Goal: Information Seeking & Learning: Learn about a topic

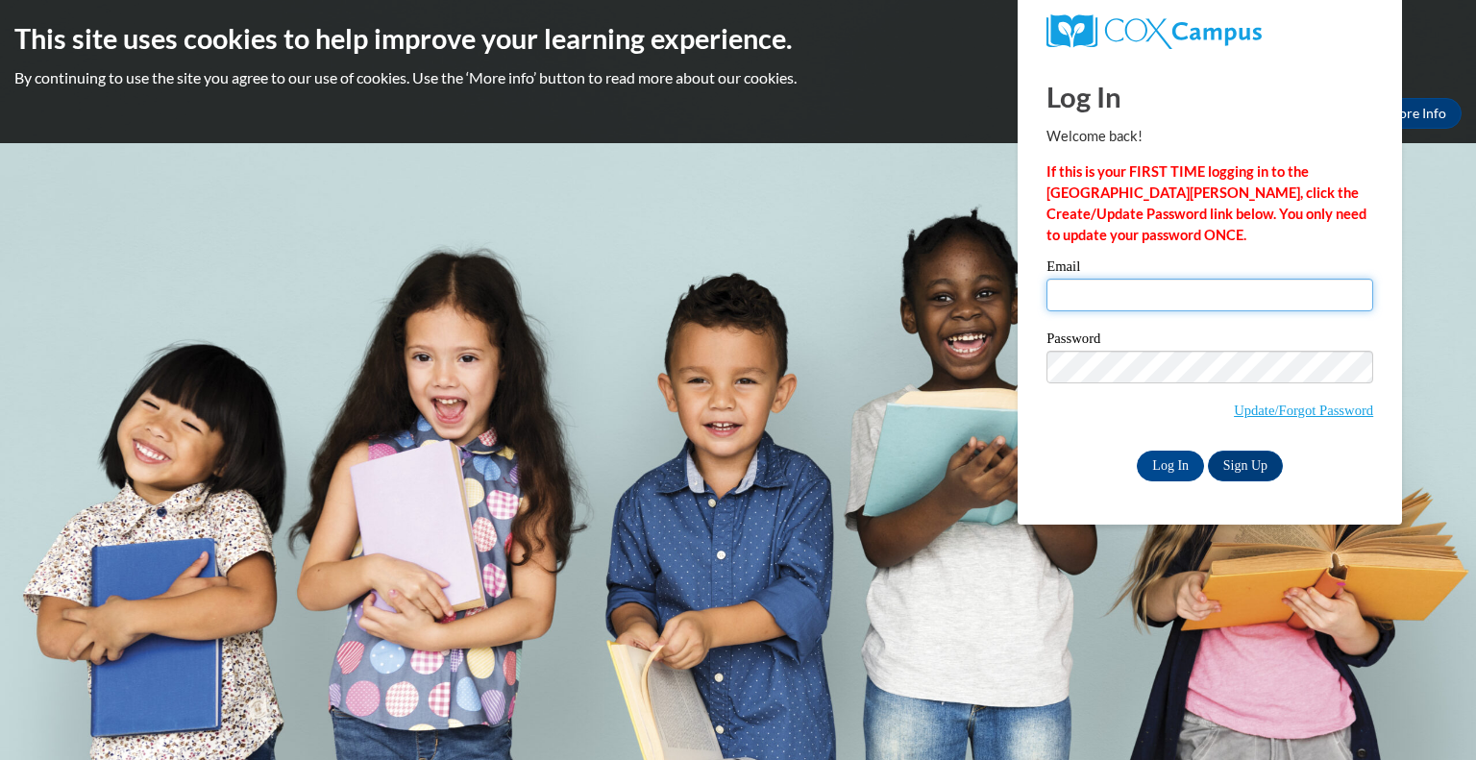
click at [1218, 291] on input "Email" at bounding box center [1210, 295] width 327 height 33
type input "vapadill@kusd.edu"
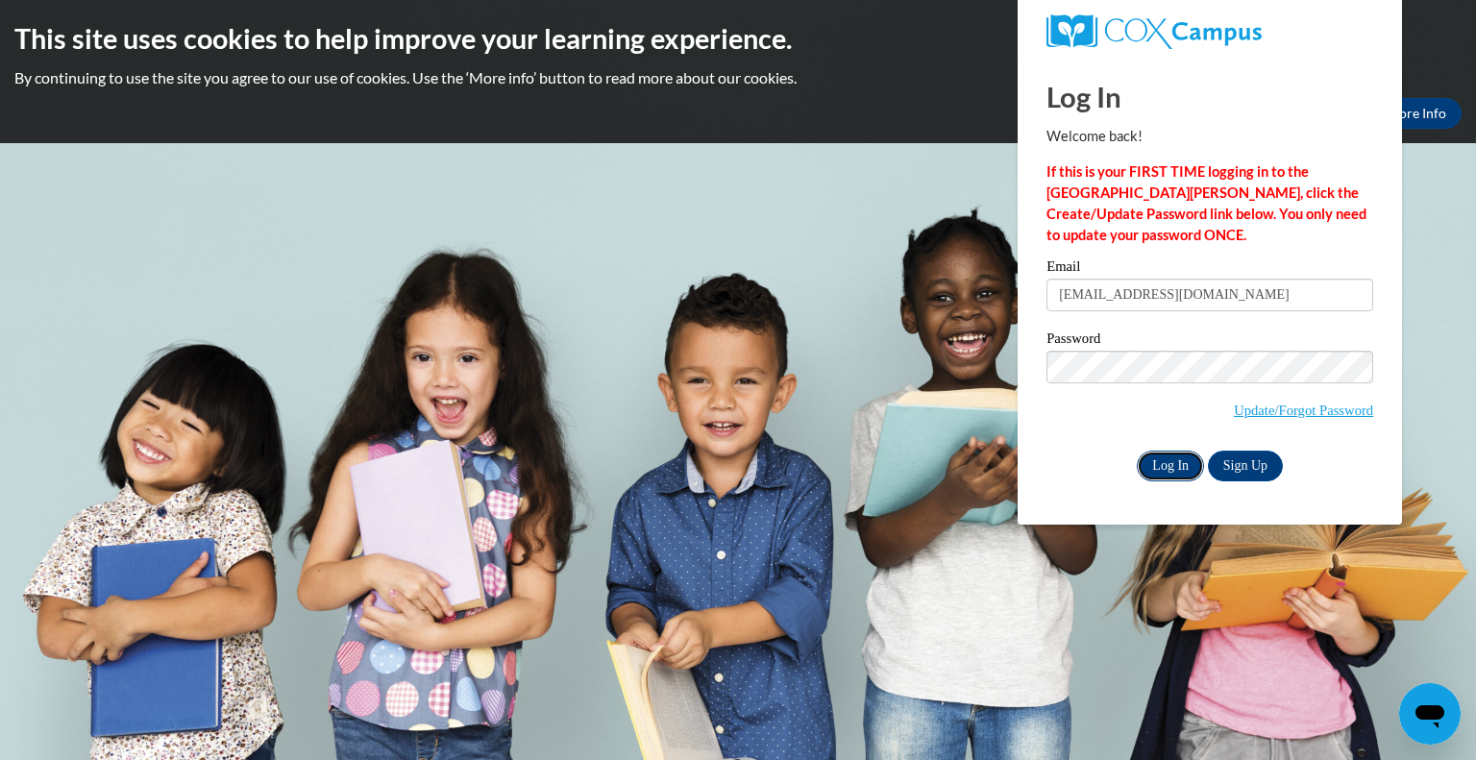
click at [1174, 468] on input "Log In" at bounding box center [1170, 466] width 67 height 31
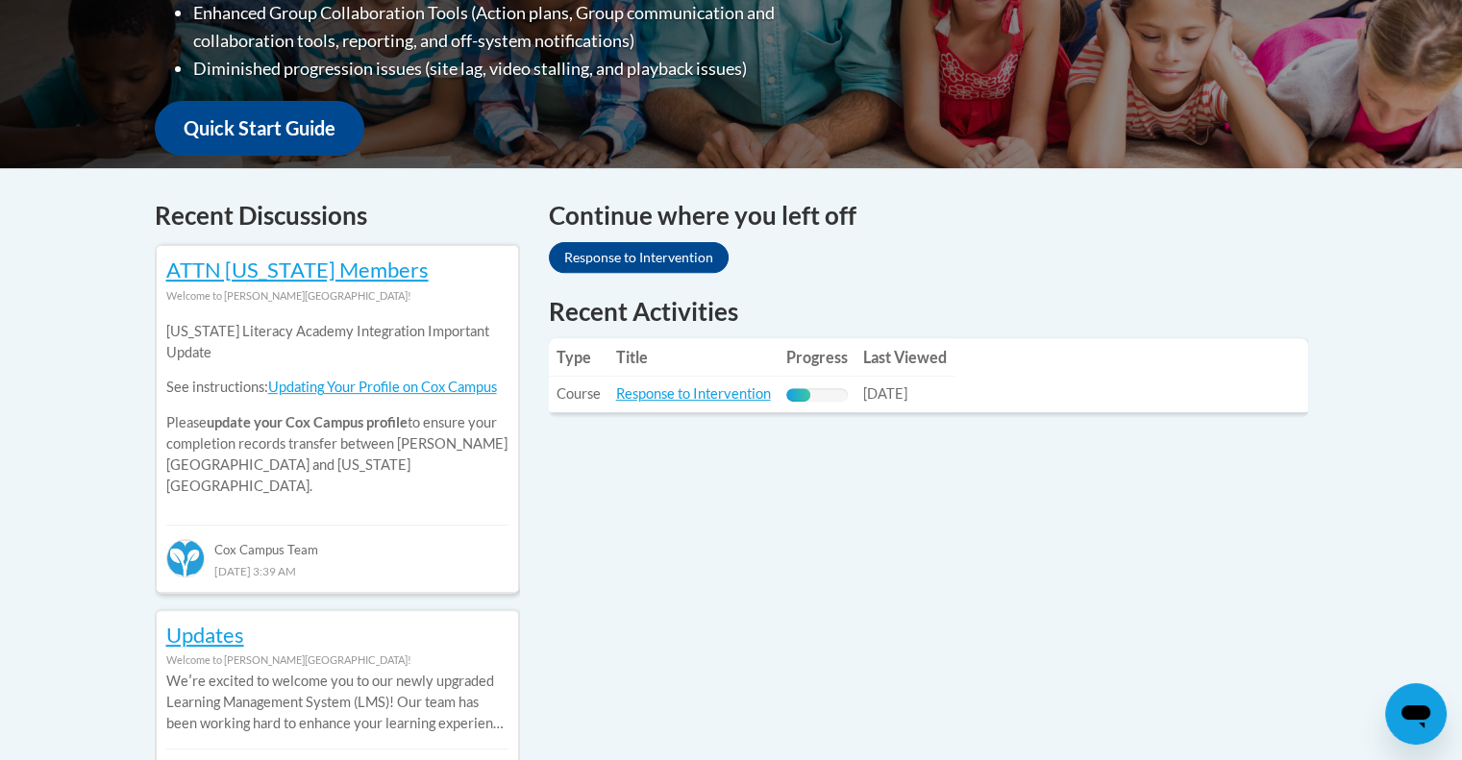
scroll to position [646, 0]
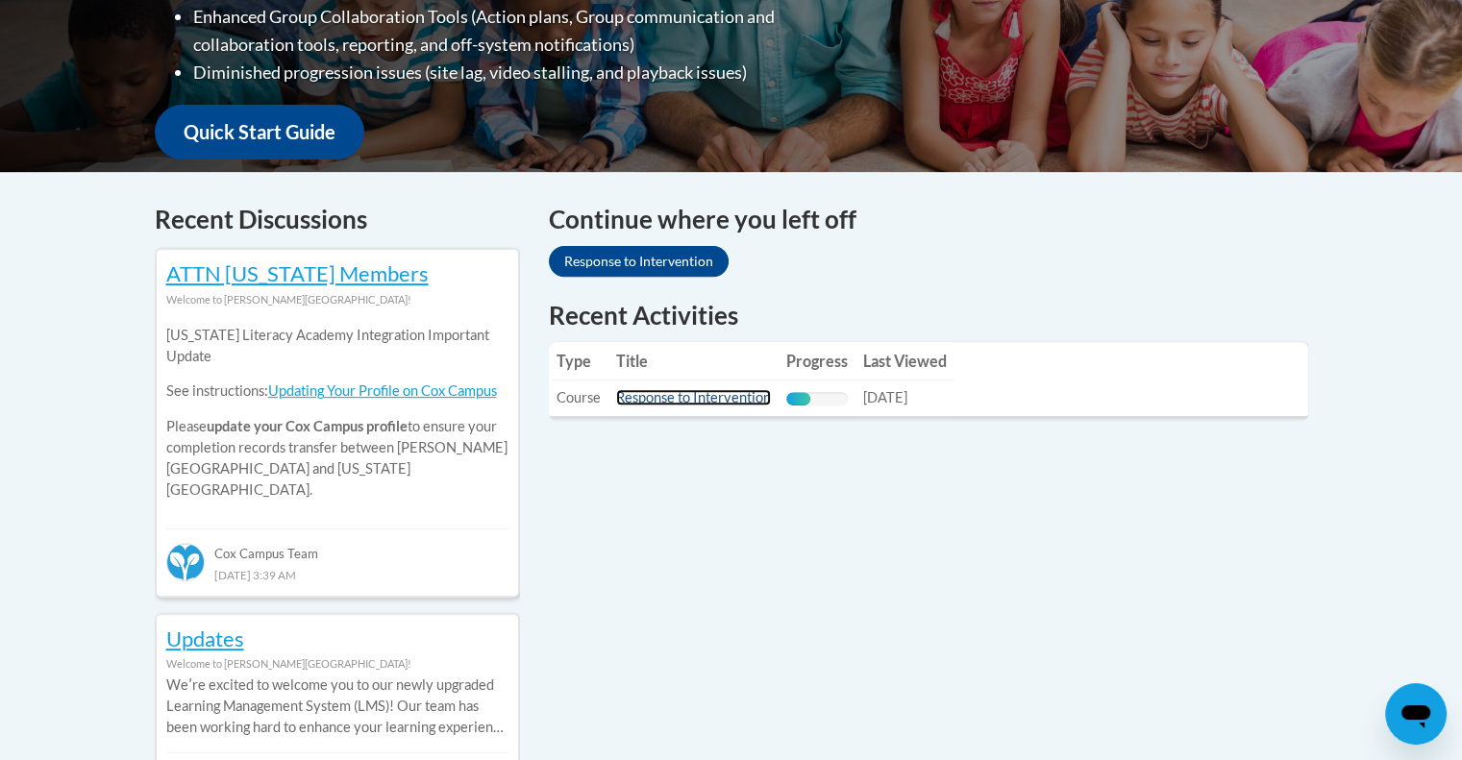
click at [697, 397] on link "Response to Intervention" at bounding box center [693, 397] width 155 height 16
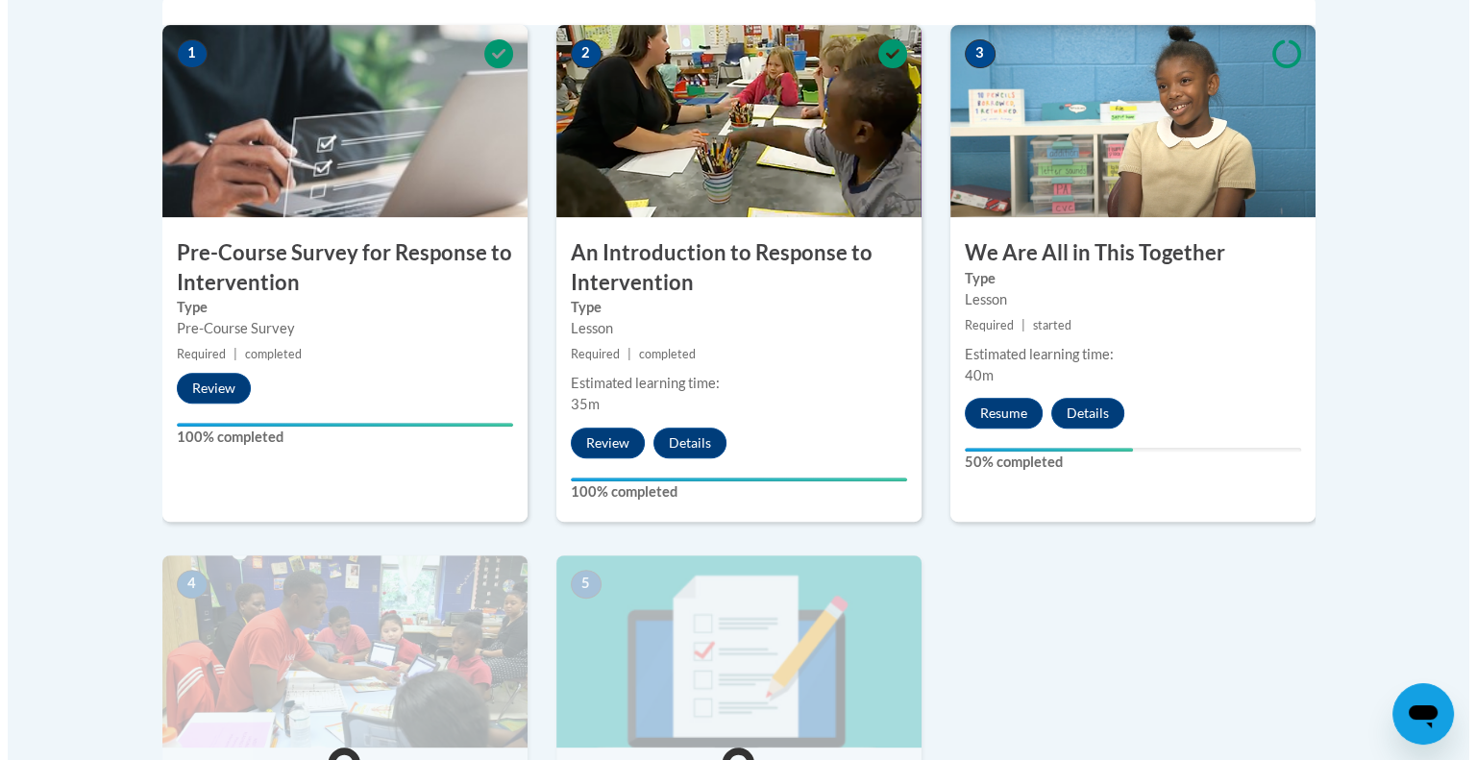
scroll to position [659, 0]
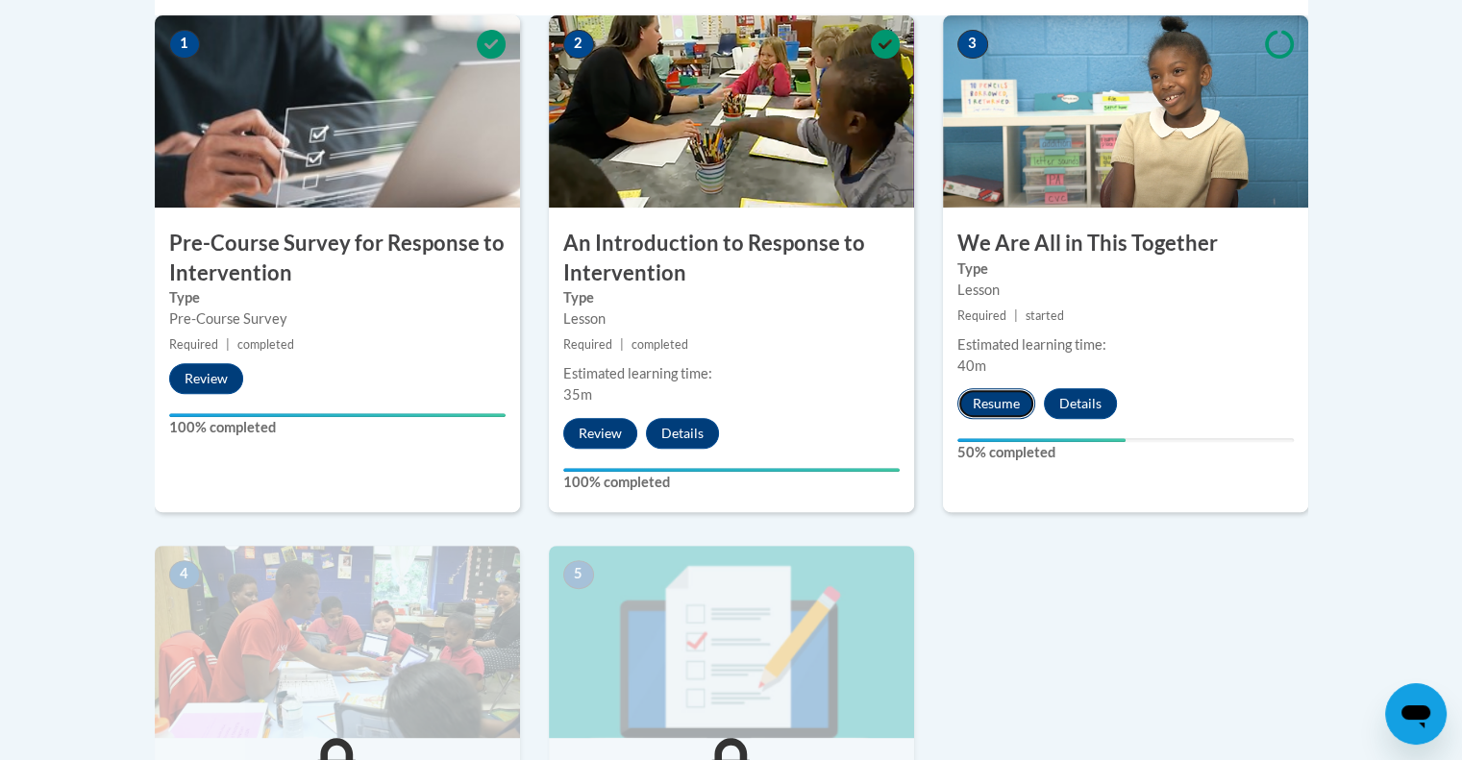
click at [1009, 403] on button "Resume" at bounding box center [996, 403] width 78 height 31
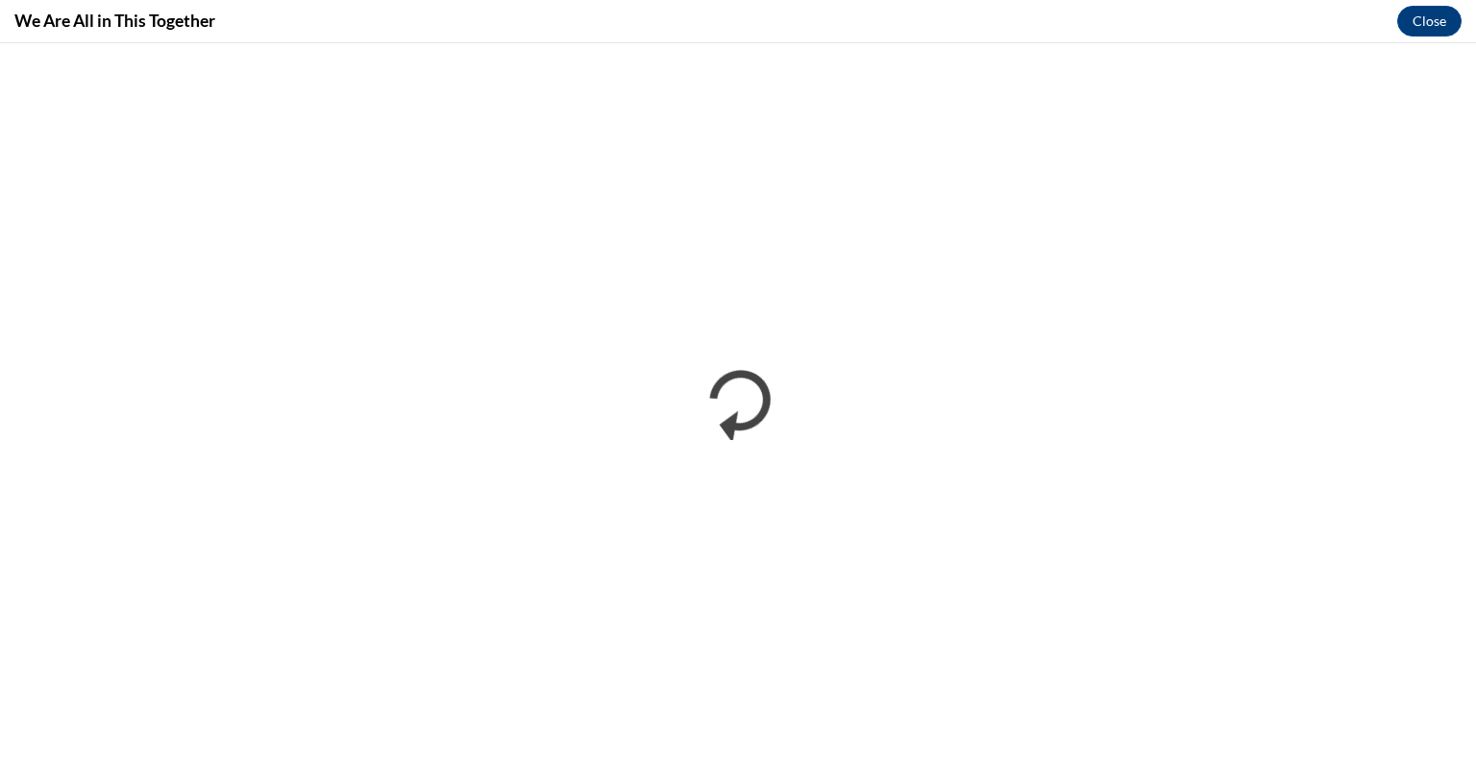
scroll to position [0, 0]
click at [1432, 18] on button "Close" at bounding box center [1429, 21] width 64 height 31
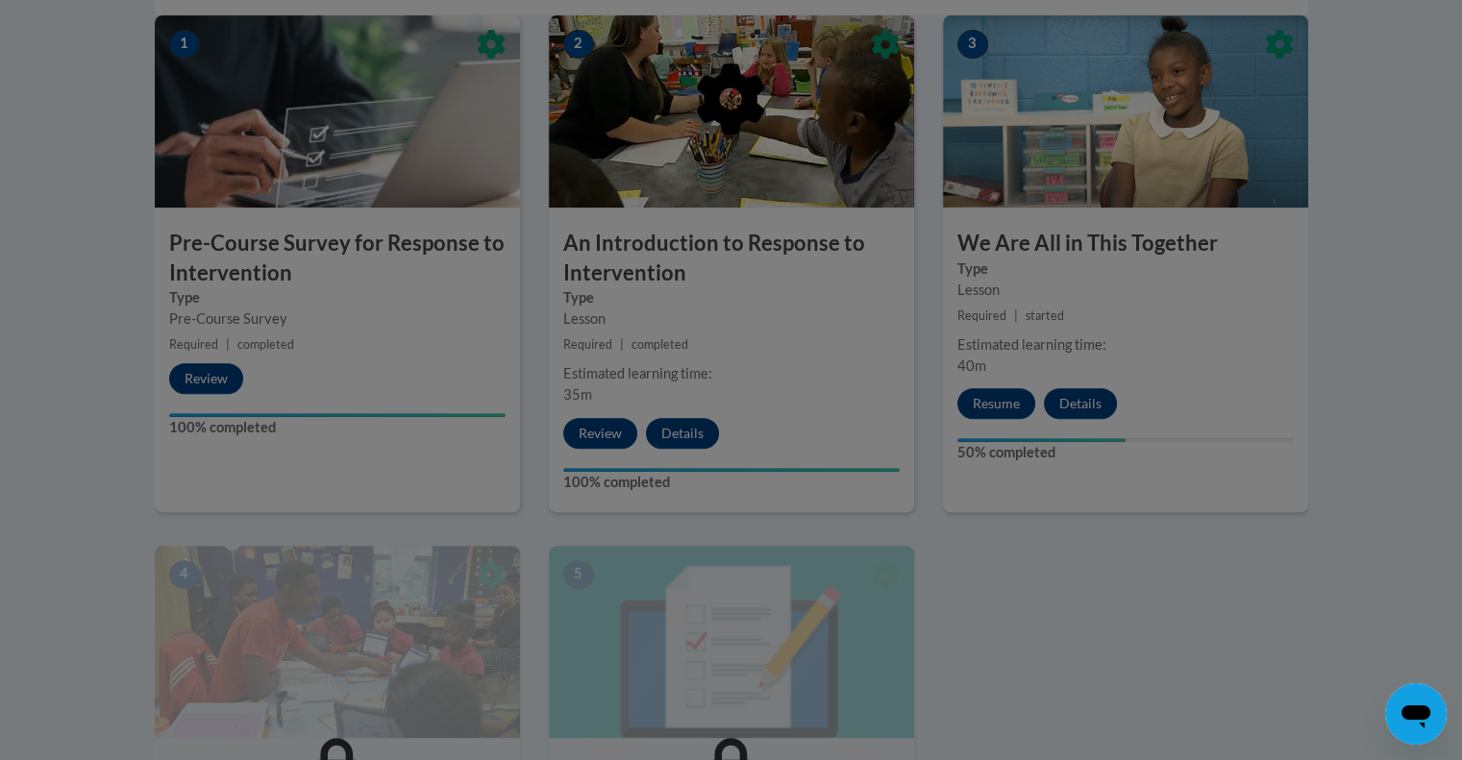
click at [1006, 403] on div at bounding box center [731, 380] width 1462 height 760
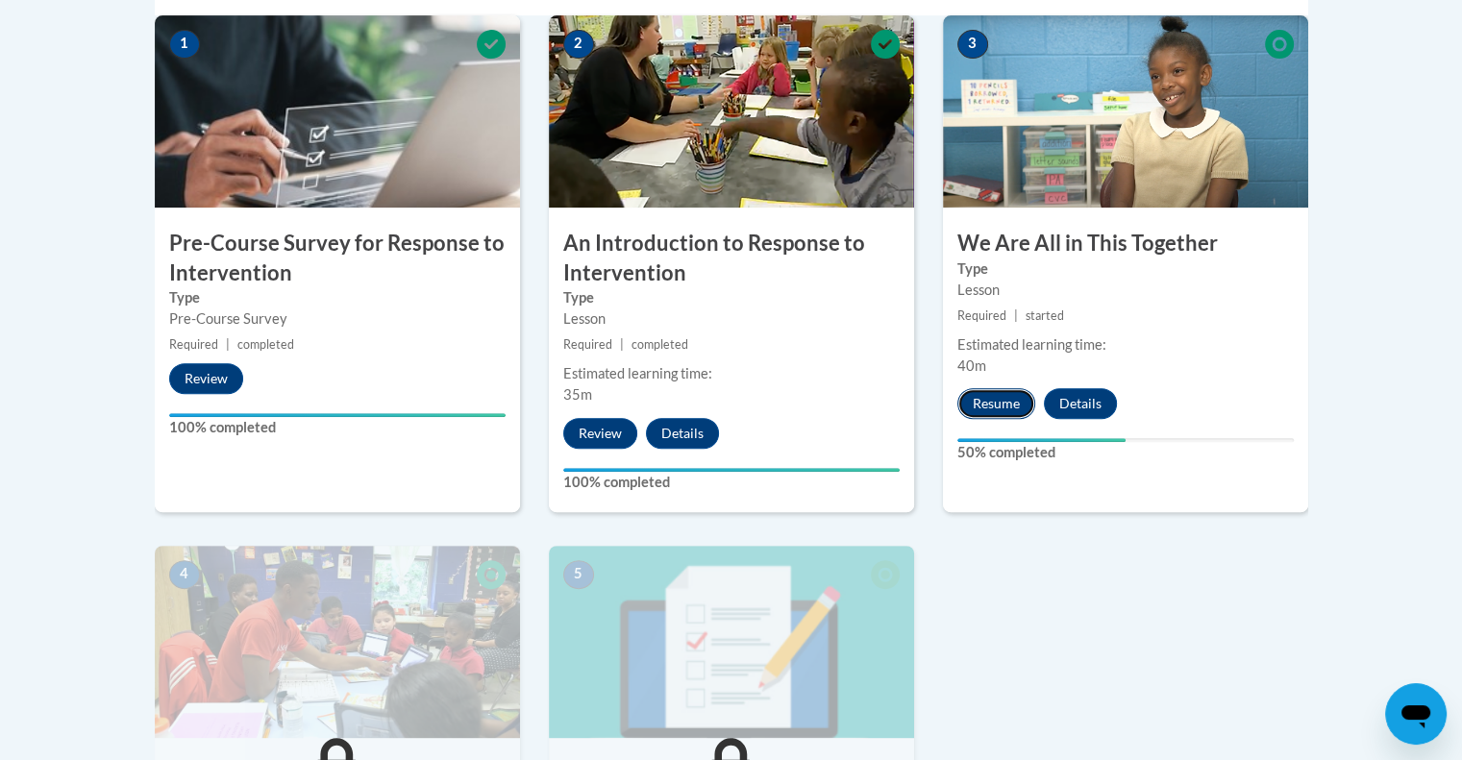
click at [999, 402] on button "Resume" at bounding box center [996, 403] width 78 height 31
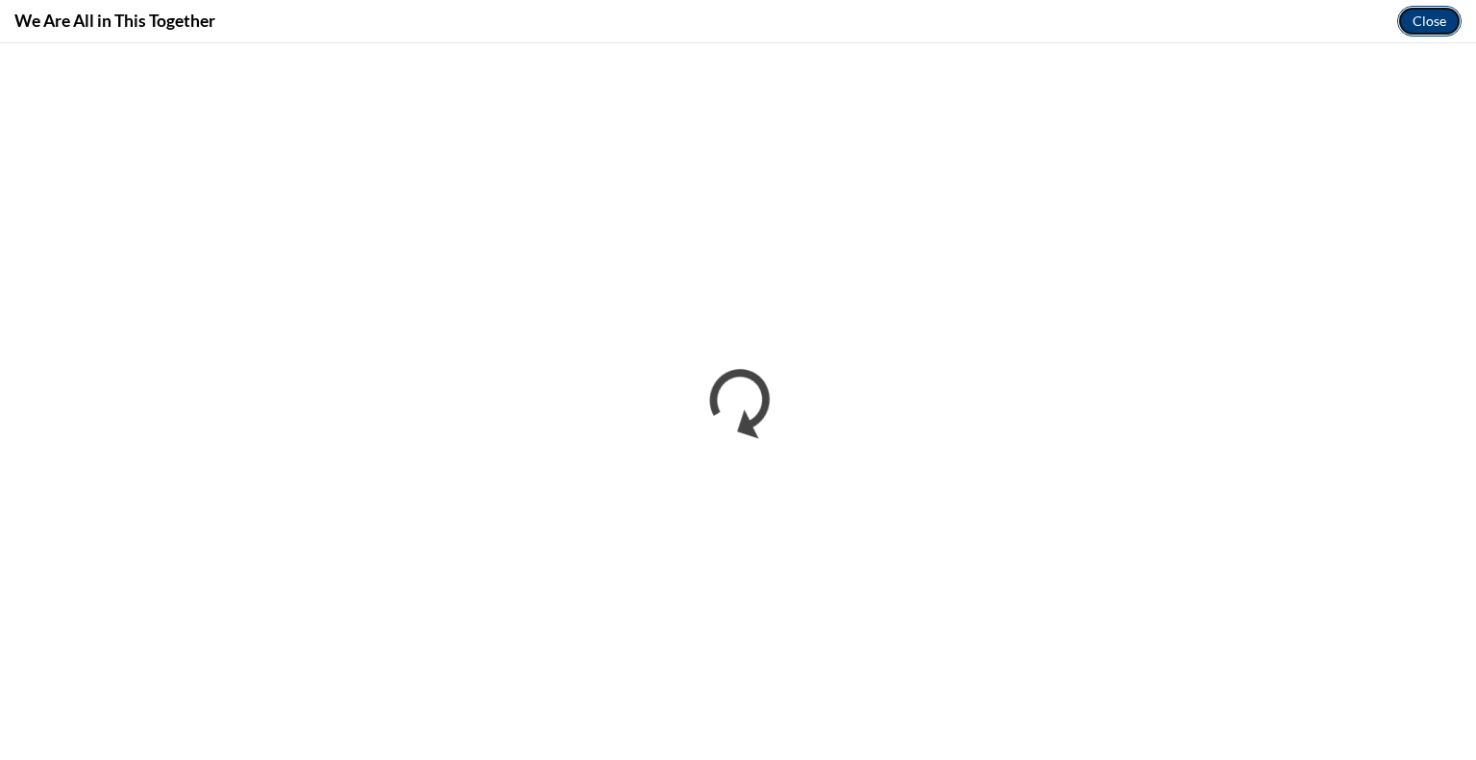
click at [1430, 20] on button "Close" at bounding box center [1429, 21] width 64 height 31
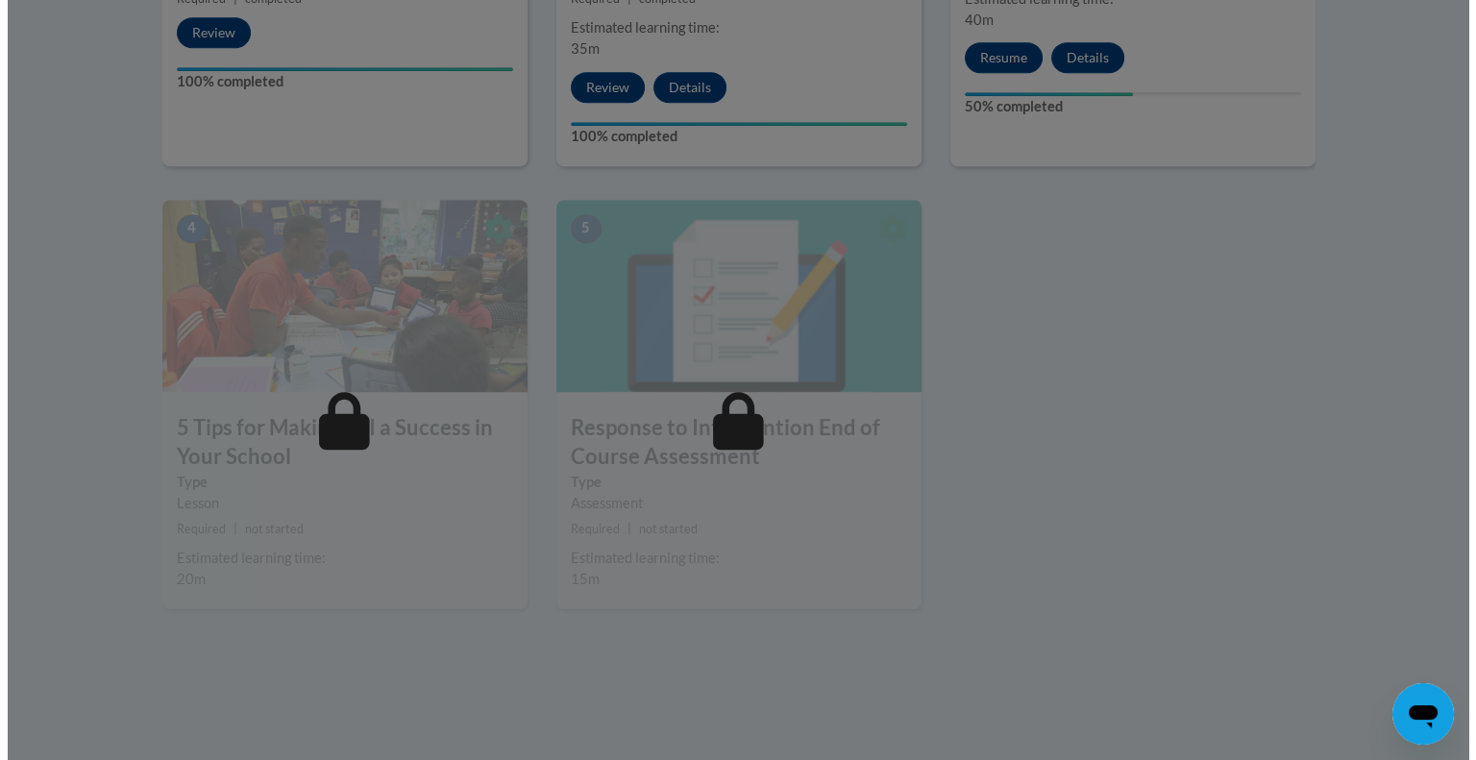
scroll to position [1022, 0]
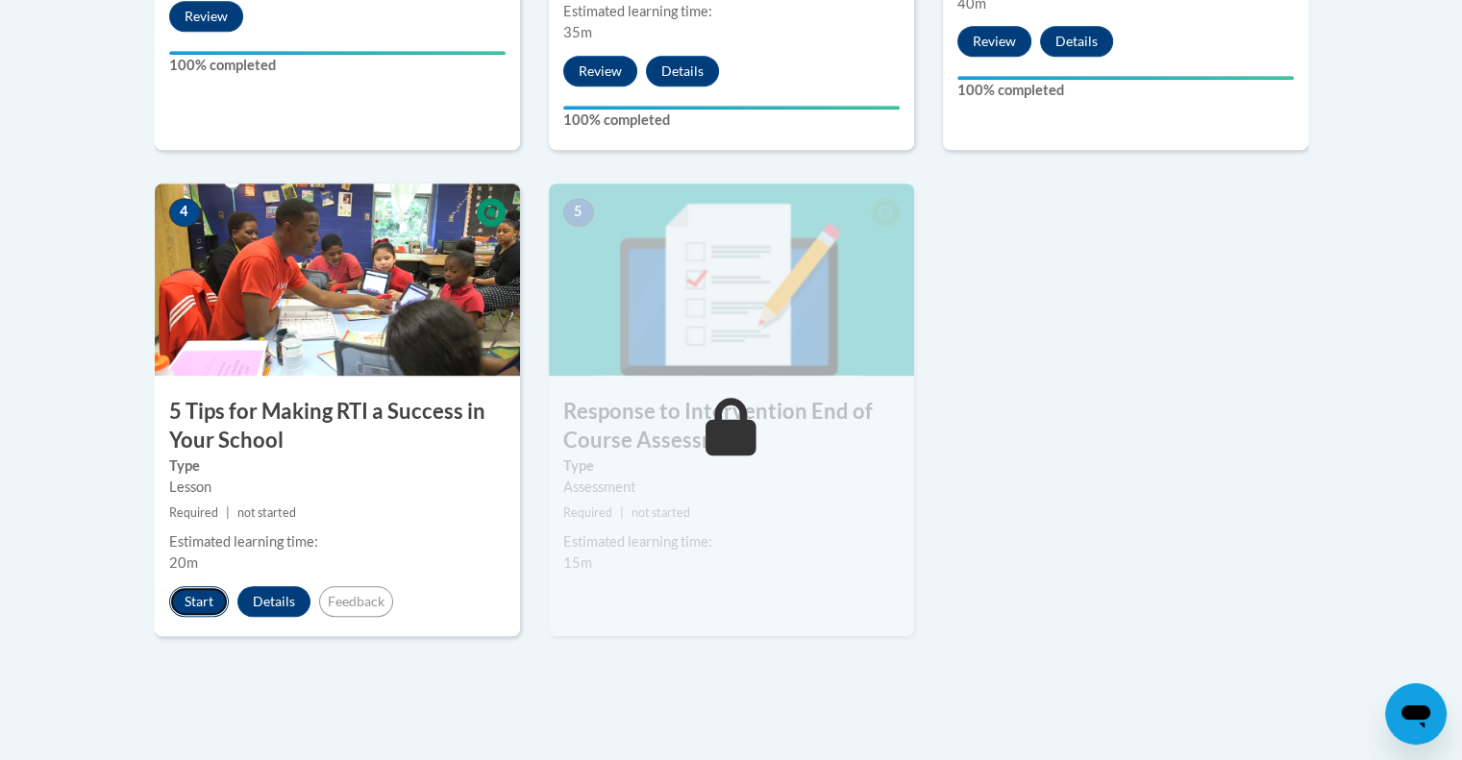
click at [196, 598] on button "Start" at bounding box center [199, 601] width 60 height 31
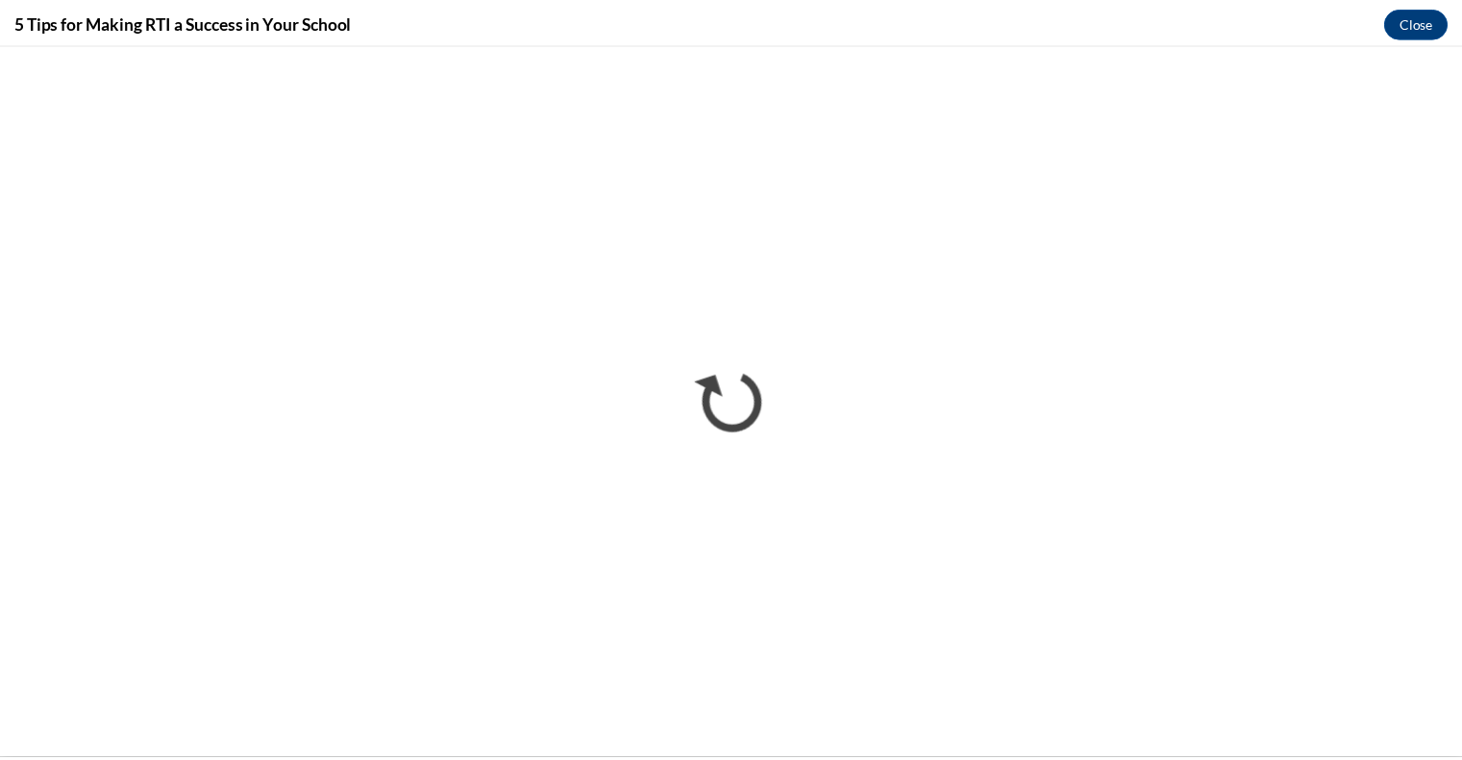
scroll to position [0, 0]
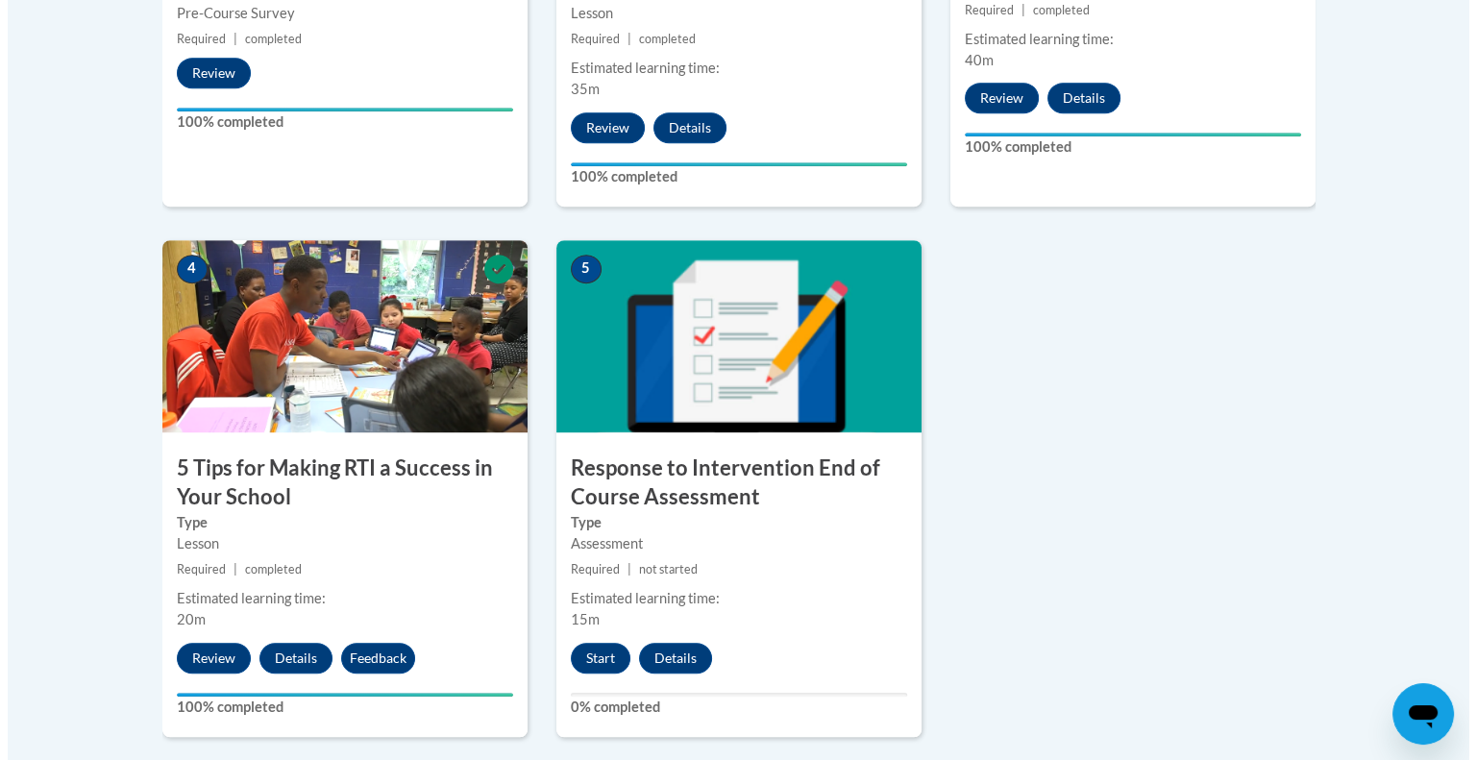
scroll to position [1272, 0]
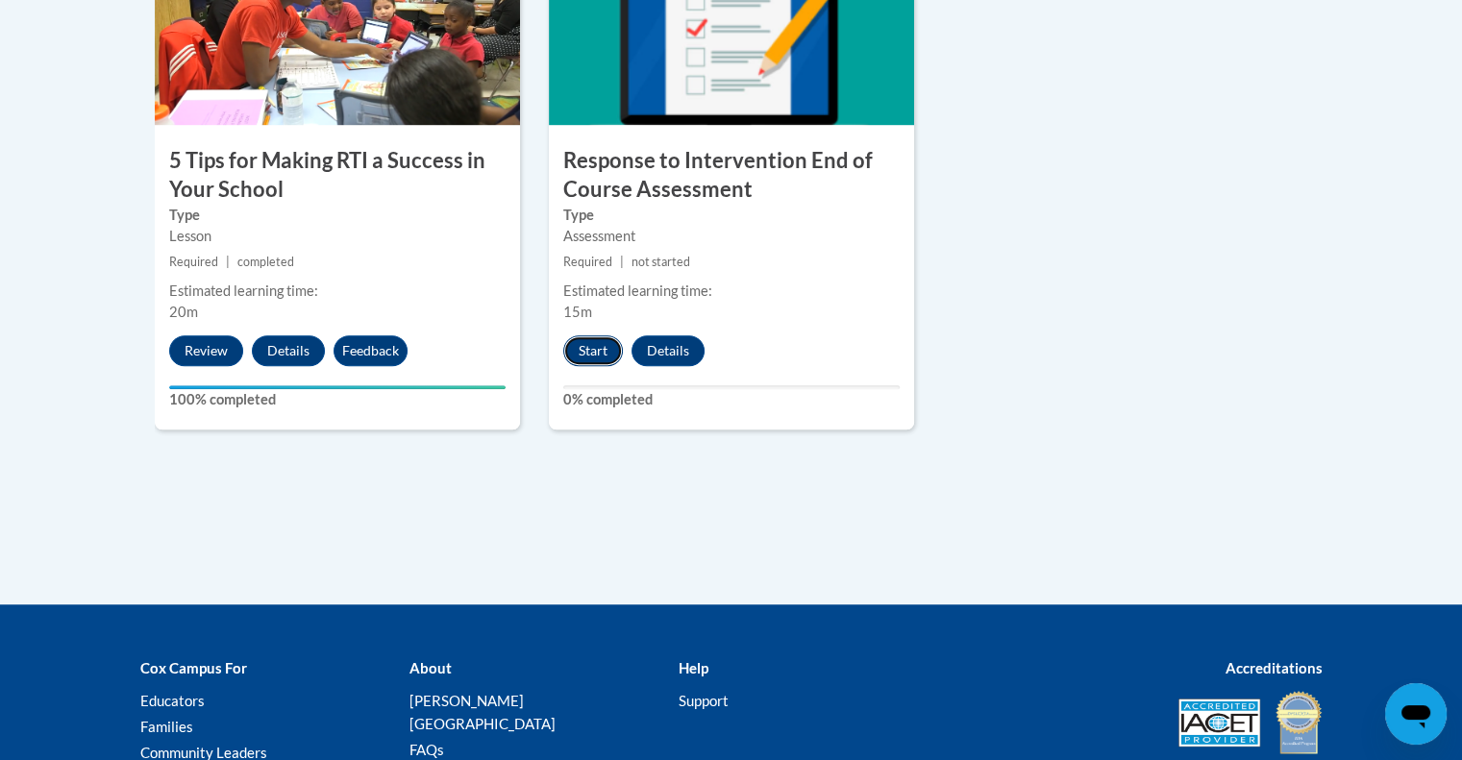
click at [594, 345] on button "Start" at bounding box center [593, 350] width 60 height 31
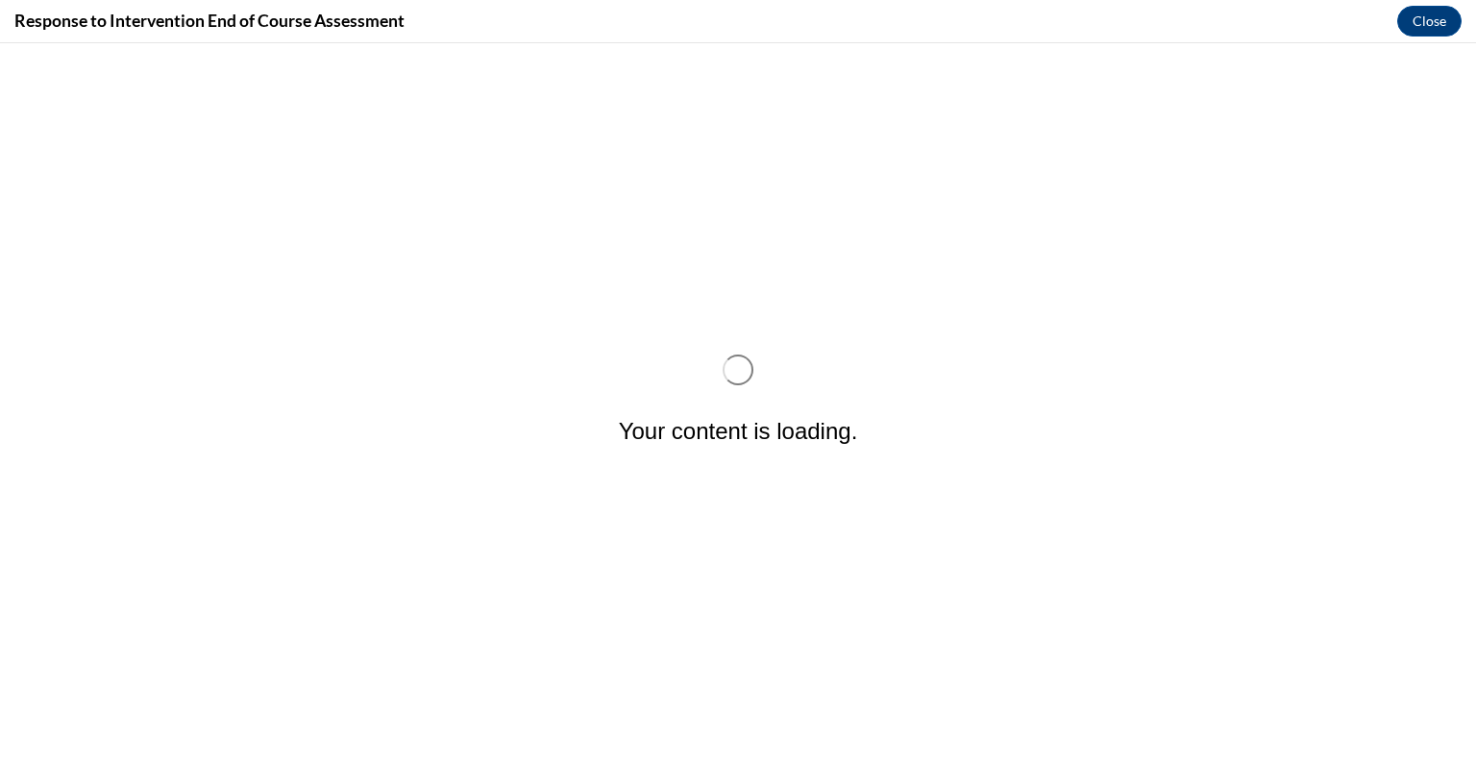
scroll to position [0, 0]
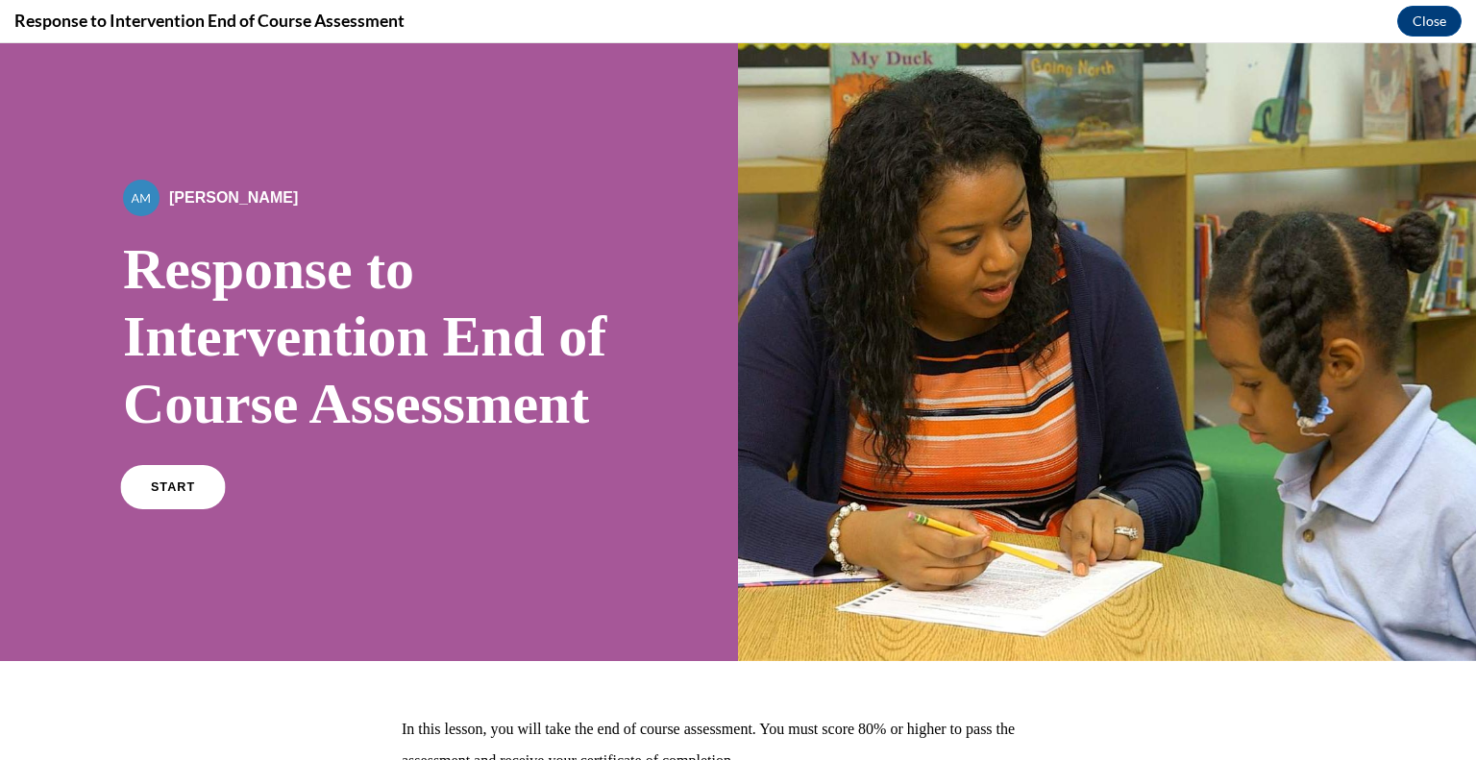
click at [177, 509] on link "START" at bounding box center [172, 487] width 105 height 44
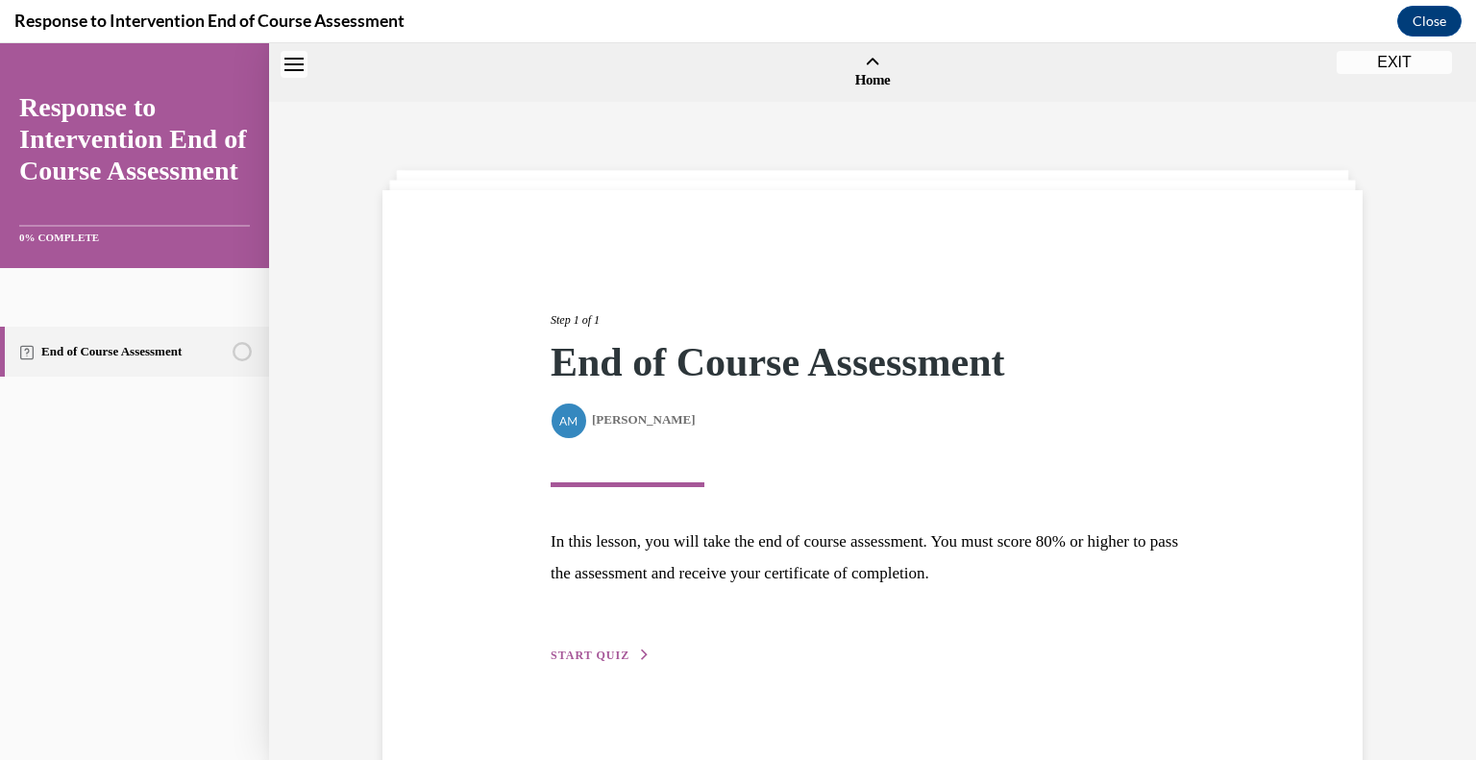
scroll to position [60, 0]
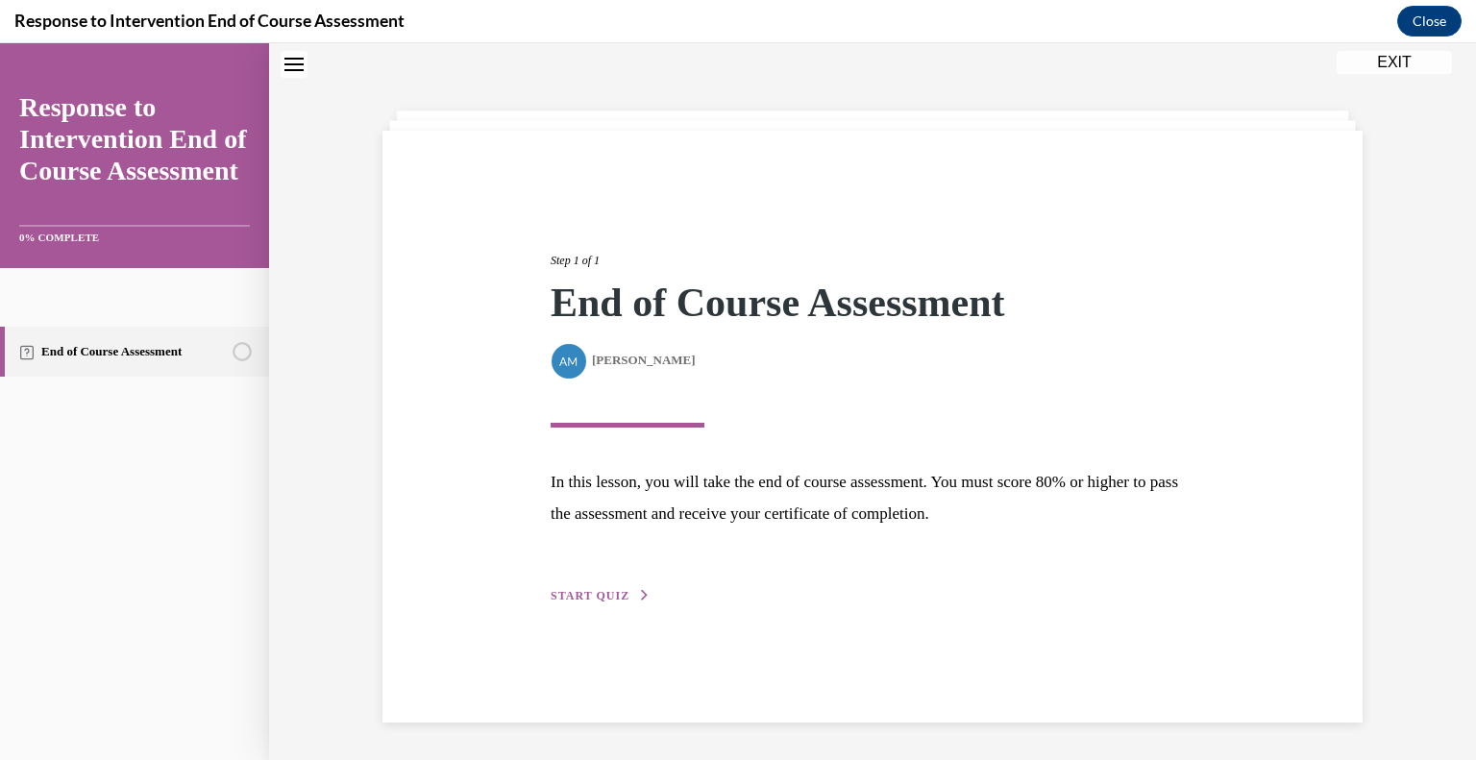
click at [604, 595] on span "START QUIZ" at bounding box center [590, 595] width 79 height 13
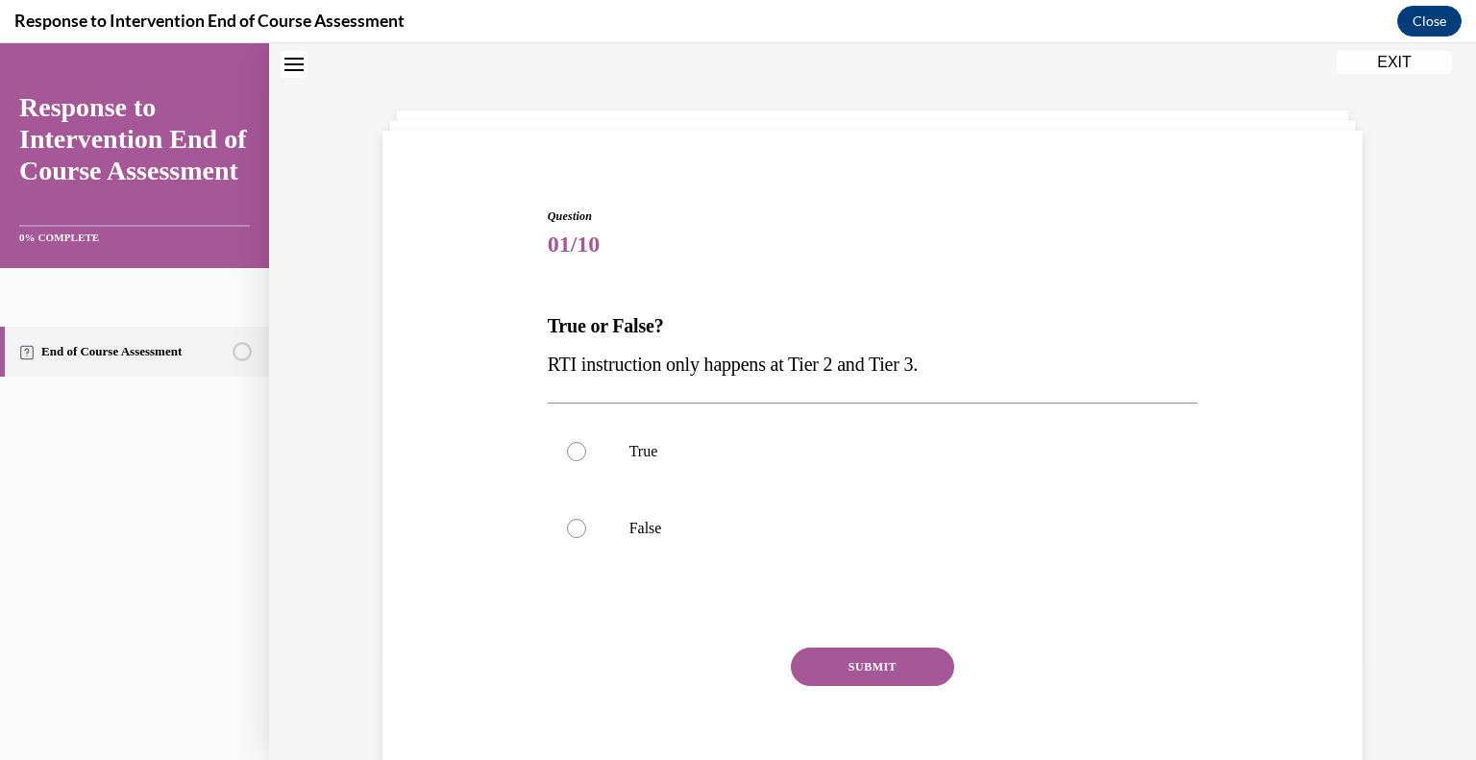
scroll to position [58, 0]
click at [575, 527] on div at bounding box center [576, 530] width 19 height 19
click at [575, 527] on input "False" at bounding box center [576, 530] width 19 height 19
radio input "true"
click at [841, 675] on button "SUBMIT" at bounding box center [872, 669] width 163 height 38
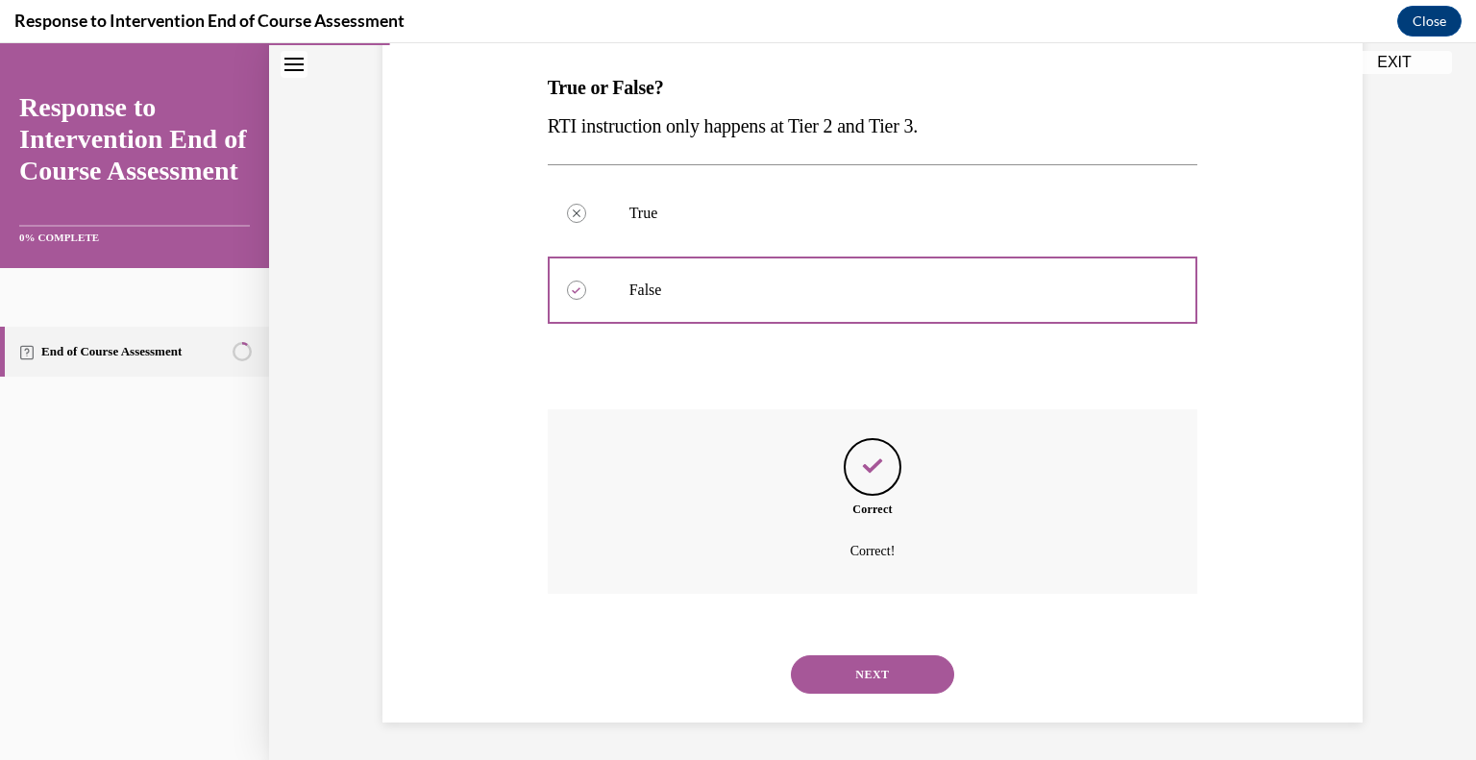
click at [843, 675] on button "NEXT" at bounding box center [872, 674] width 163 height 38
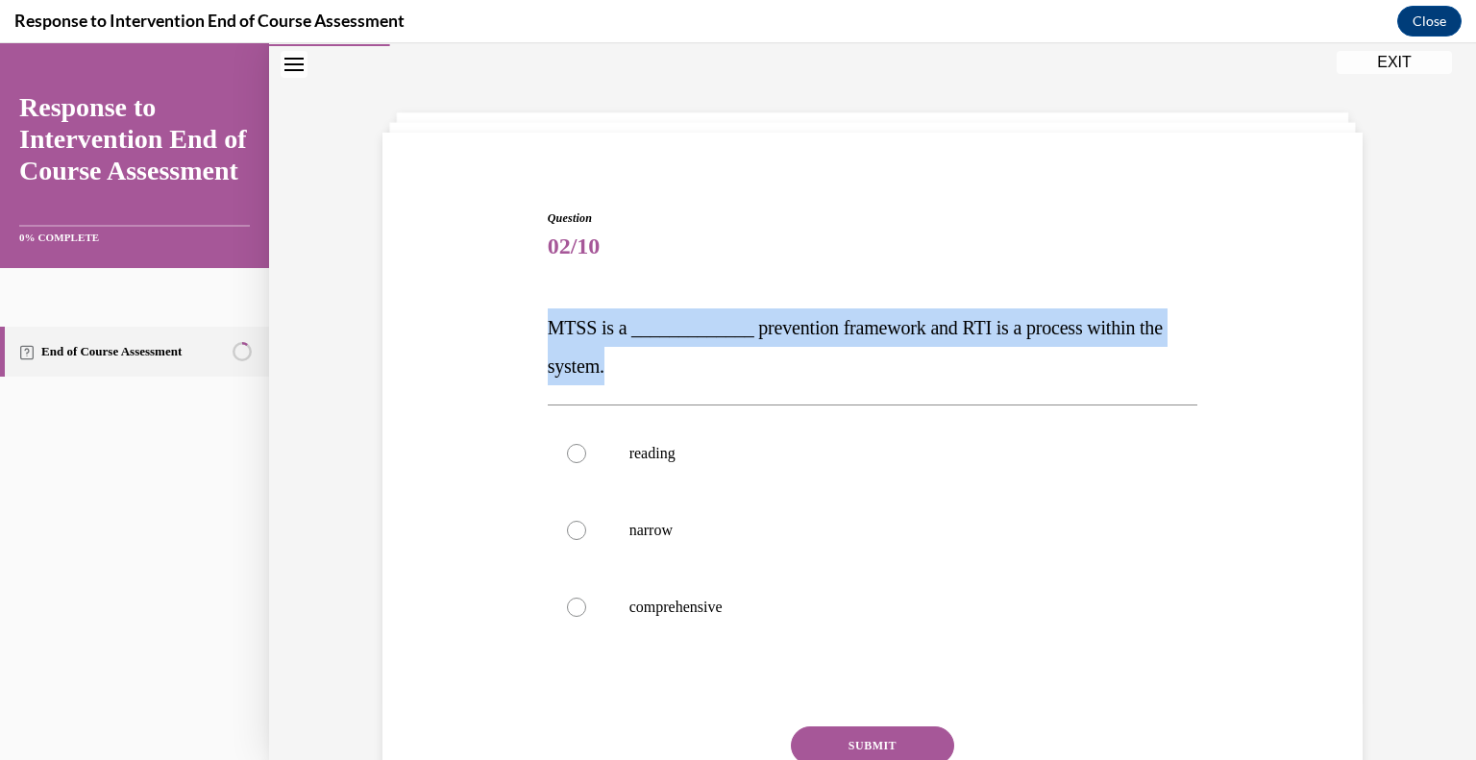
drag, startPoint x: 531, startPoint y: 314, endPoint x: 615, endPoint y: 365, distance: 97.9
click at [615, 365] on div "Question 02/10 MTSS is a _____________ prevention framework and RTI is a proces…" at bounding box center [873, 518] width 990 height 732
copy span "MTSS is a _____________ prevention framework and RTI is a process within the sy…"
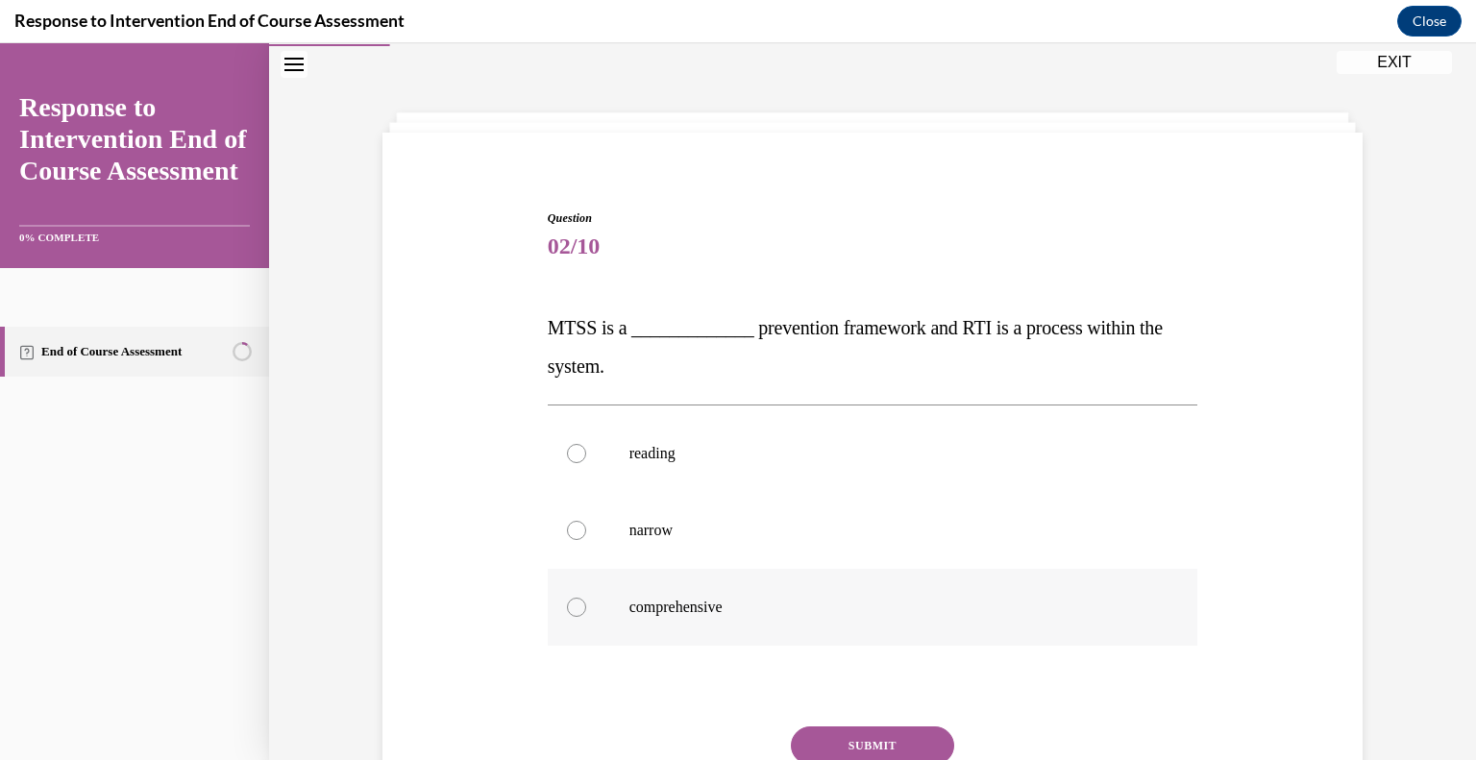
click at [567, 606] on div at bounding box center [576, 607] width 19 height 19
click at [567, 606] on input "comprehensive" at bounding box center [576, 607] width 19 height 19
radio input "true"
click at [850, 734] on button "SUBMIT" at bounding box center [872, 746] width 163 height 38
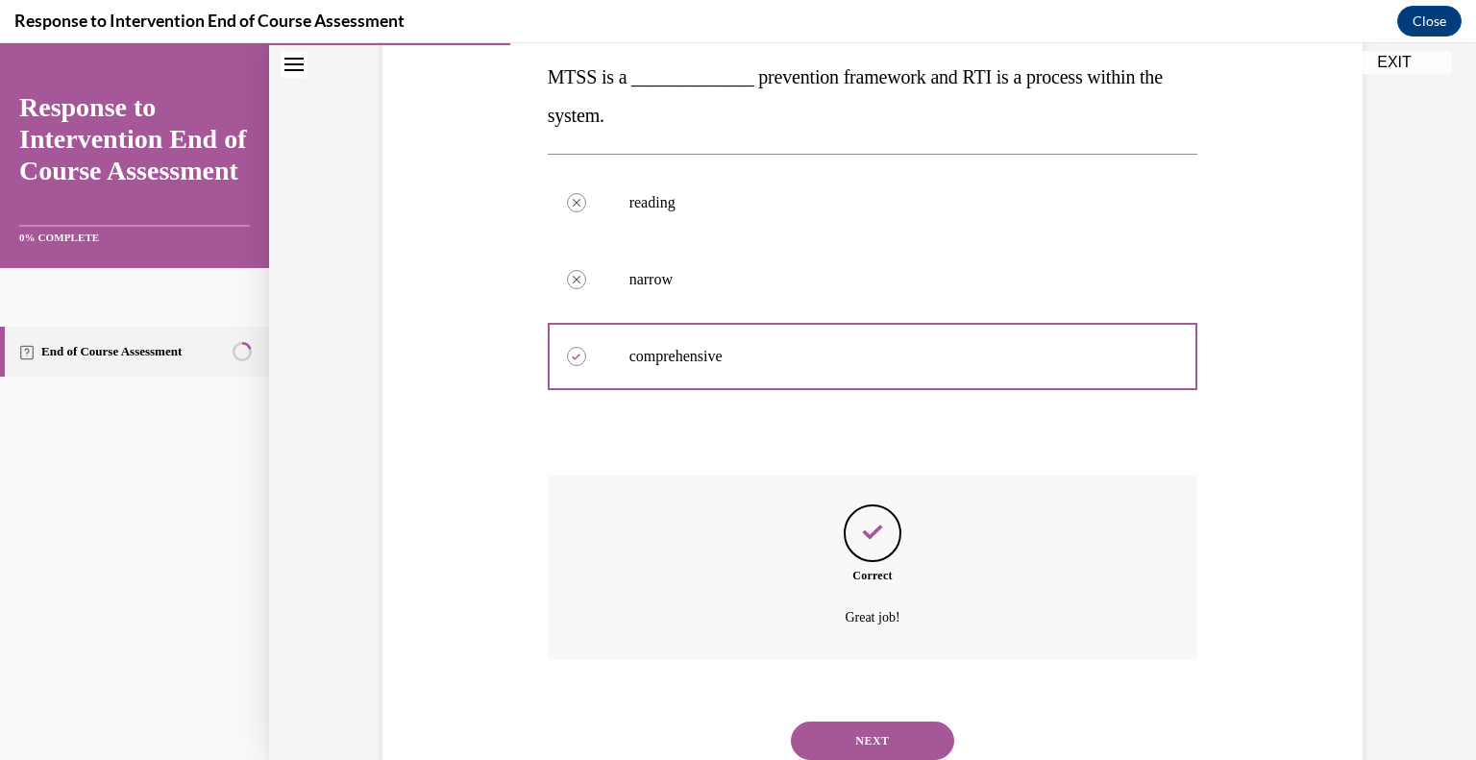
scroll to position [311, 0]
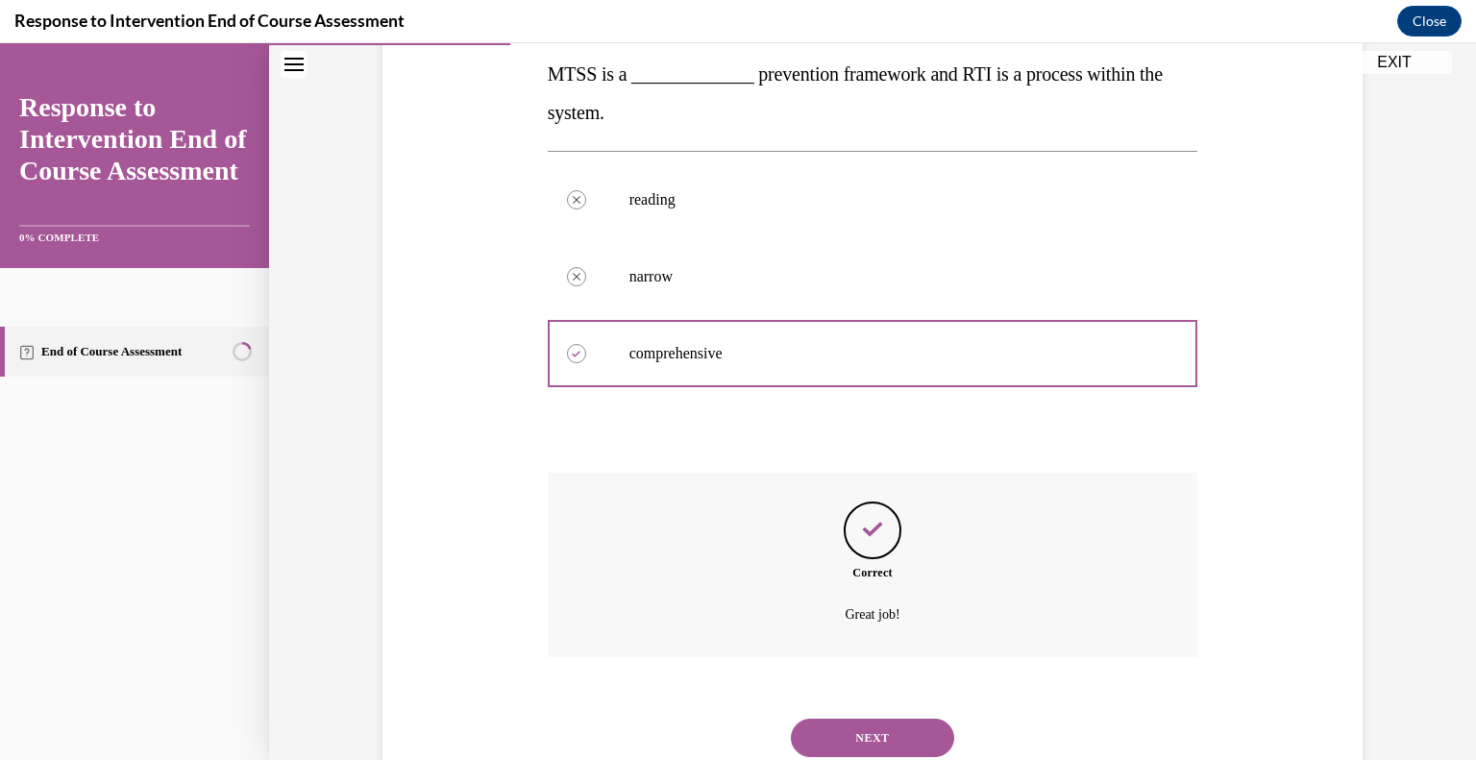
click at [869, 730] on button "NEXT" at bounding box center [872, 738] width 163 height 38
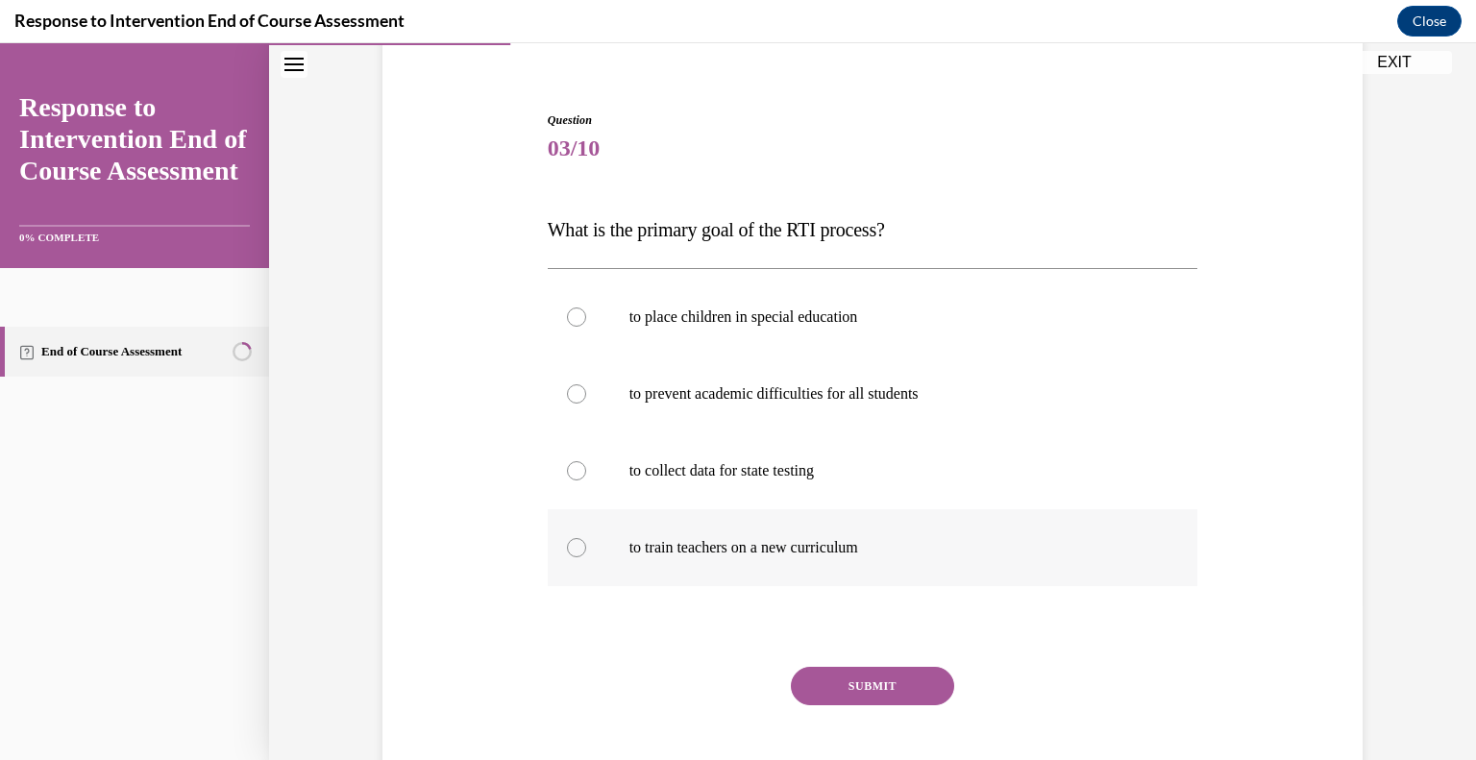
scroll to position [158, 0]
click at [578, 391] on div at bounding box center [576, 391] width 19 height 19
click at [578, 391] on input "to prevent academic difficulties for all students" at bounding box center [576, 391] width 19 height 19
radio input "true"
click at [842, 683] on button "SUBMIT" at bounding box center [872, 684] width 163 height 38
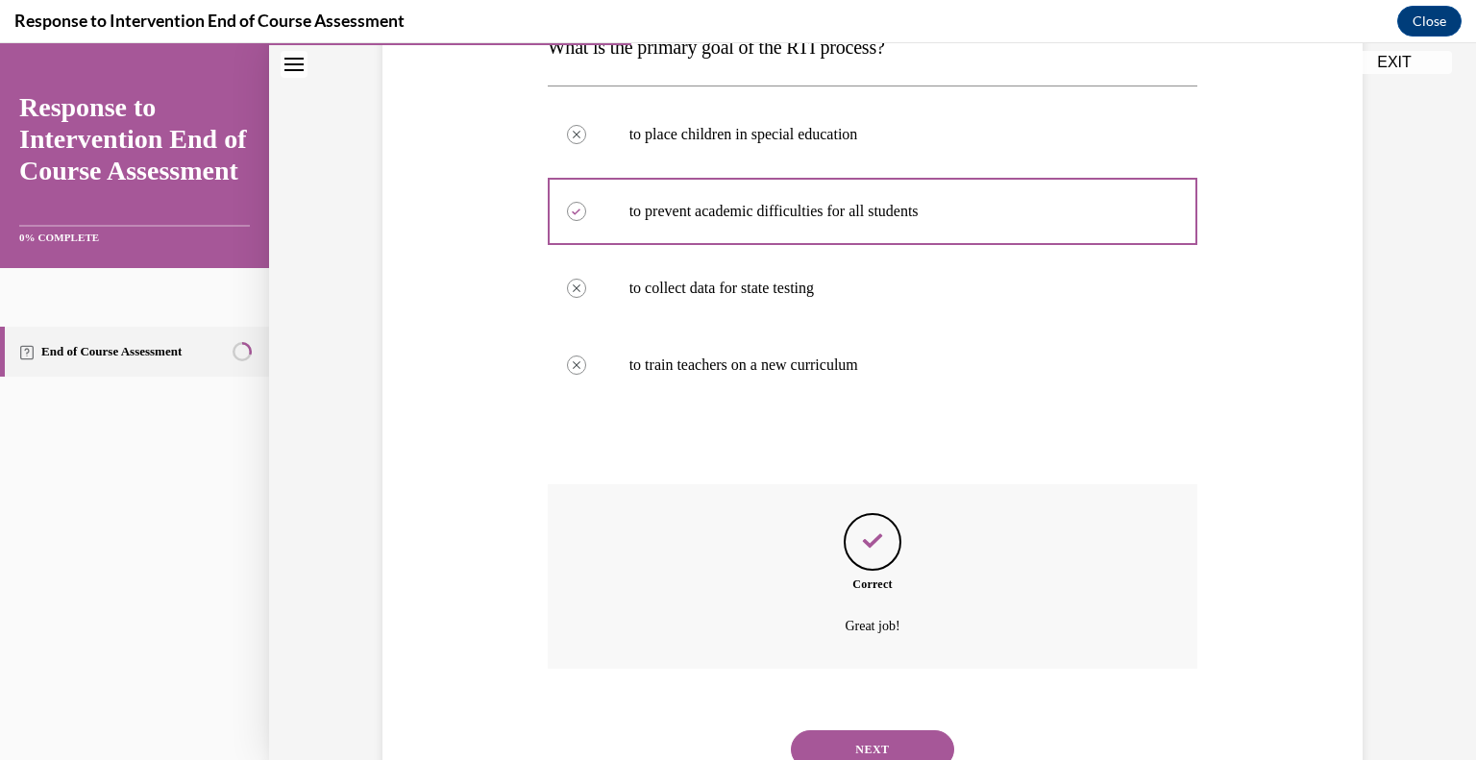
scroll to position [343, 0]
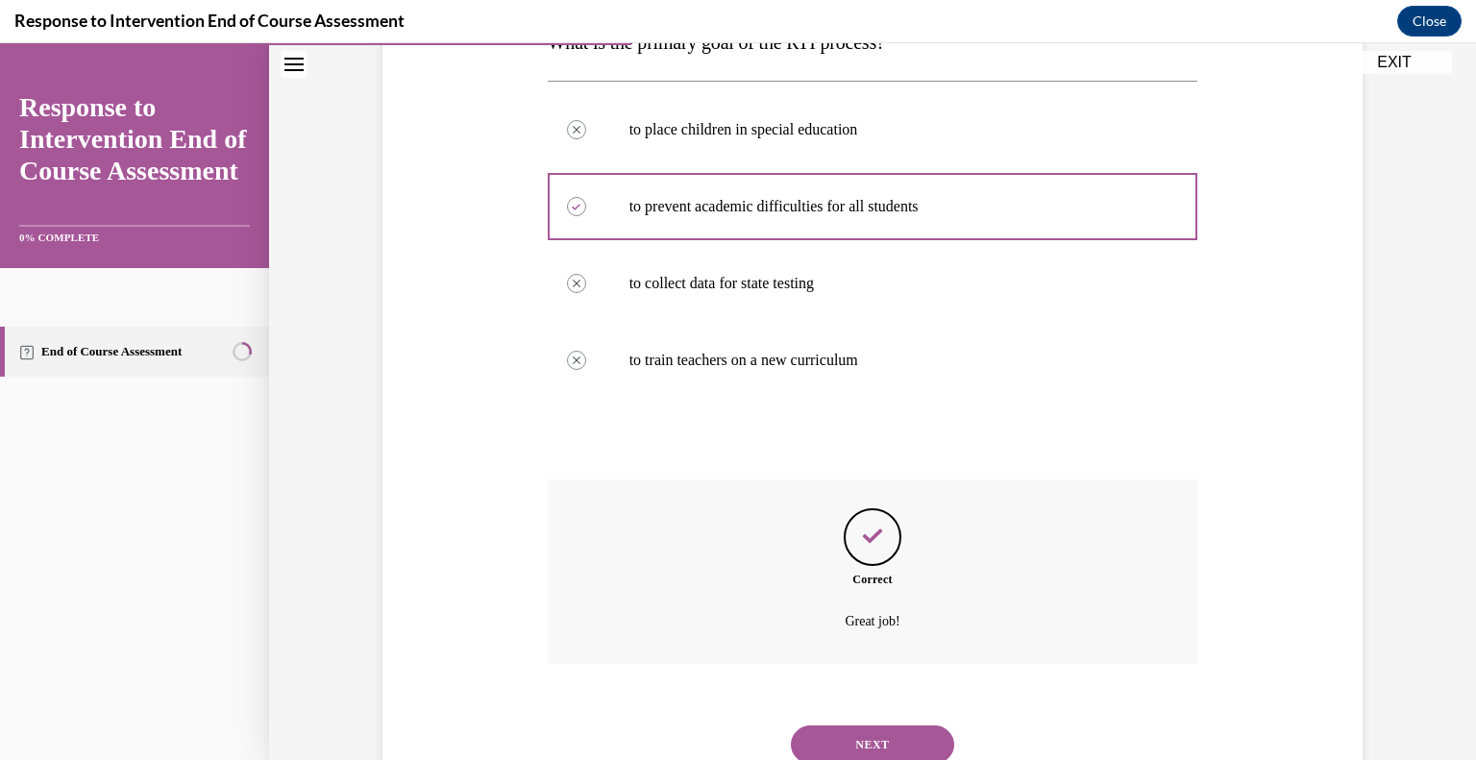
click at [857, 740] on button "NEXT" at bounding box center [872, 745] width 163 height 38
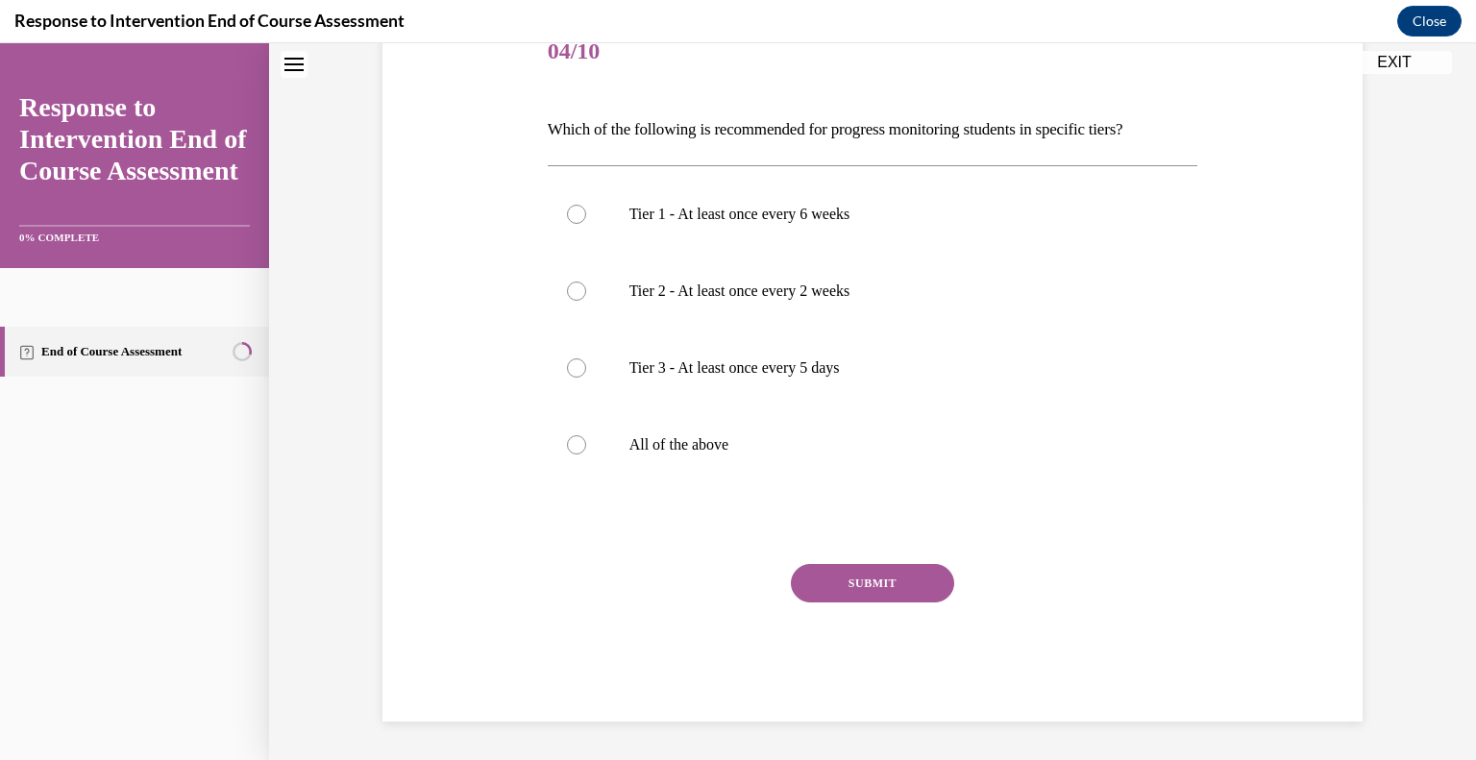
scroll to position [58, 0]
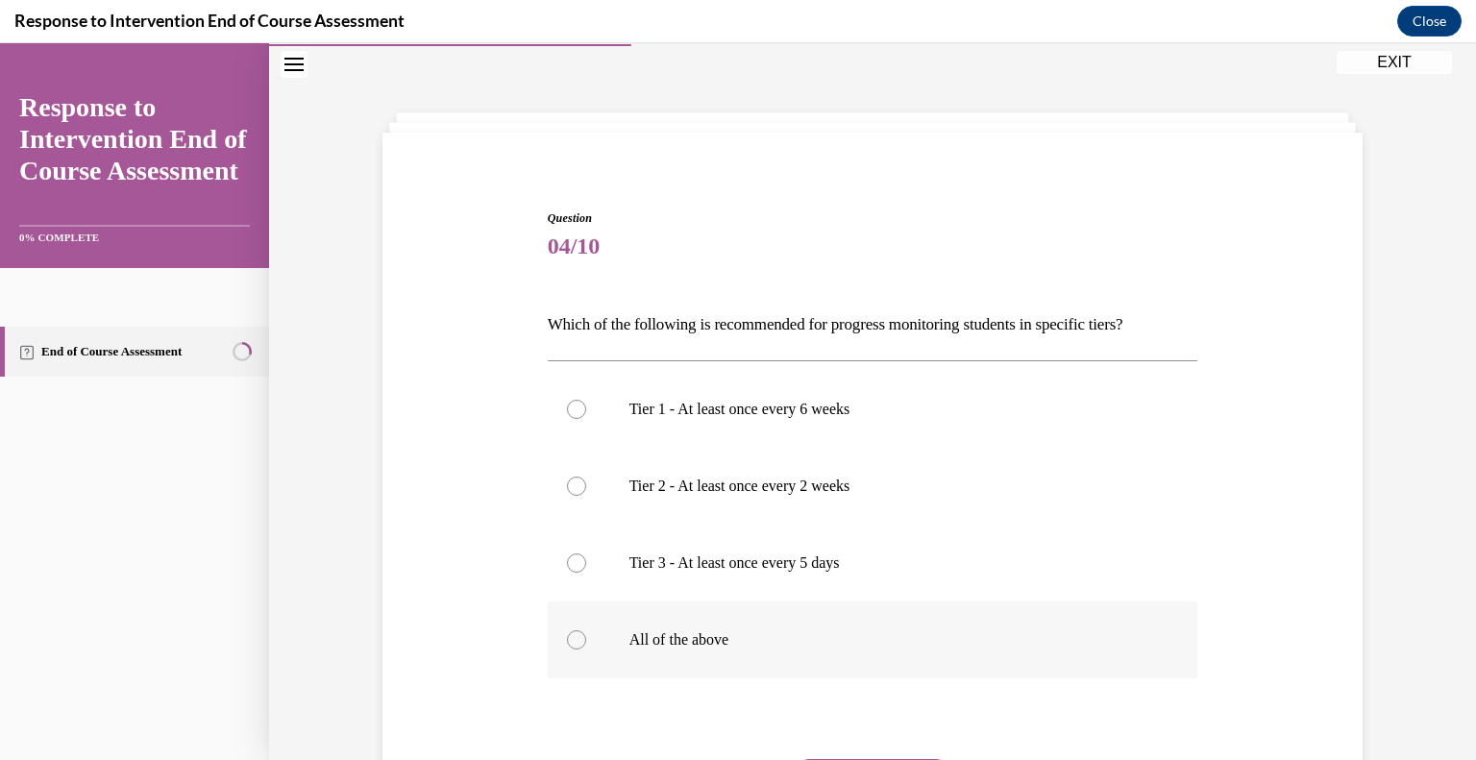
click at [569, 639] on div at bounding box center [576, 639] width 19 height 19
click at [569, 639] on input "All of the above" at bounding box center [576, 639] width 19 height 19
radio input "true"
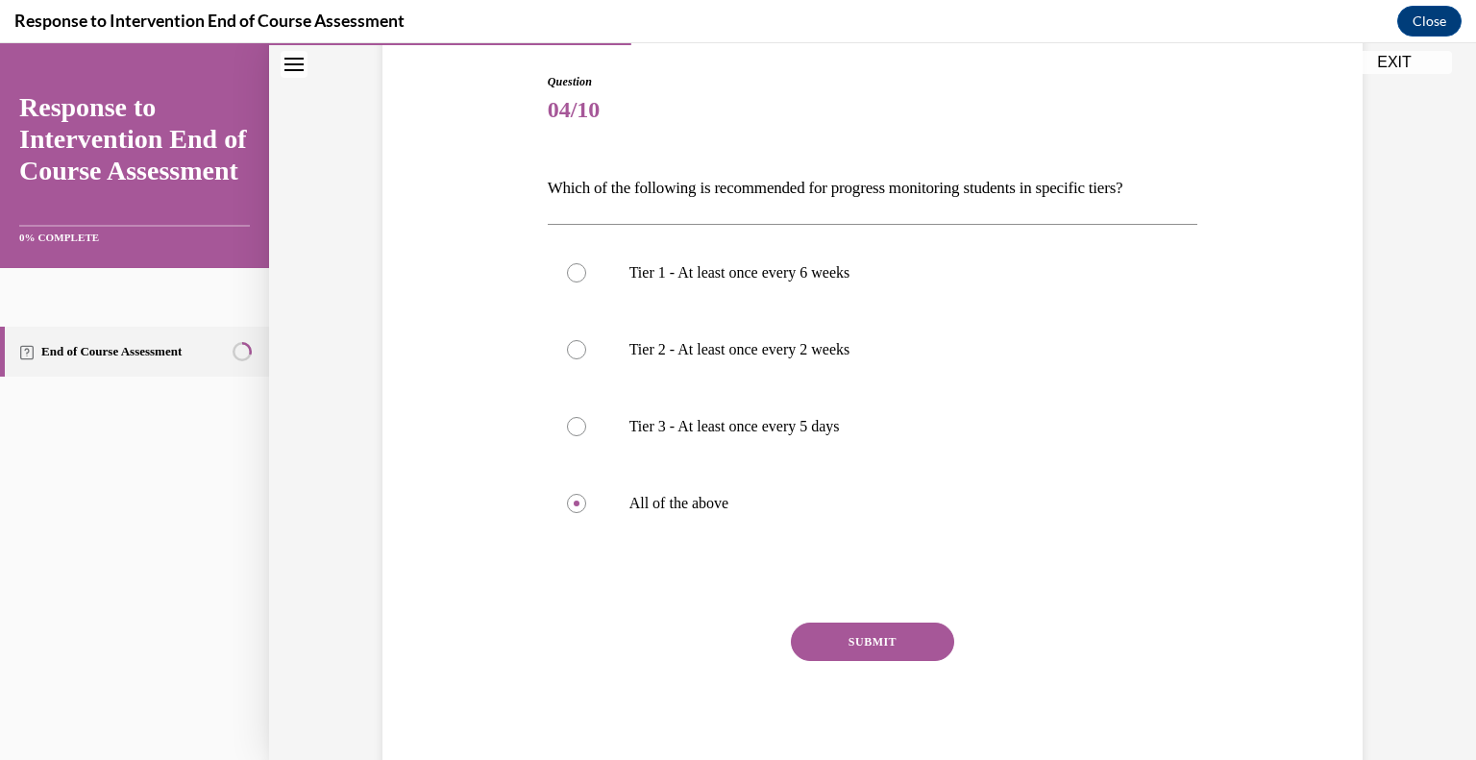
click at [898, 630] on button "SUBMIT" at bounding box center [872, 642] width 163 height 38
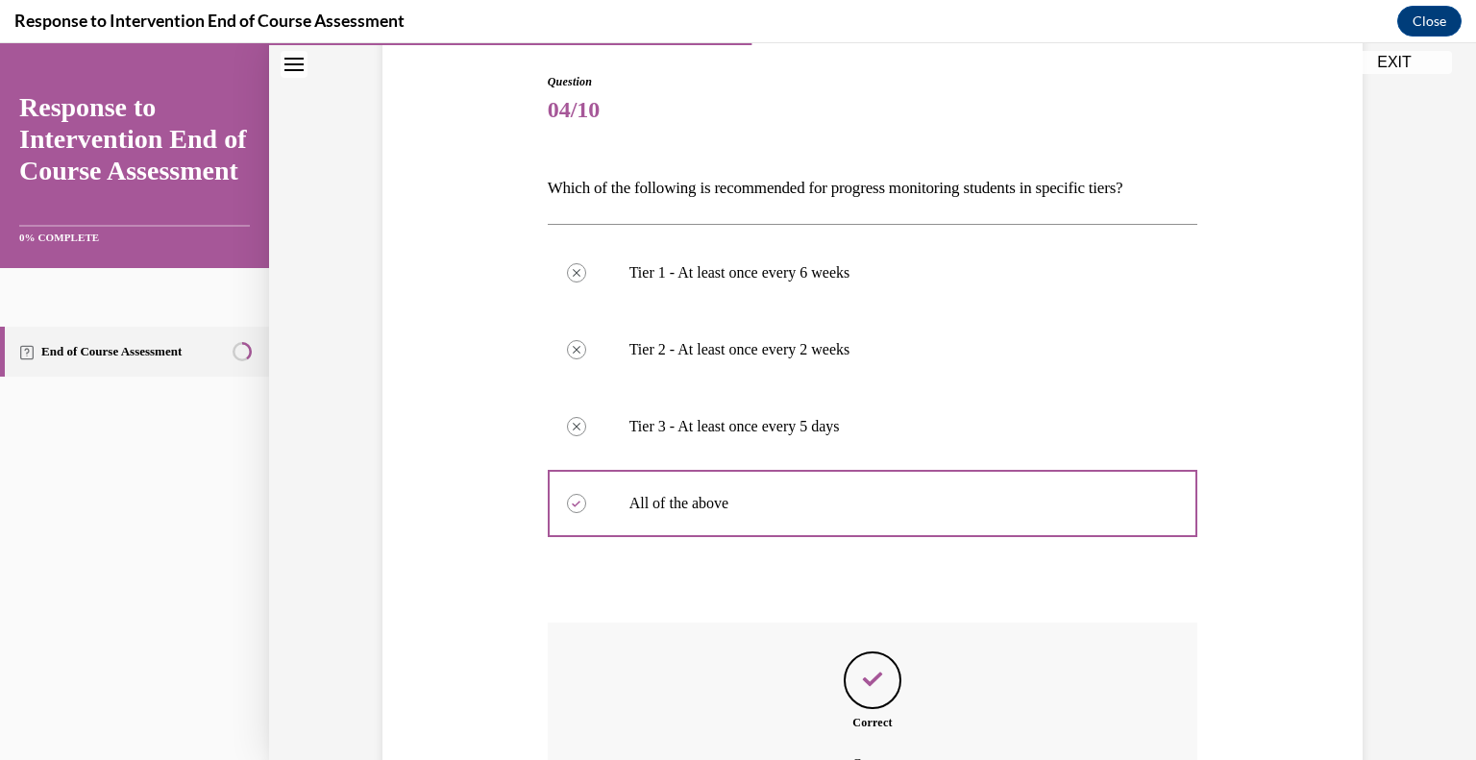
scroll to position [383, 0]
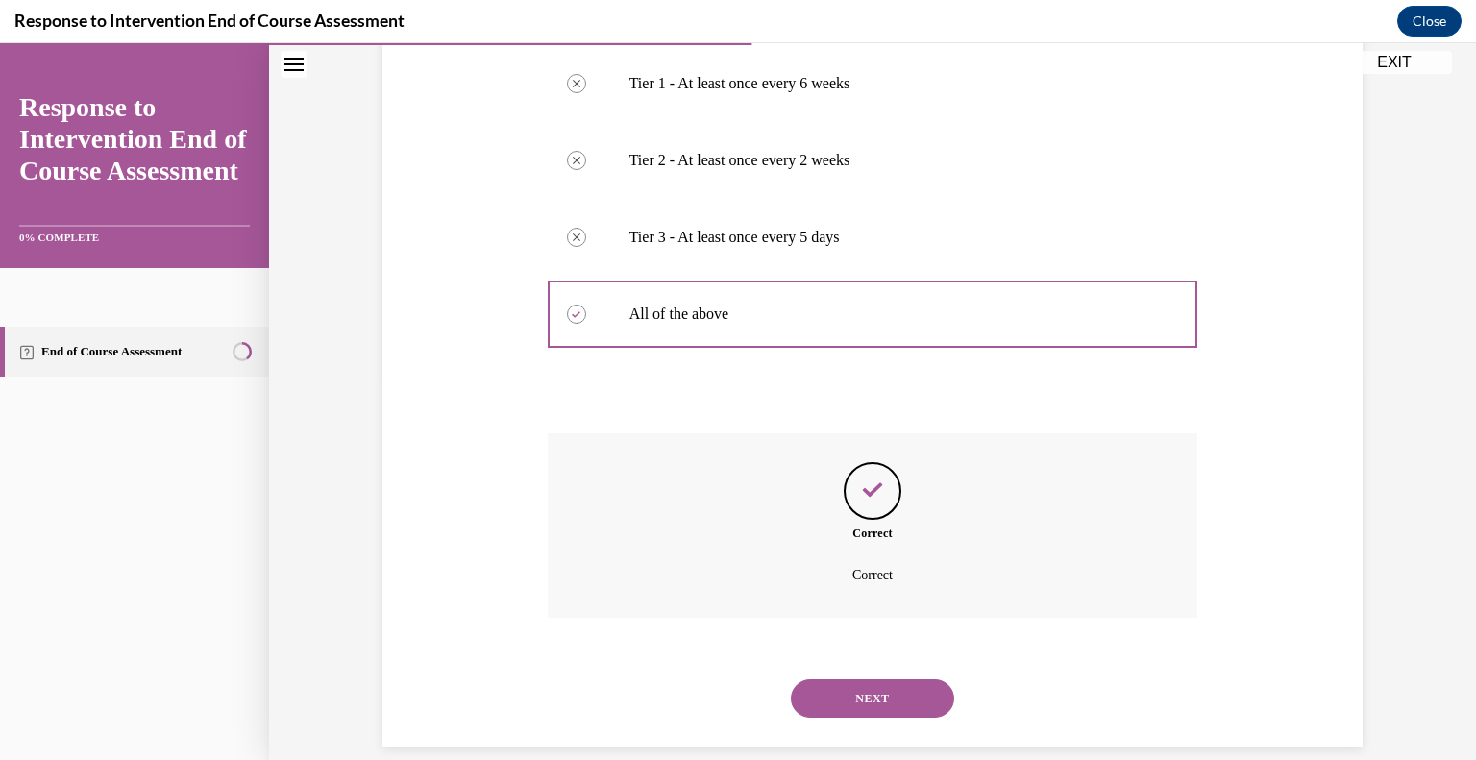
click at [850, 702] on button "NEXT" at bounding box center [872, 698] width 163 height 38
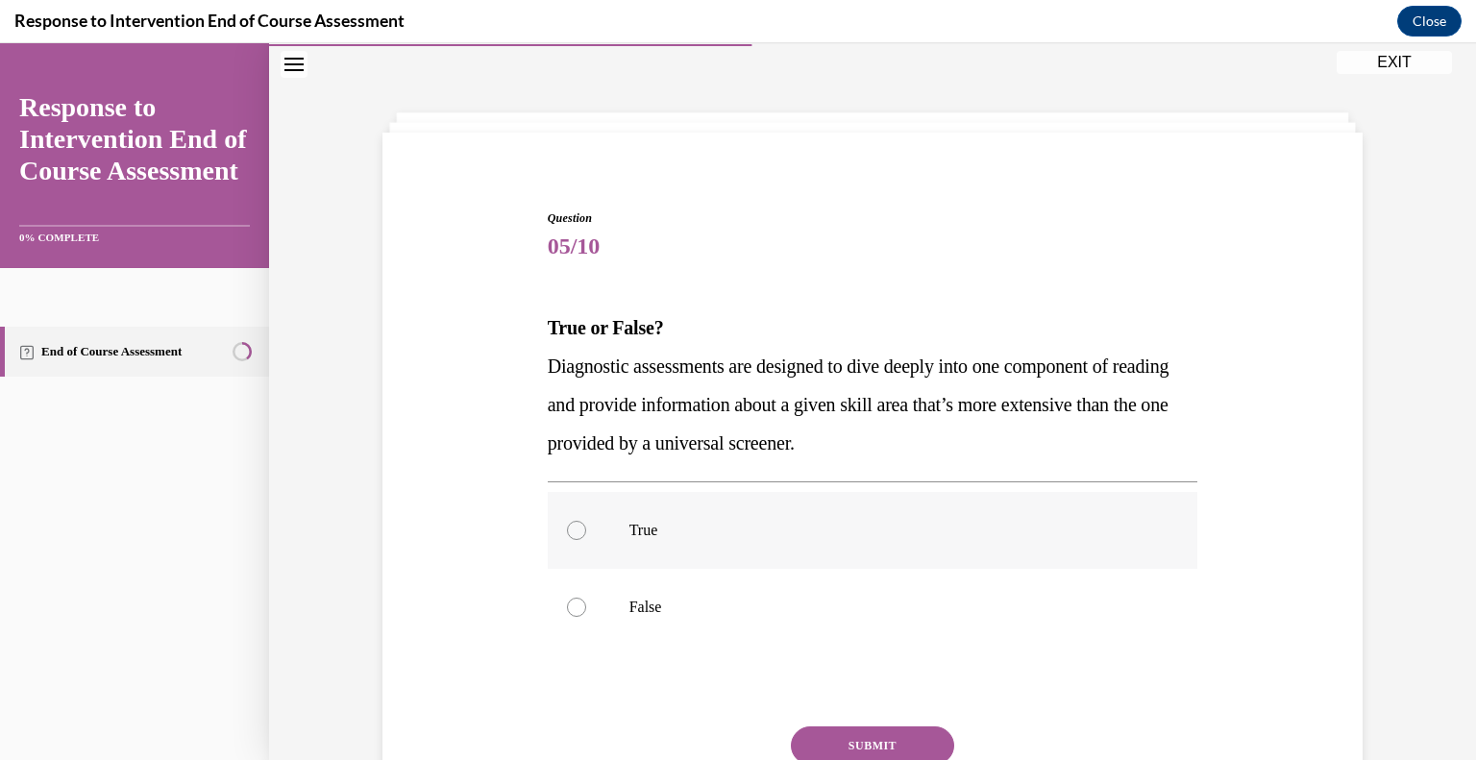
click at [567, 530] on div at bounding box center [576, 530] width 19 height 19
click at [567, 530] on input "True" at bounding box center [576, 530] width 19 height 19
radio input "true"
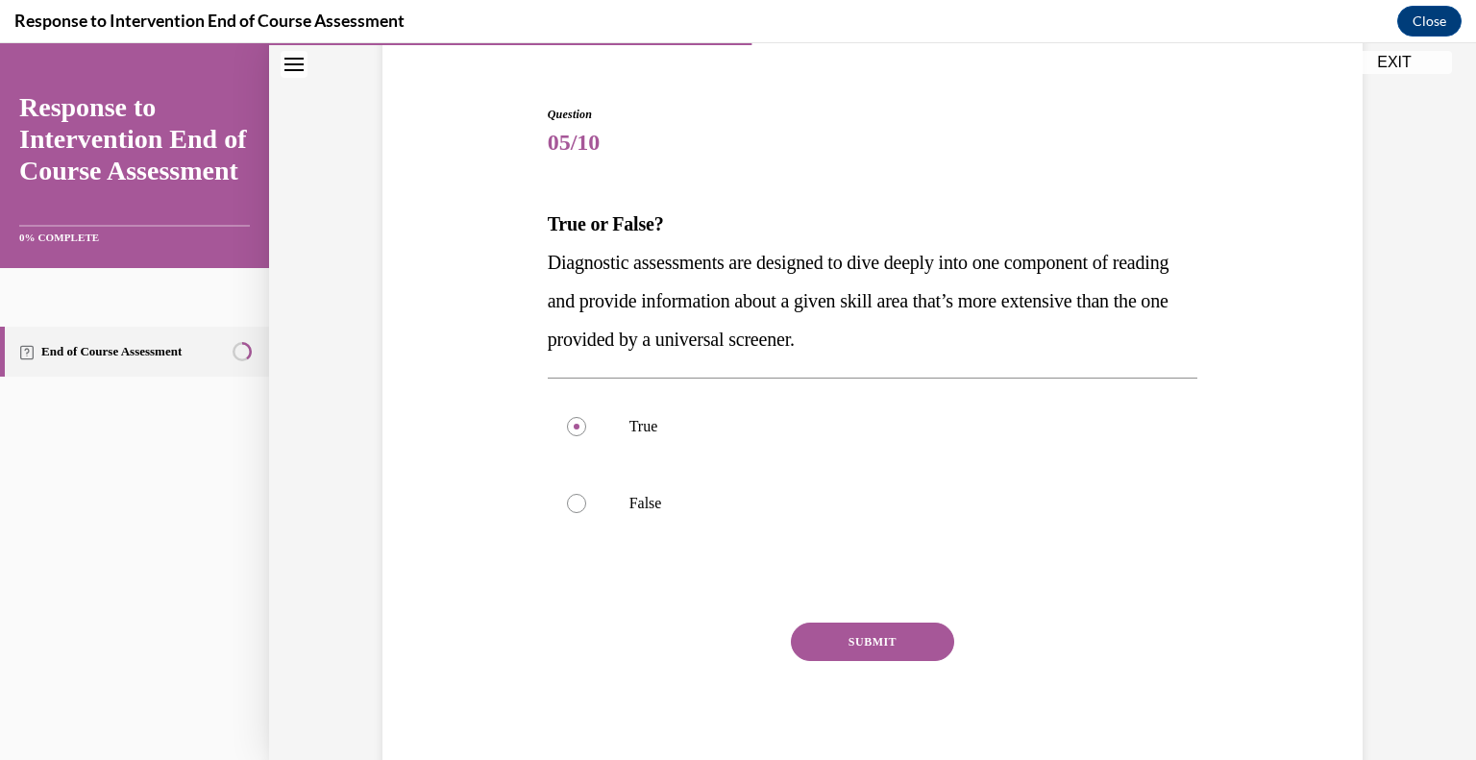
click at [861, 638] on button "SUBMIT" at bounding box center [872, 642] width 163 height 38
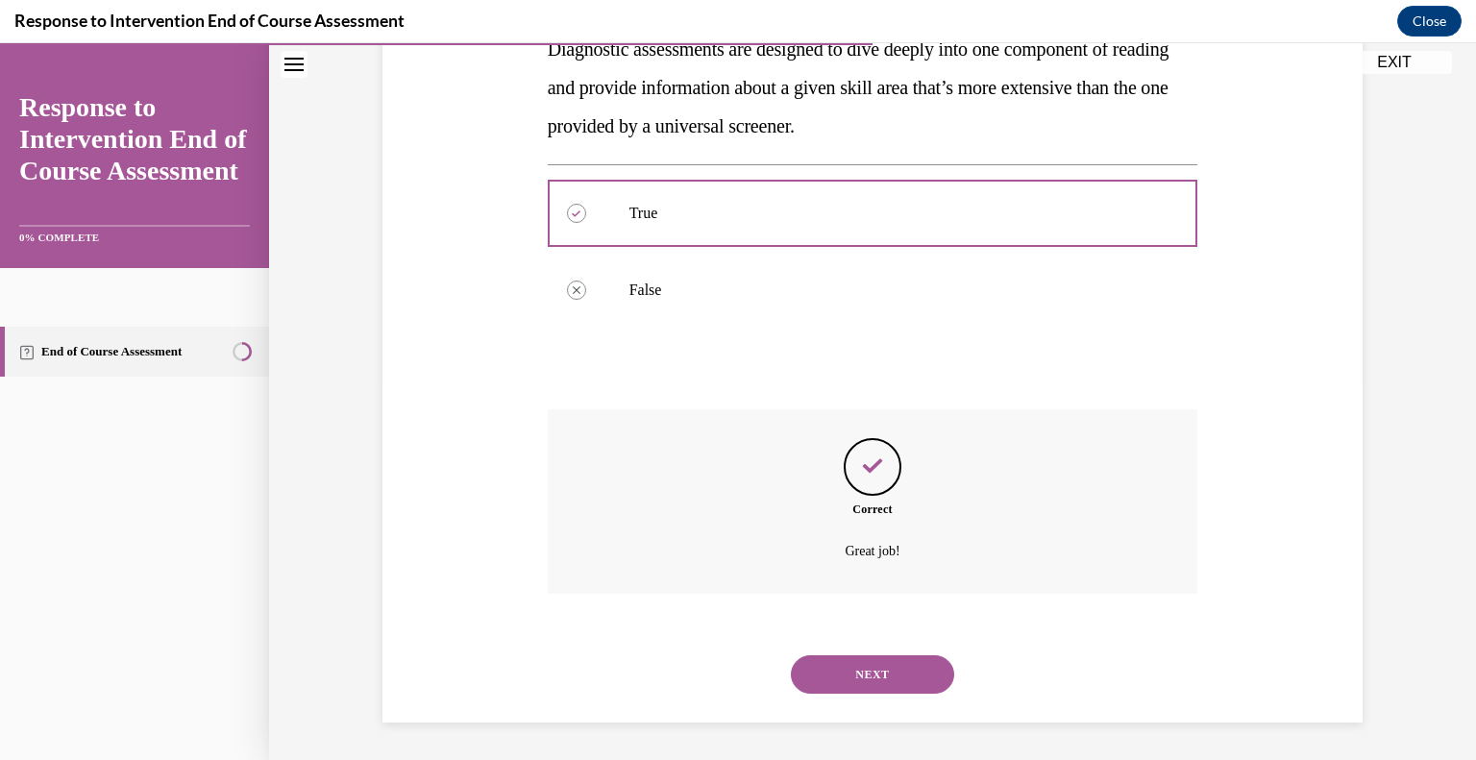
click at [849, 674] on button "NEXT" at bounding box center [872, 674] width 163 height 38
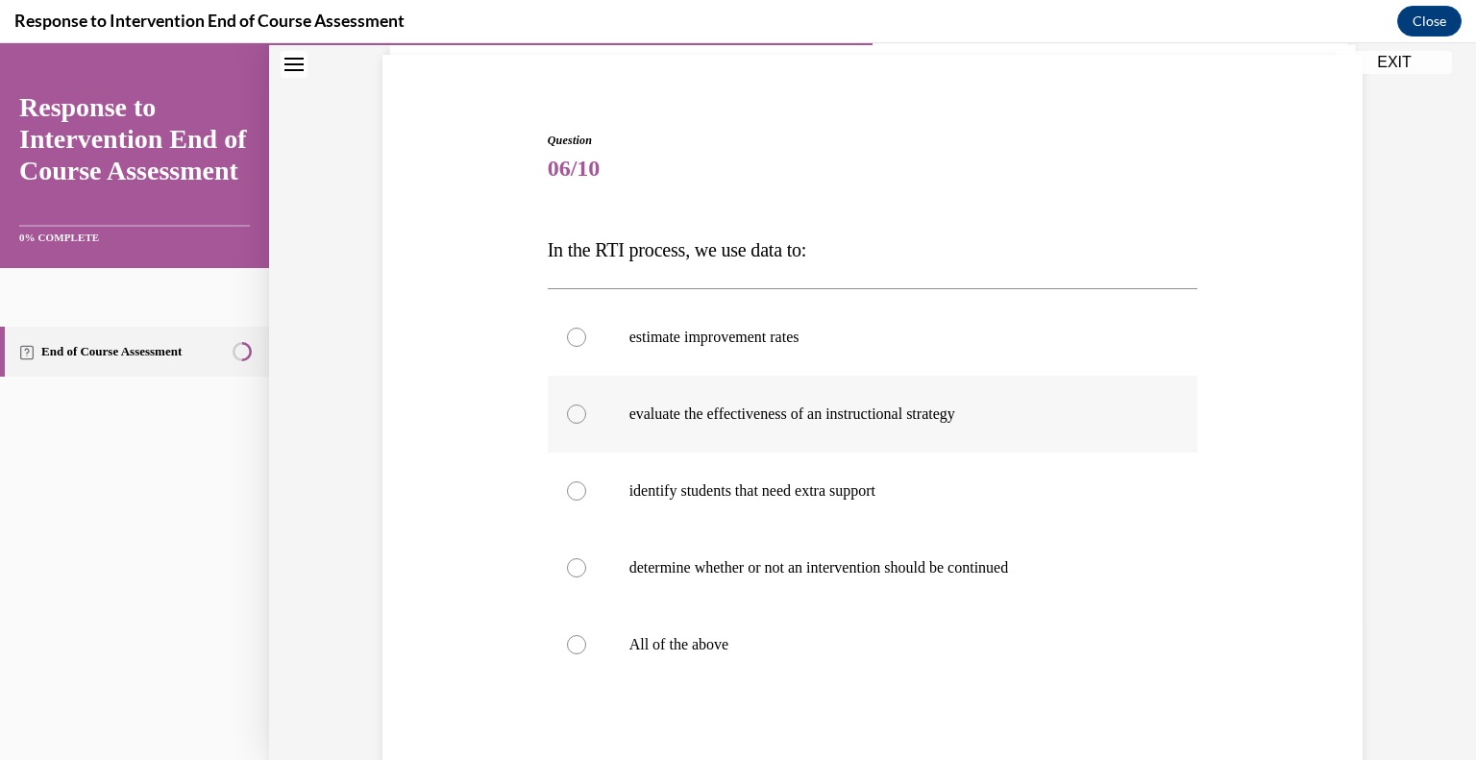
scroll to position [135, 0]
click at [569, 641] on div at bounding box center [576, 645] width 19 height 19
click at [569, 641] on input "All of the above" at bounding box center [576, 645] width 19 height 19
radio input "true"
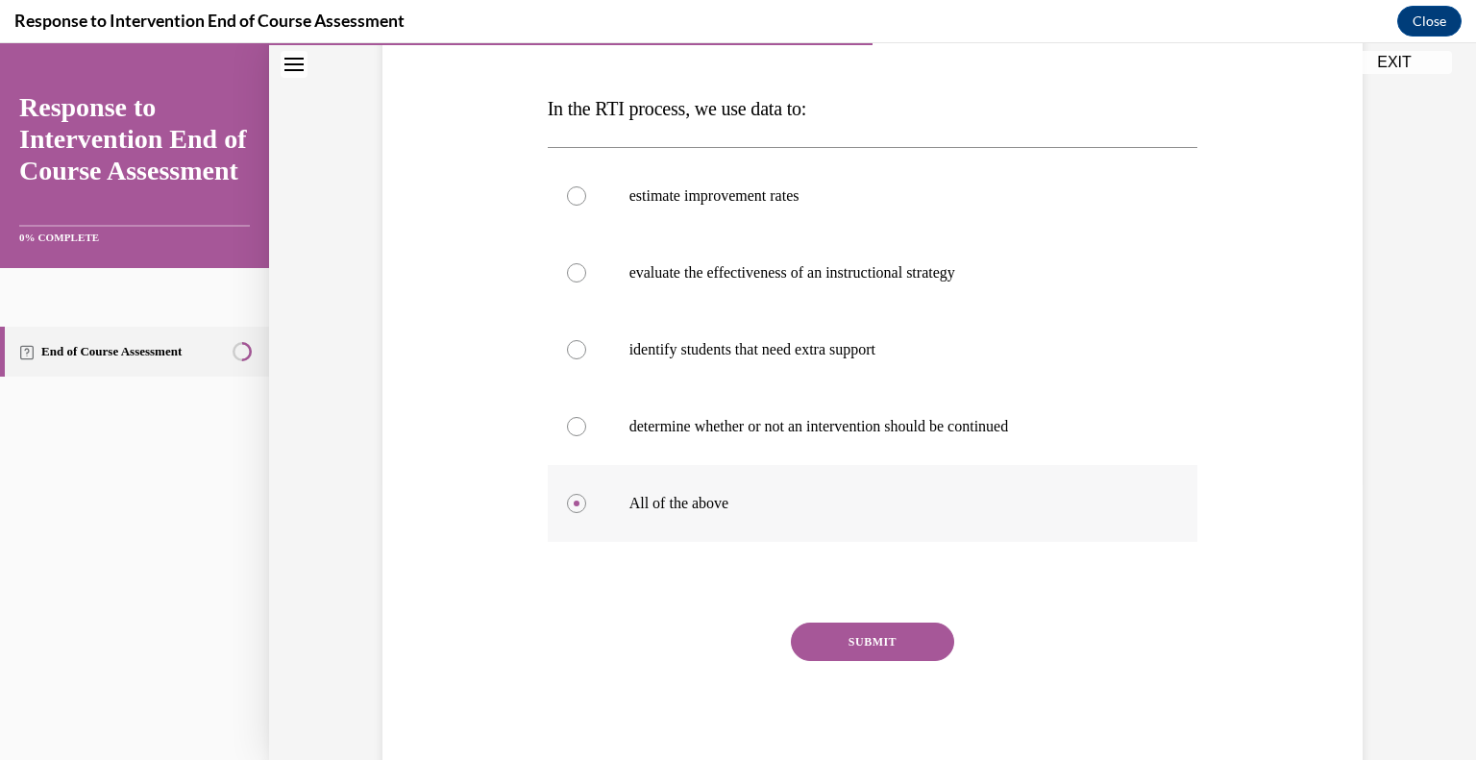
scroll to position [276, 0]
click at [836, 640] on button "SUBMIT" at bounding box center [872, 643] width 163 height 38
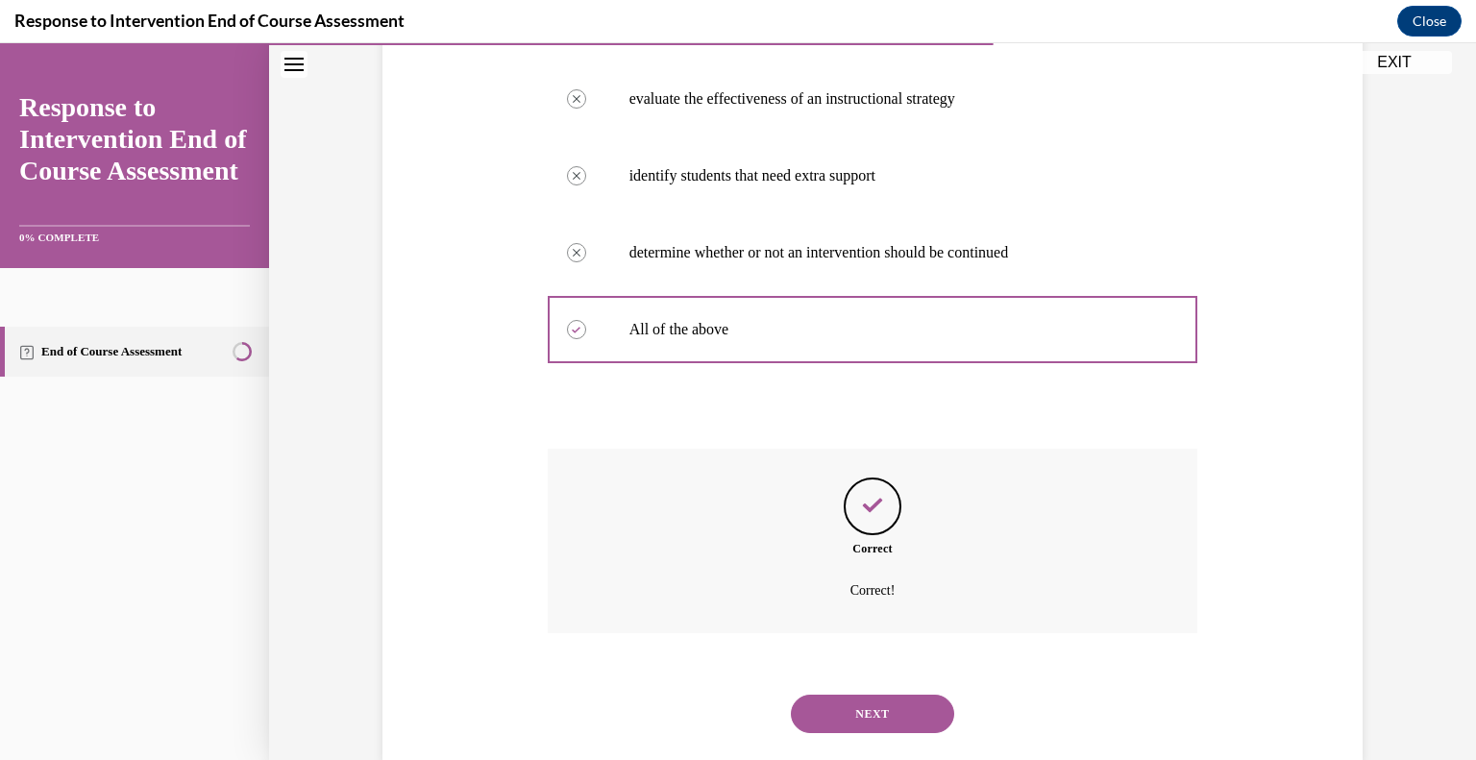
scroll to position [454, 0]
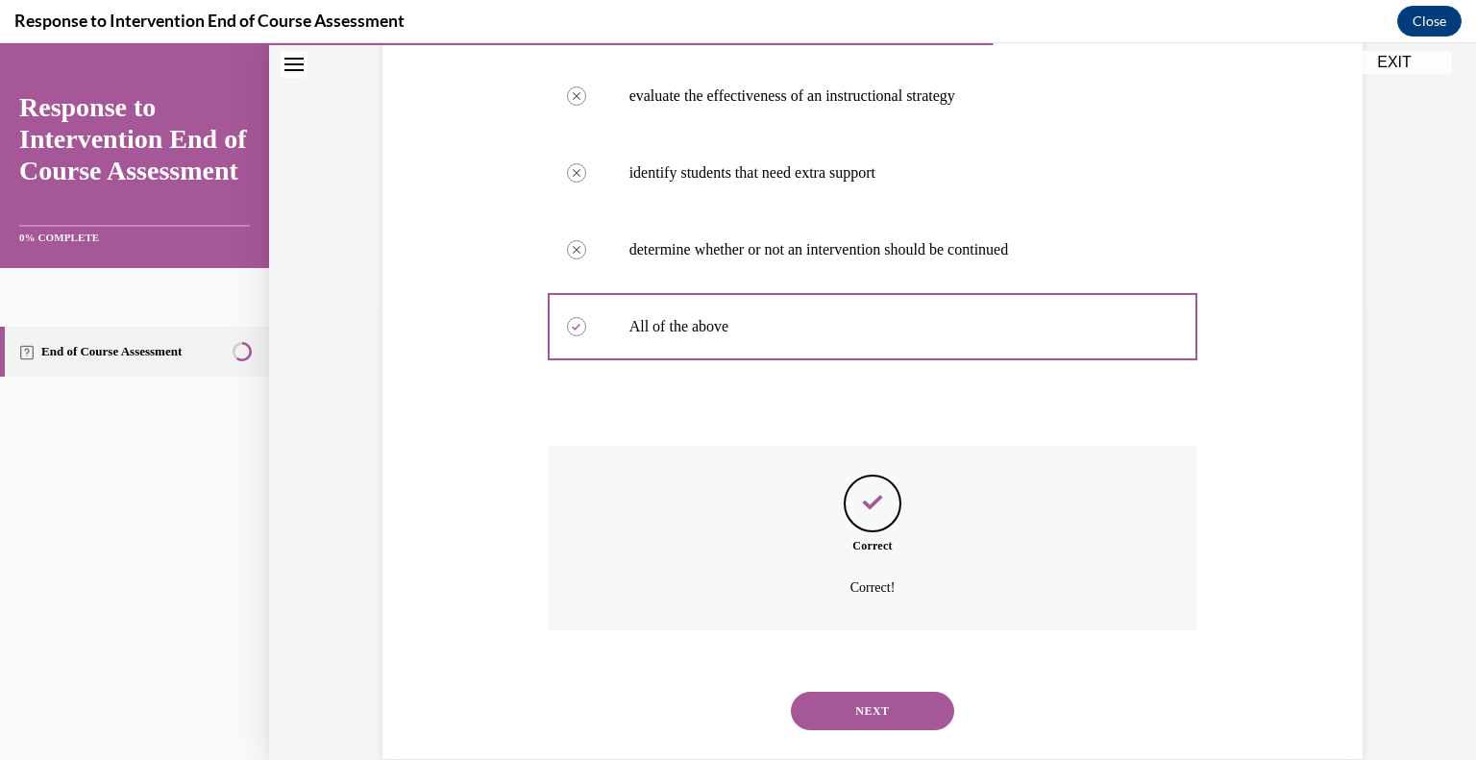
click at [875, 695] on button "NEXT" at bounding box center [872, 711] width 163 height 38
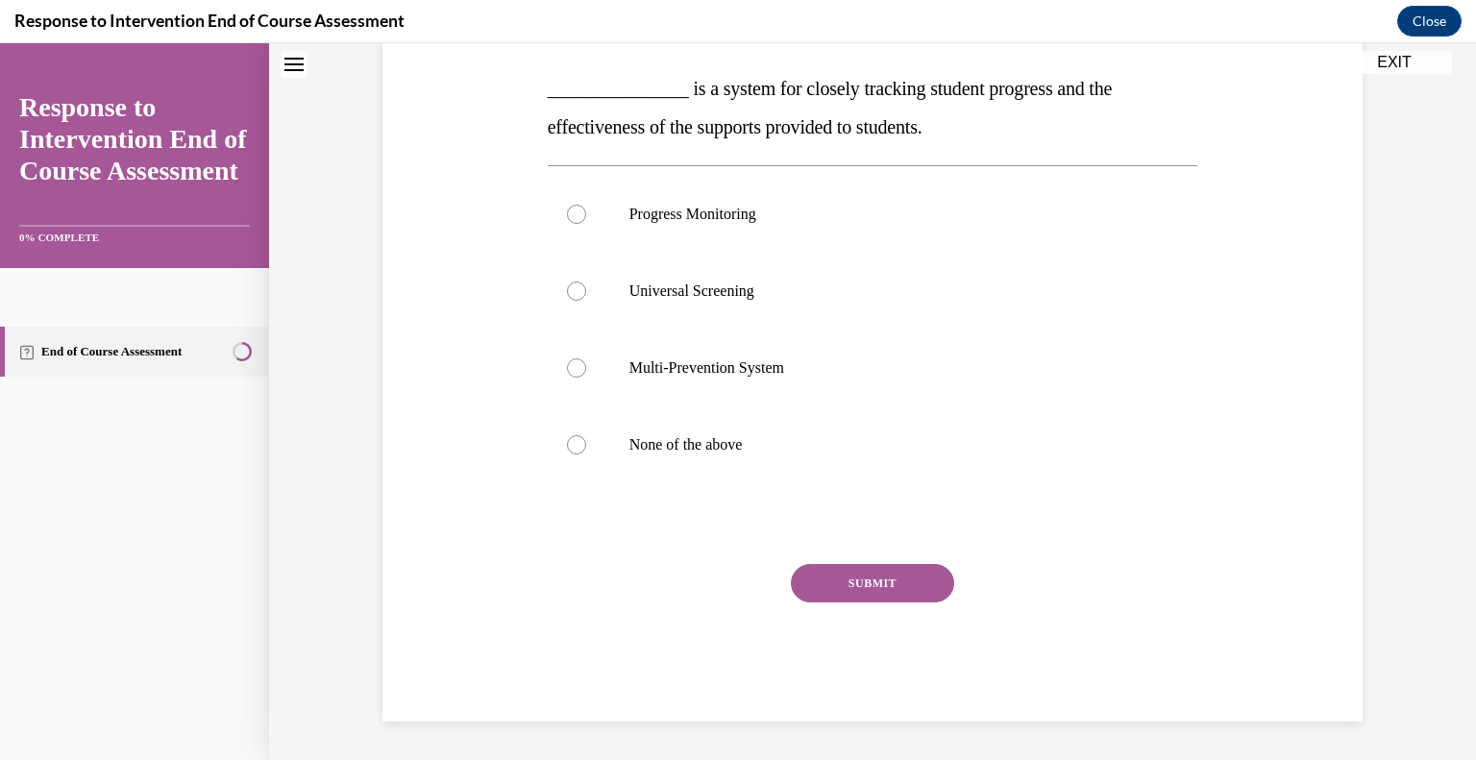
scroll to position [58, 0]
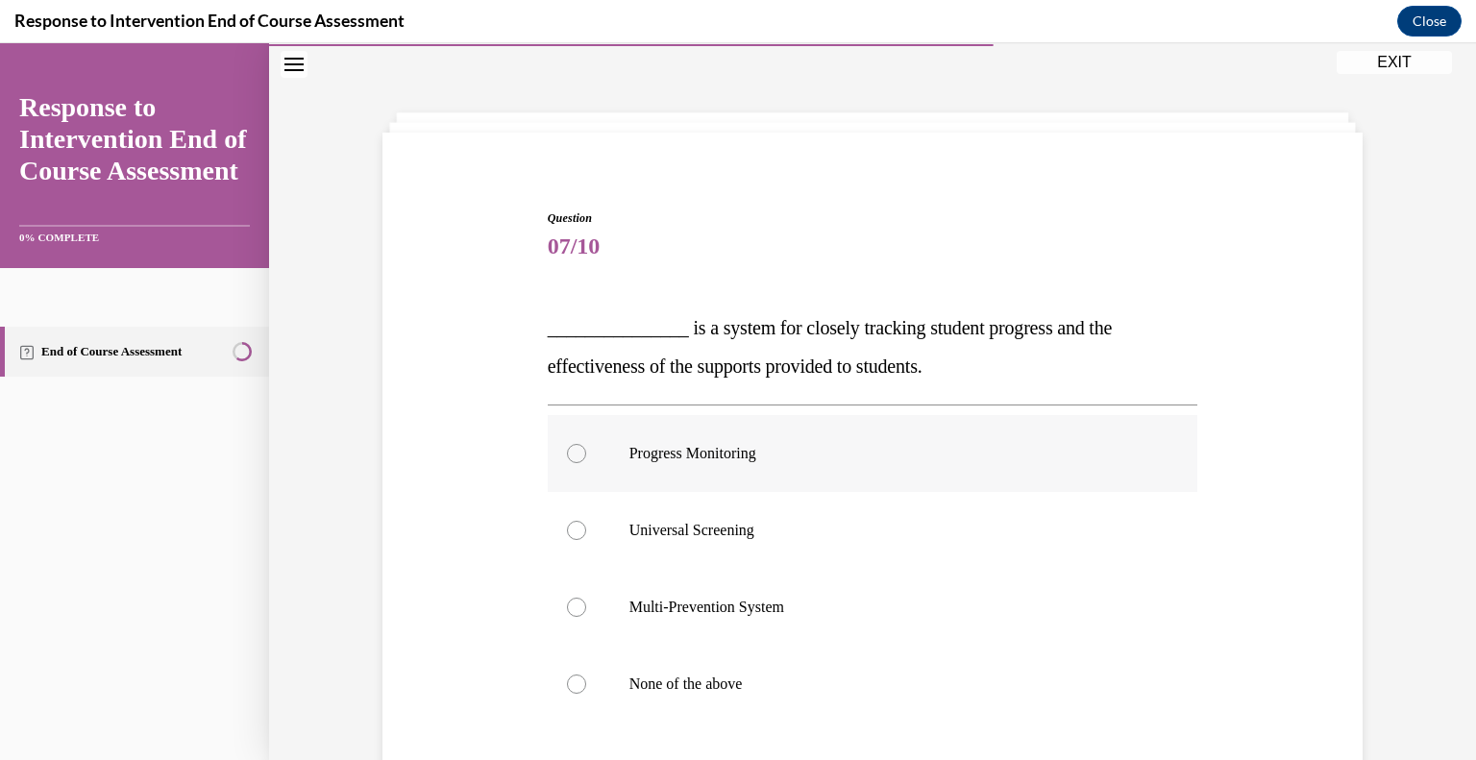
click at [567, 454] on div at bounding box center [576, 453] width 19 height 19
click at [567, 454] on input "Progress Monitoring" at bounding box center [576, 453] width 19 height 19
radio input "true"
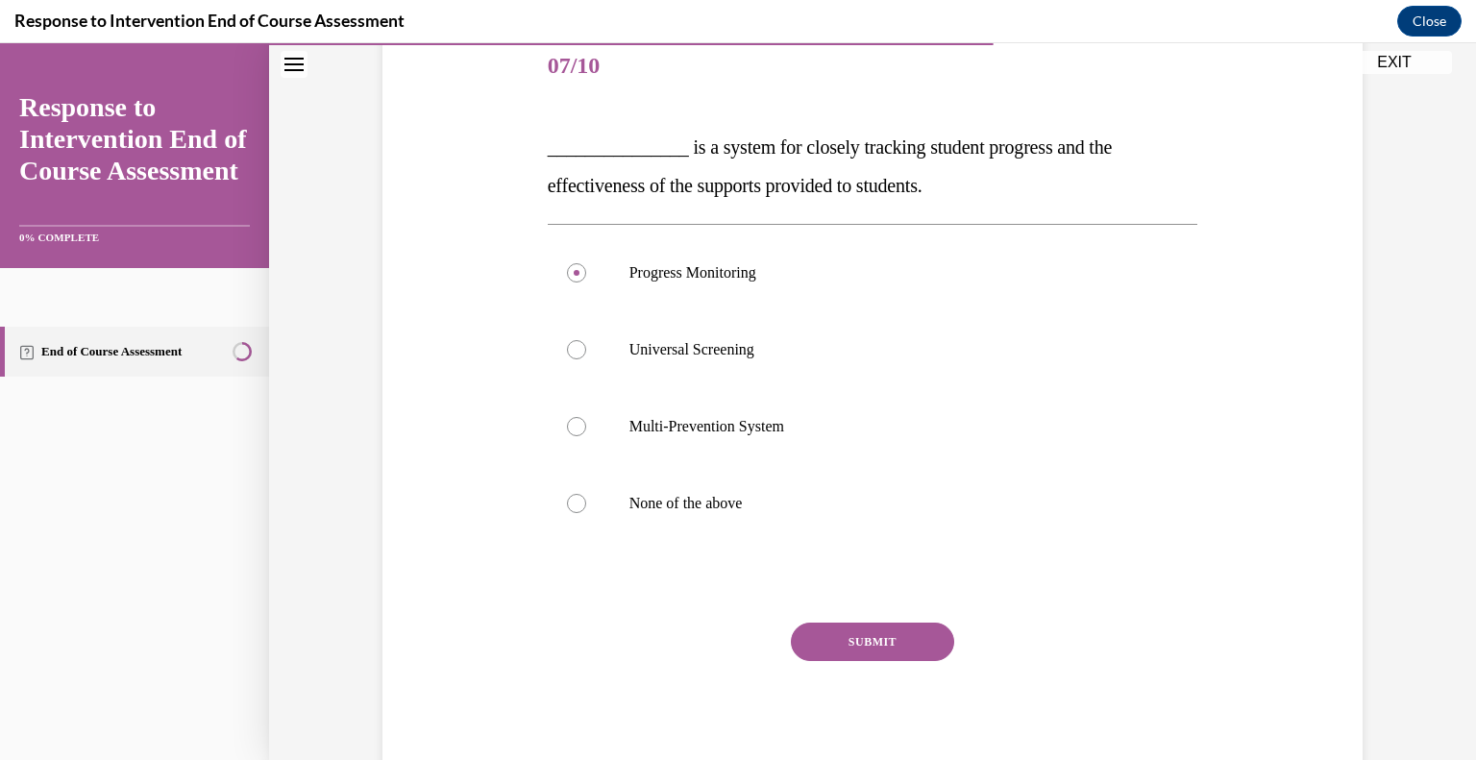
click at [874, 629] on button "SUBMIT" at bounding box center [872, 642] width 163 height 38
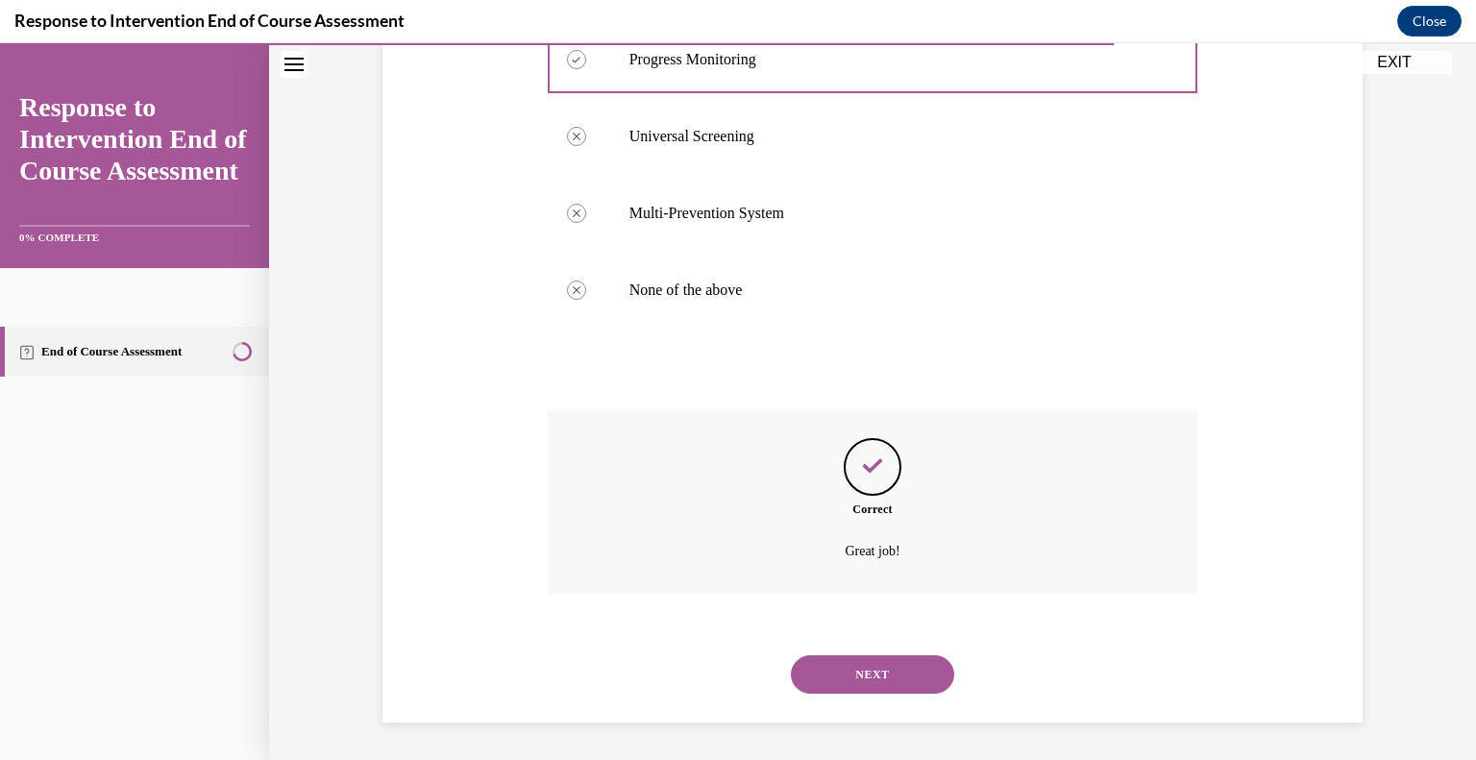
click at [860, 676] on button "NEXT" at bounding box center [872, 674] width 163 height 38
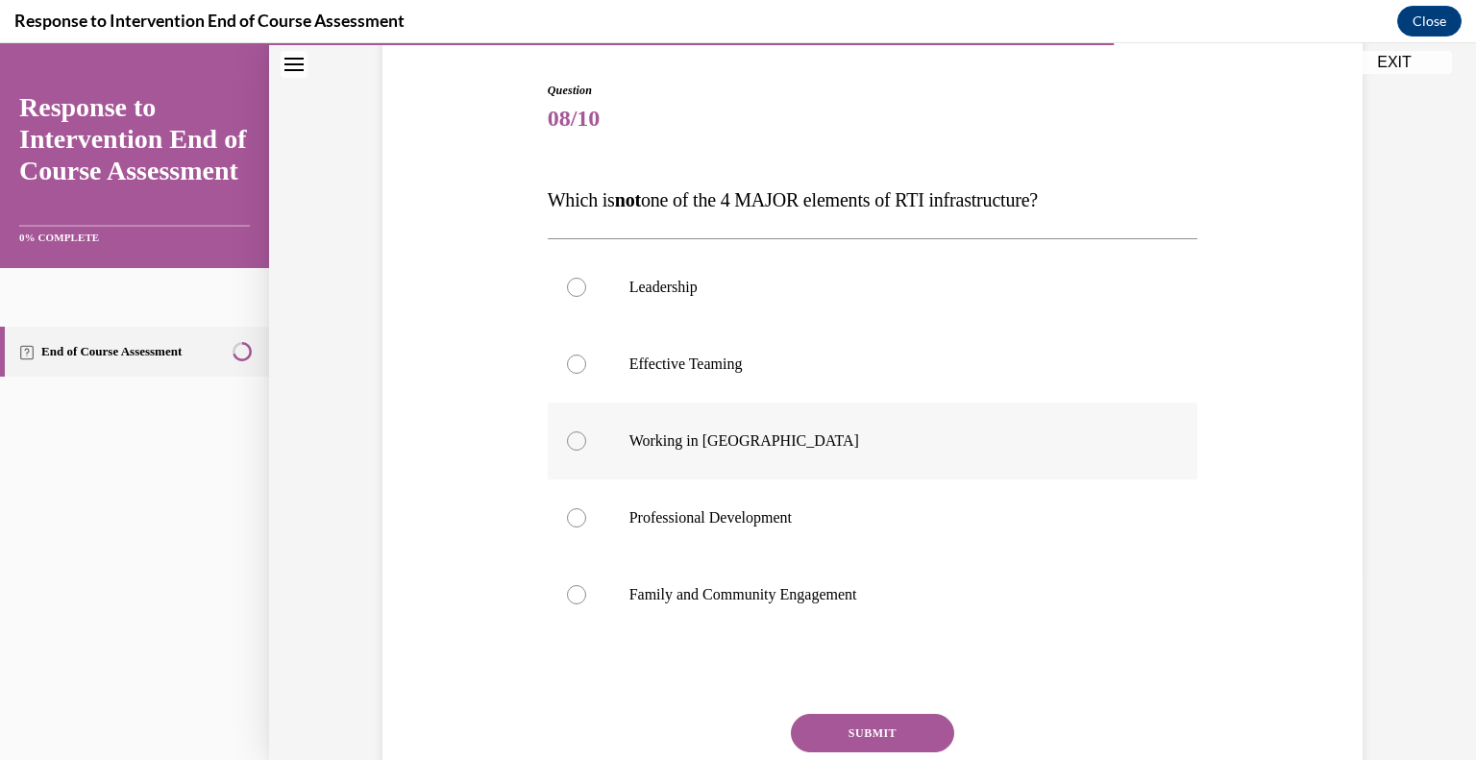
scroll to position [188, 0]
click at [571, 439] on div at bounding box center [576, 438] width 19 height 19
click at [571, 439] on input "Working in Silos" at bounding box center [576, 438] width 19 height 19
radio input "true"
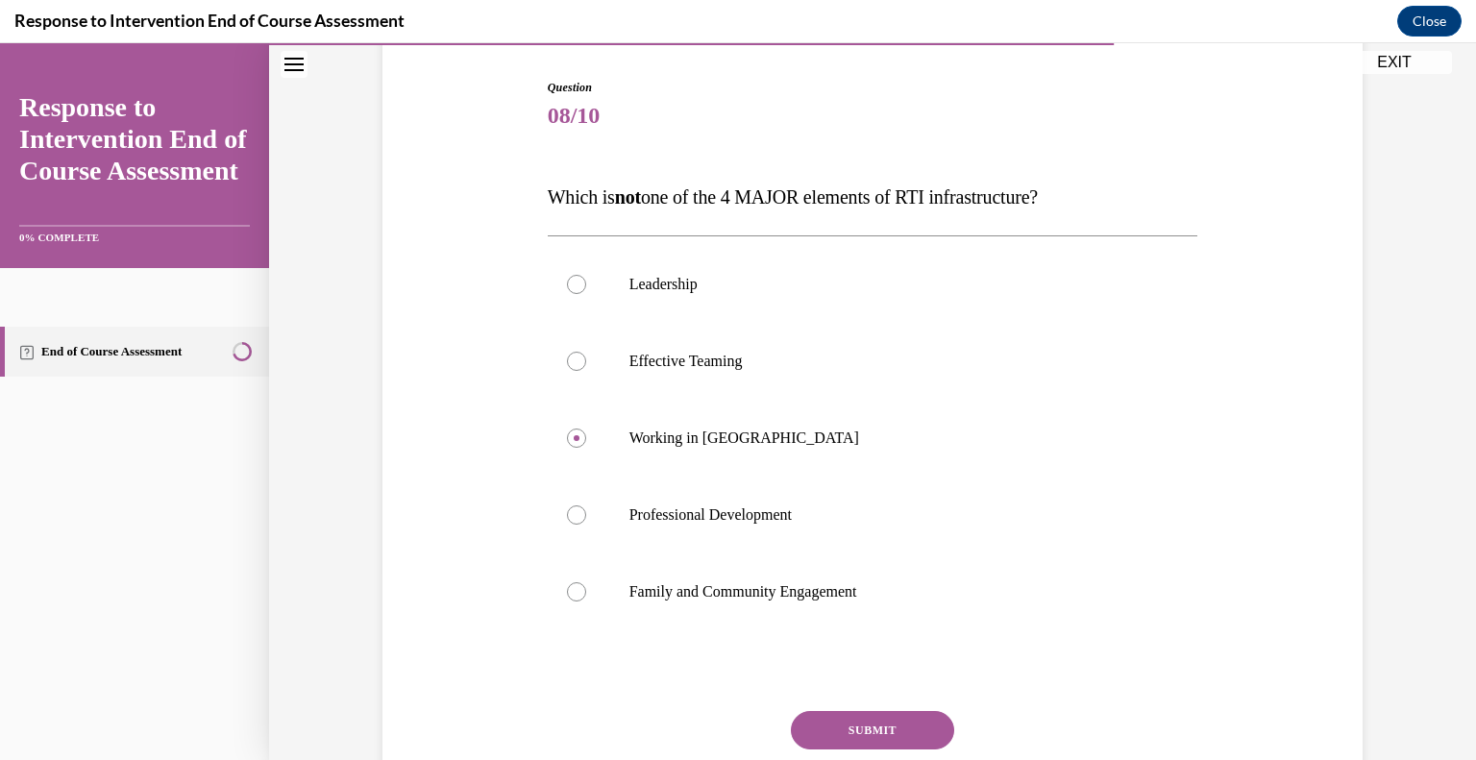
click at [862, 719] on button "SUBMIT" at bounding box center [872, 730] width 163 height 38
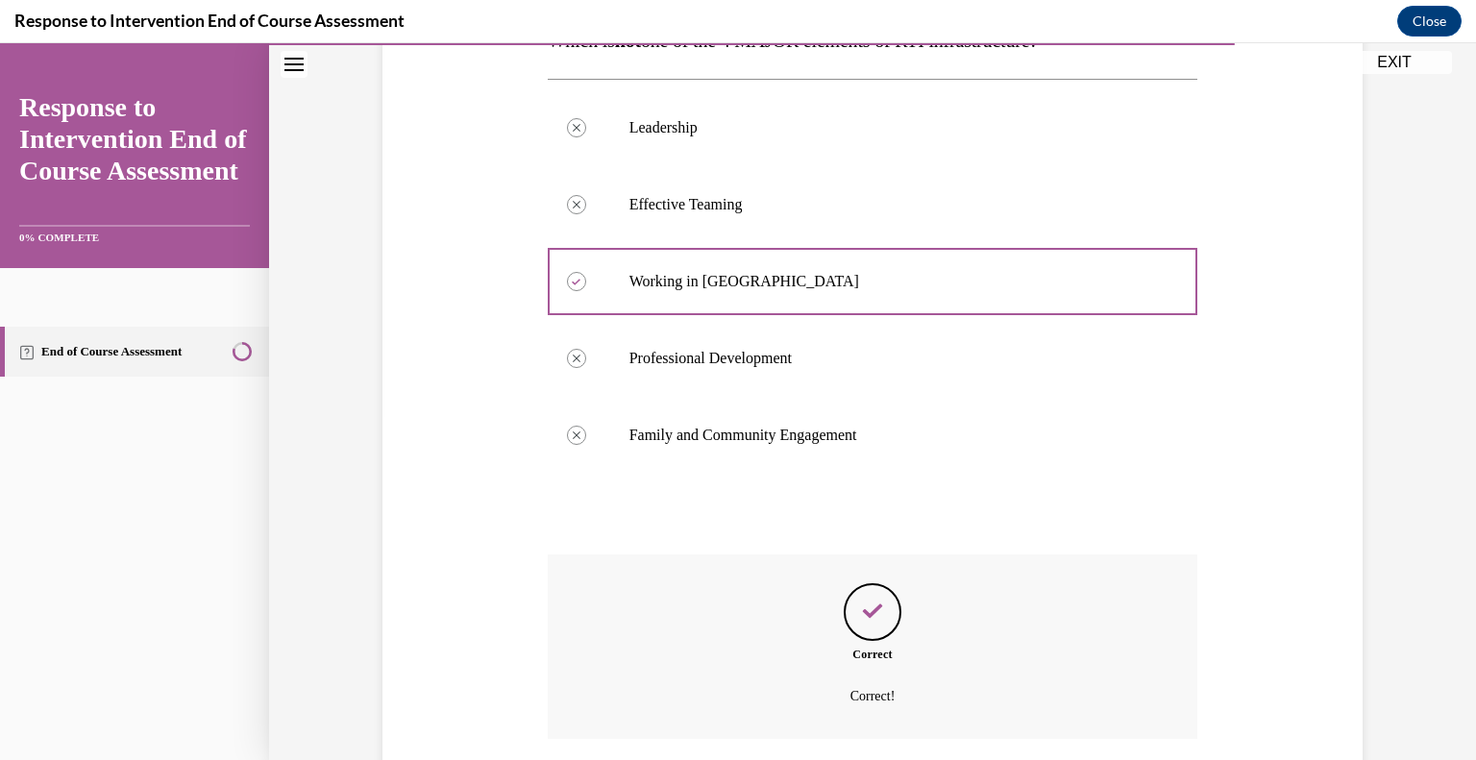
scroll to position [490, 0]
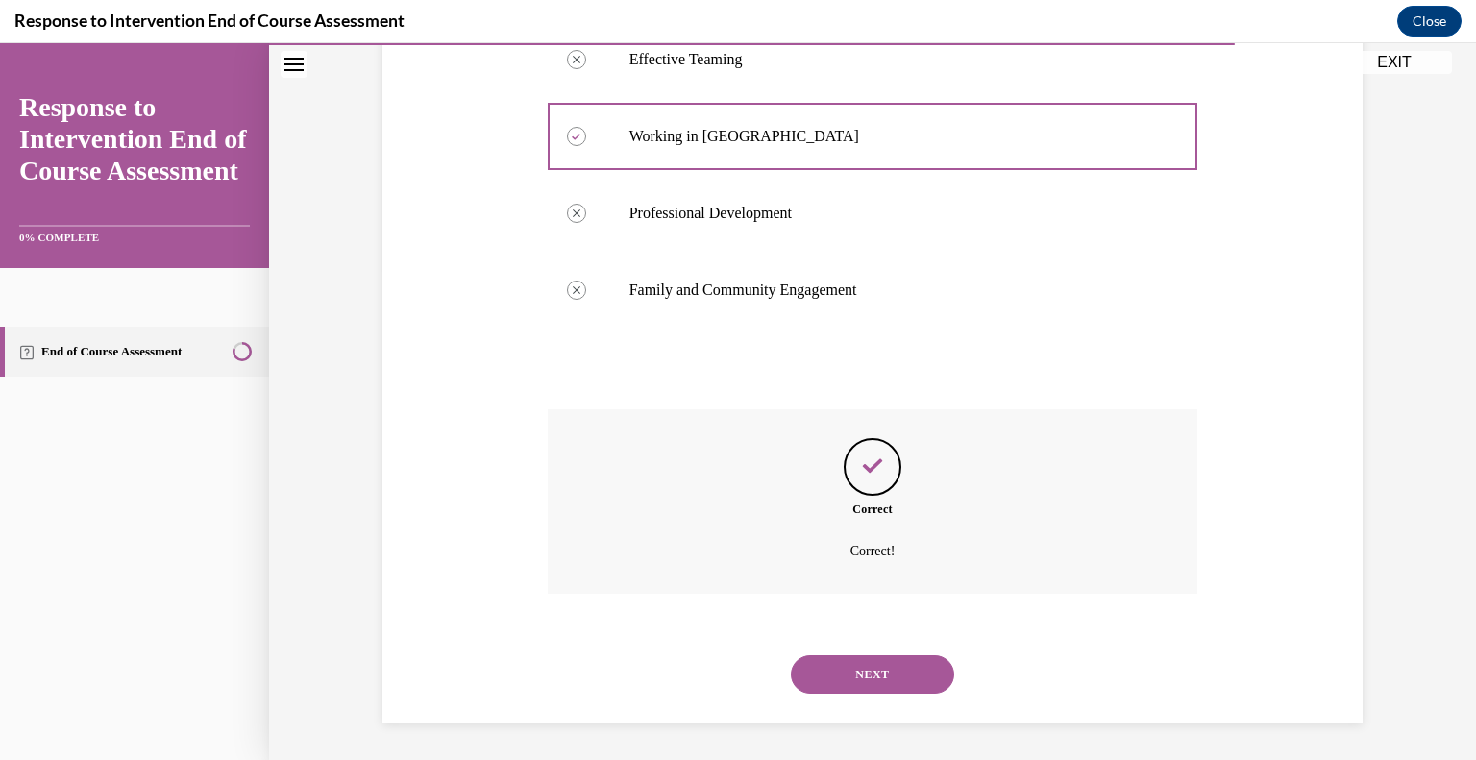
click at [876, 673] on button "NEXT" at bounding box center [872, 674] width 163 height 38
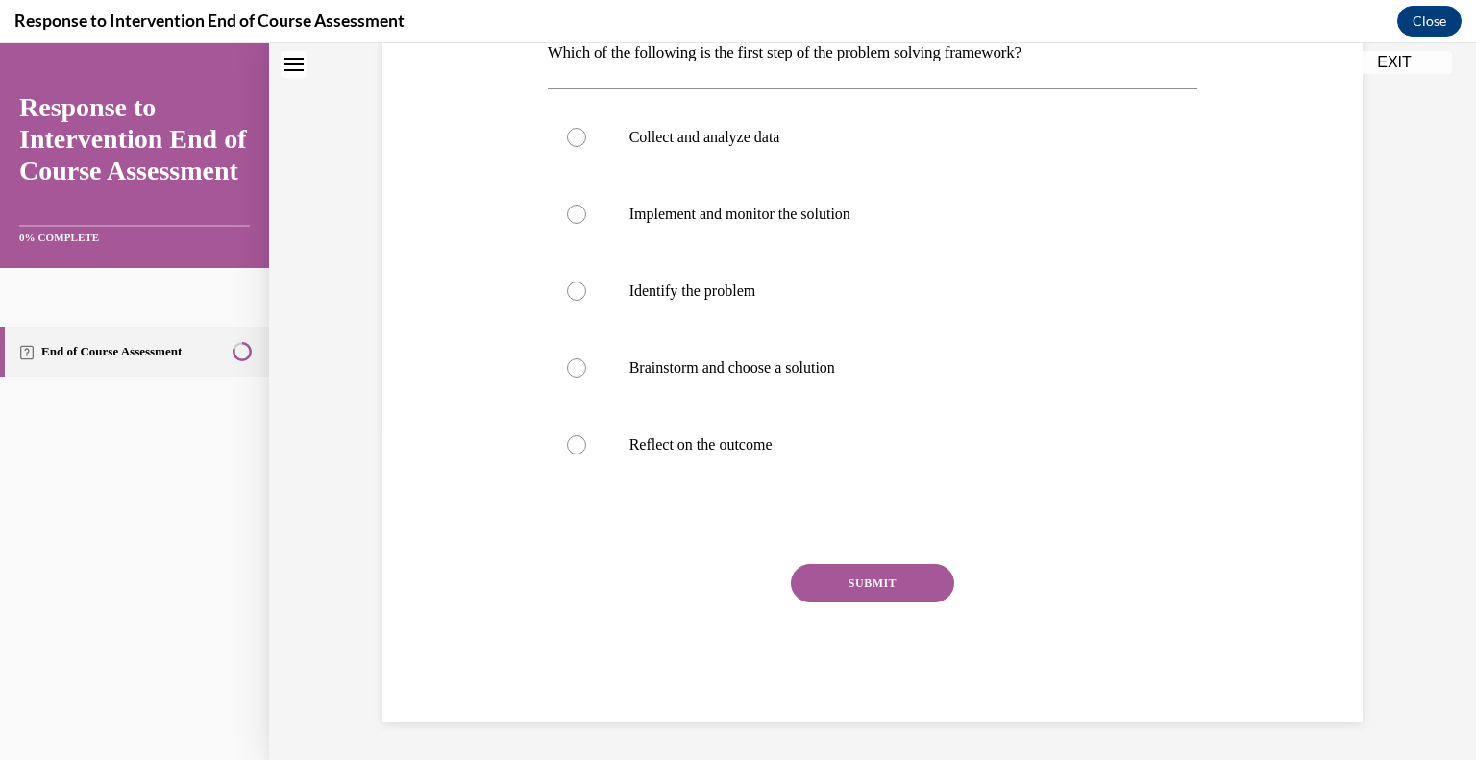
scroll to position [58, 0]
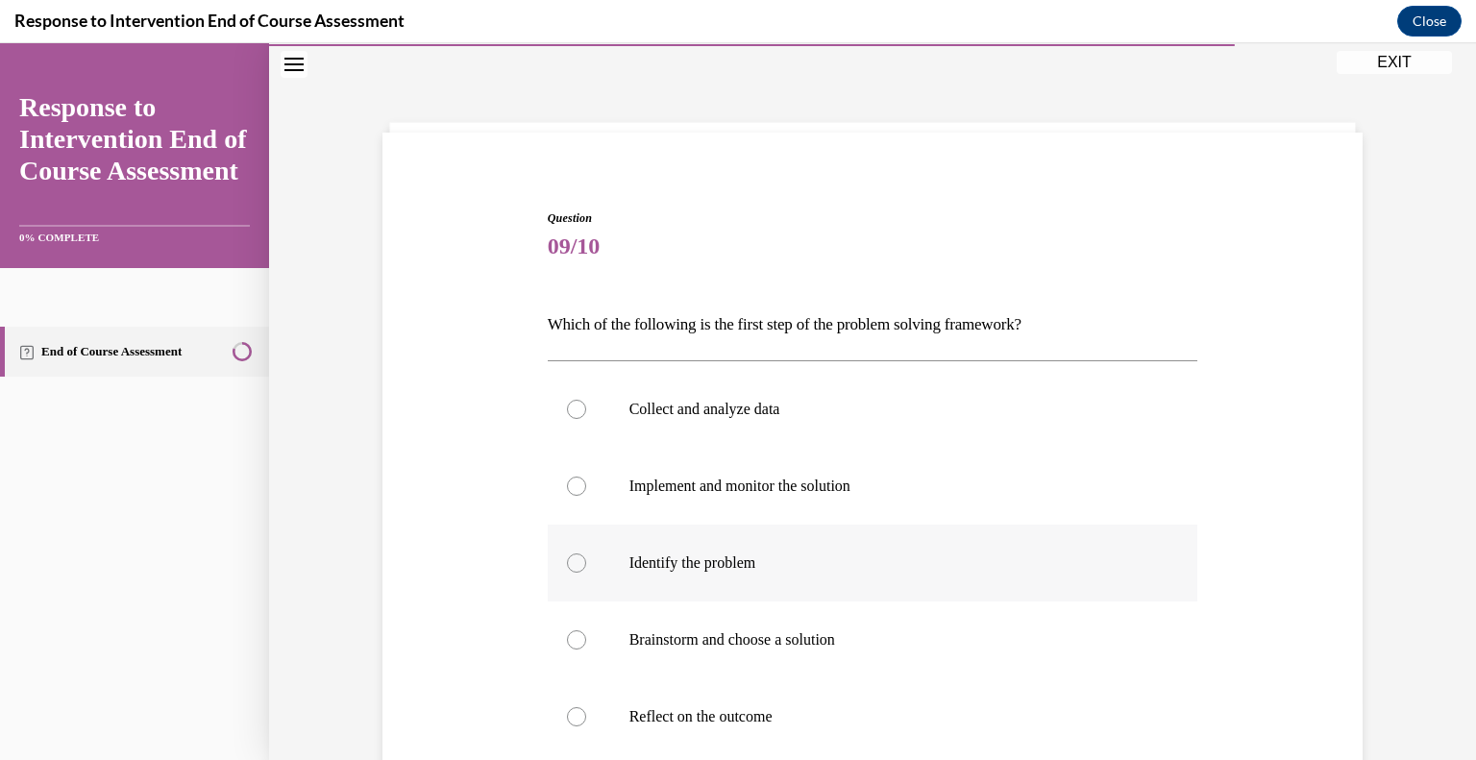
click at [572, 562] on div at bounding box center [576, 563] width 19 height 19
click at [572, 562] on input "Identify the problem" at bounding box center [576, 563] width 19 height 19
radio input "true"
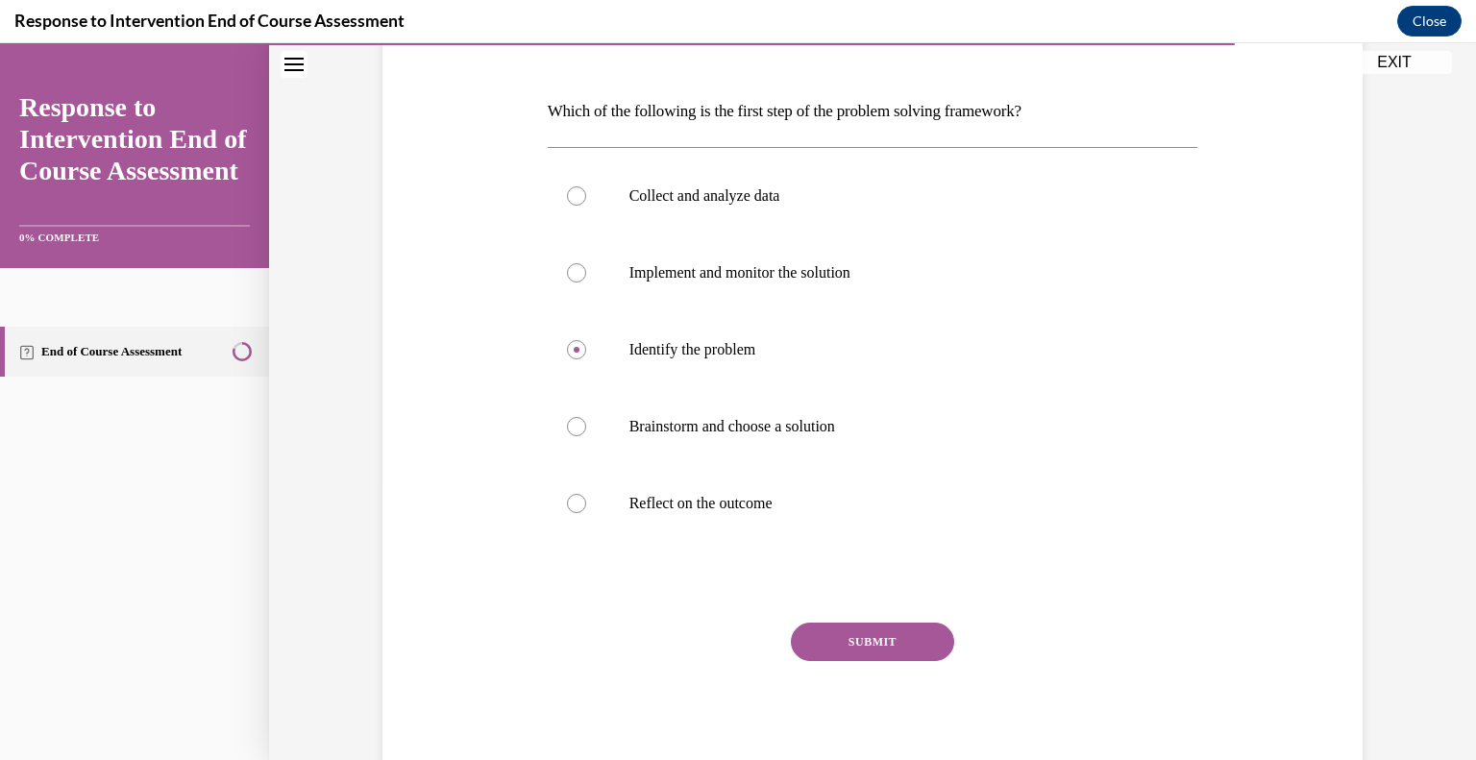
click at [861, 652] on button "SUBMIT" at bounding box center [872, 642] width 163 height 38
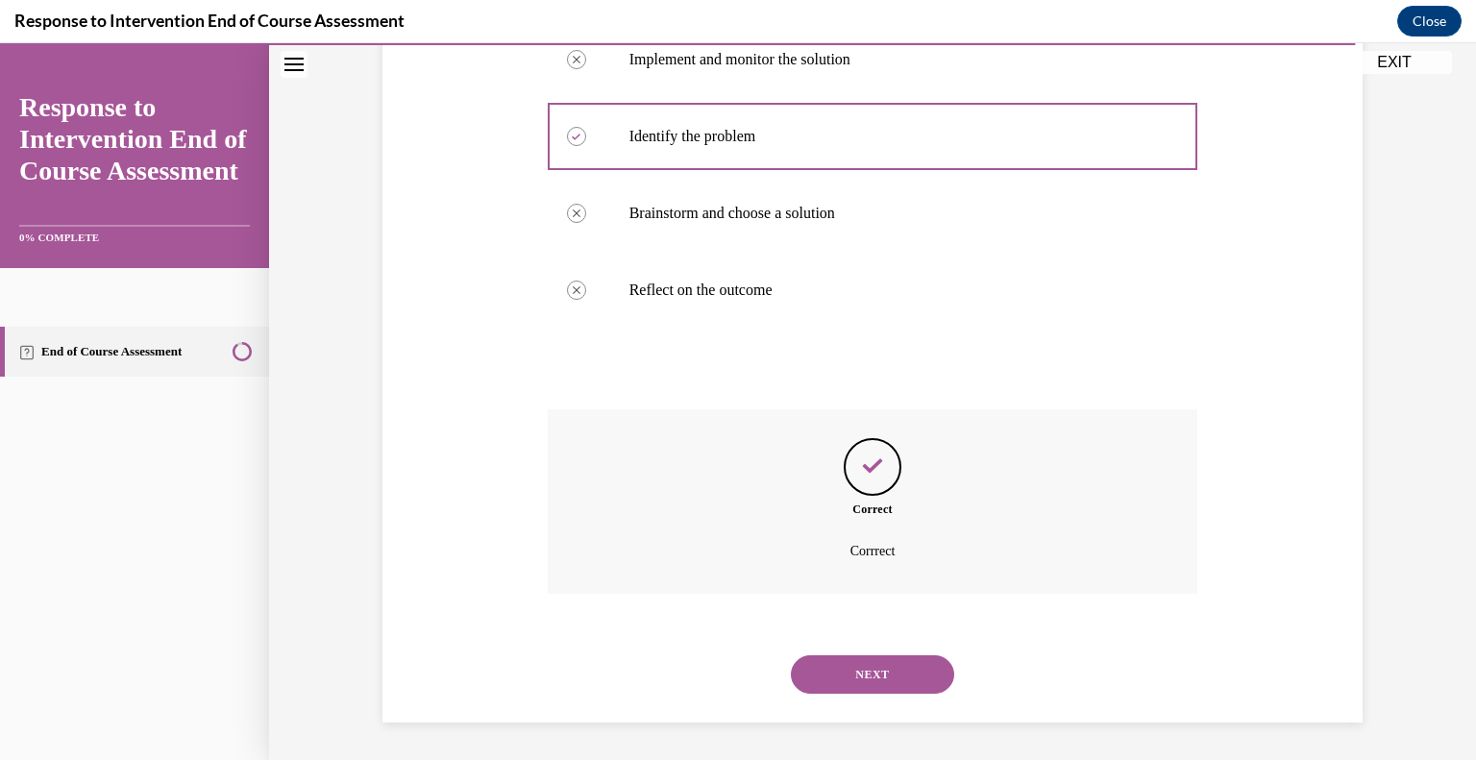
click at [852, 678] on button "NEXT" at bounding box center [872, 674] width 163 height 38
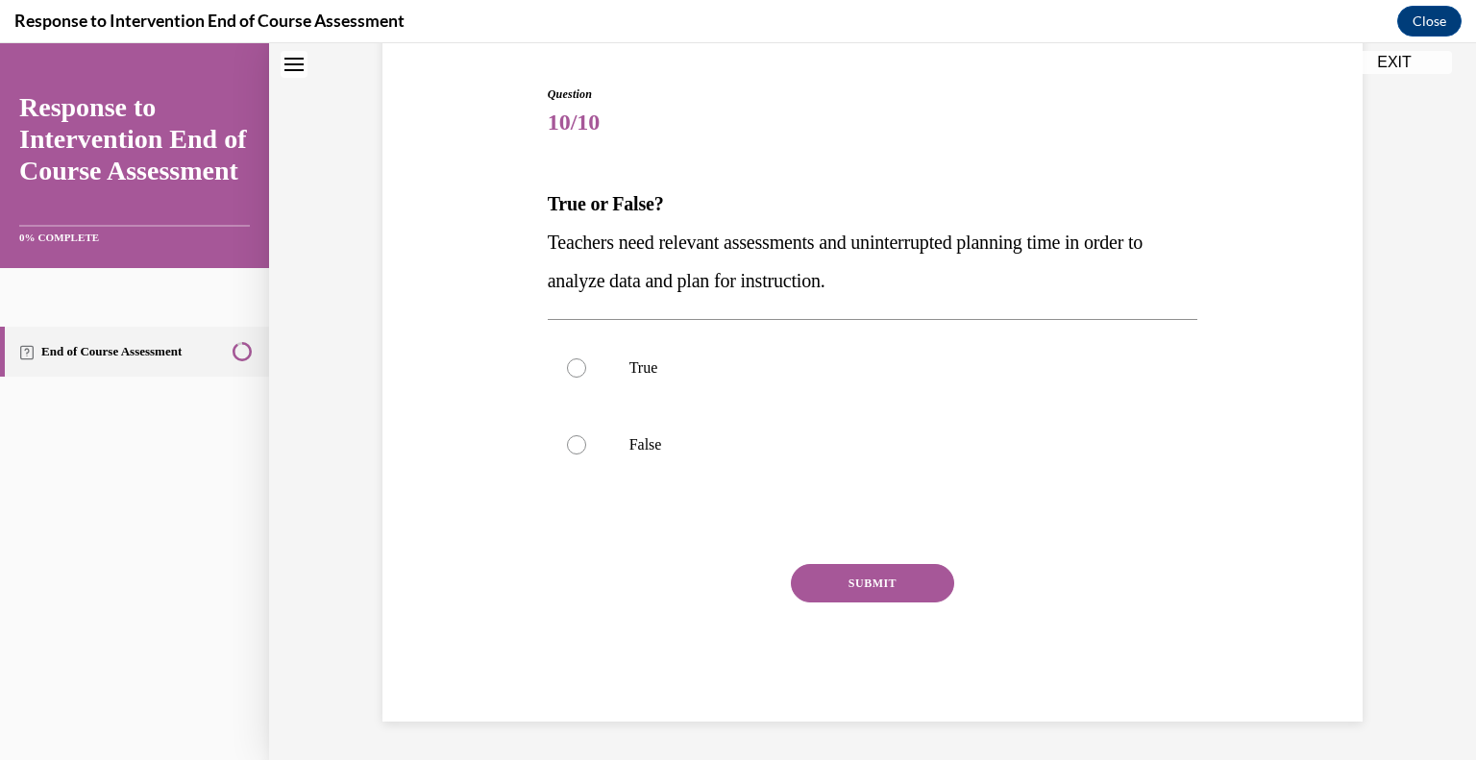
scroll to position [58, 0]
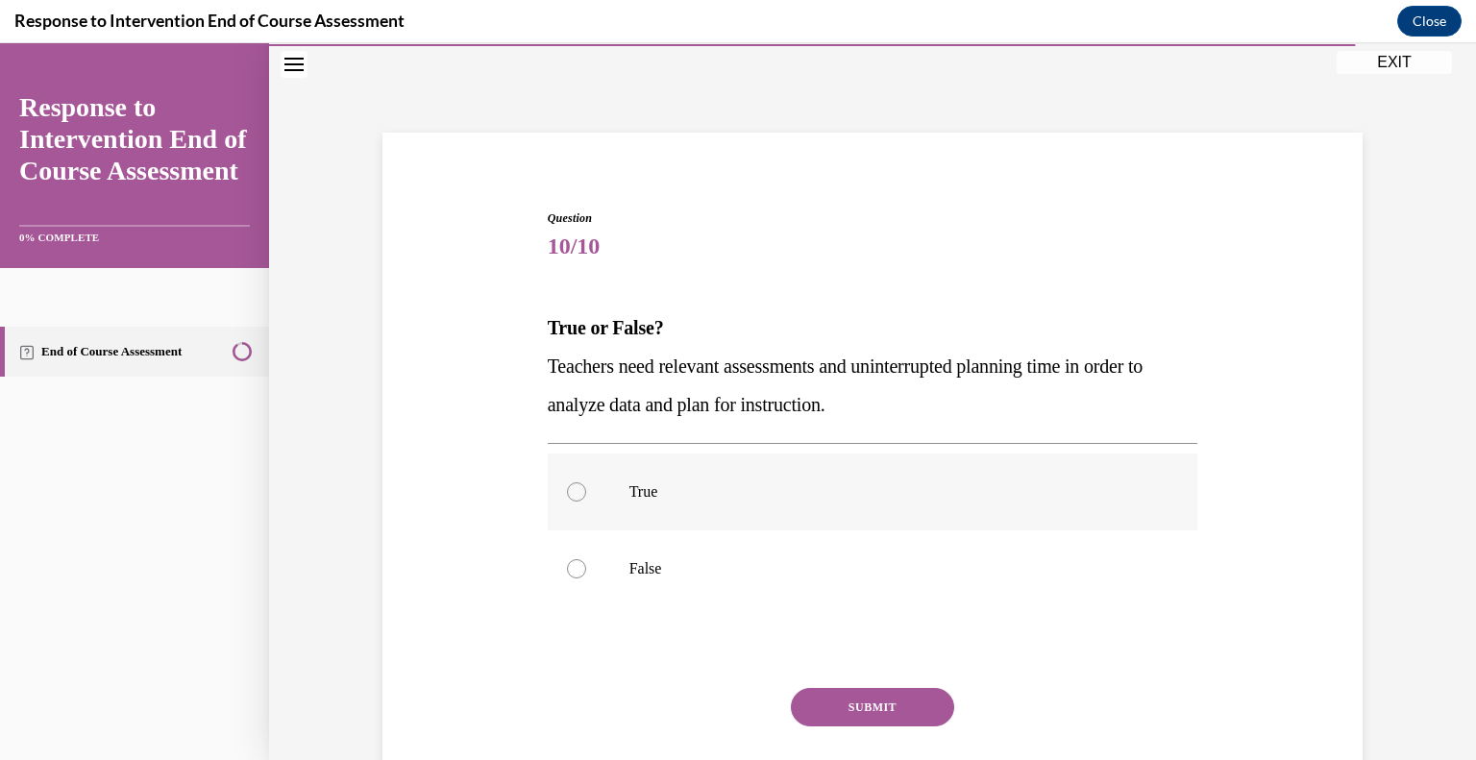
click at [571, 490] on div at bounding box center [576, 491] width 19 height 19
click at [571, 490] on input "True" at bounding box center [576, 491] width 19 height 19
radio input "true"
click at [843, 696] on button "SUBMIT" at bounding box center [872, 707] width 163 height 38
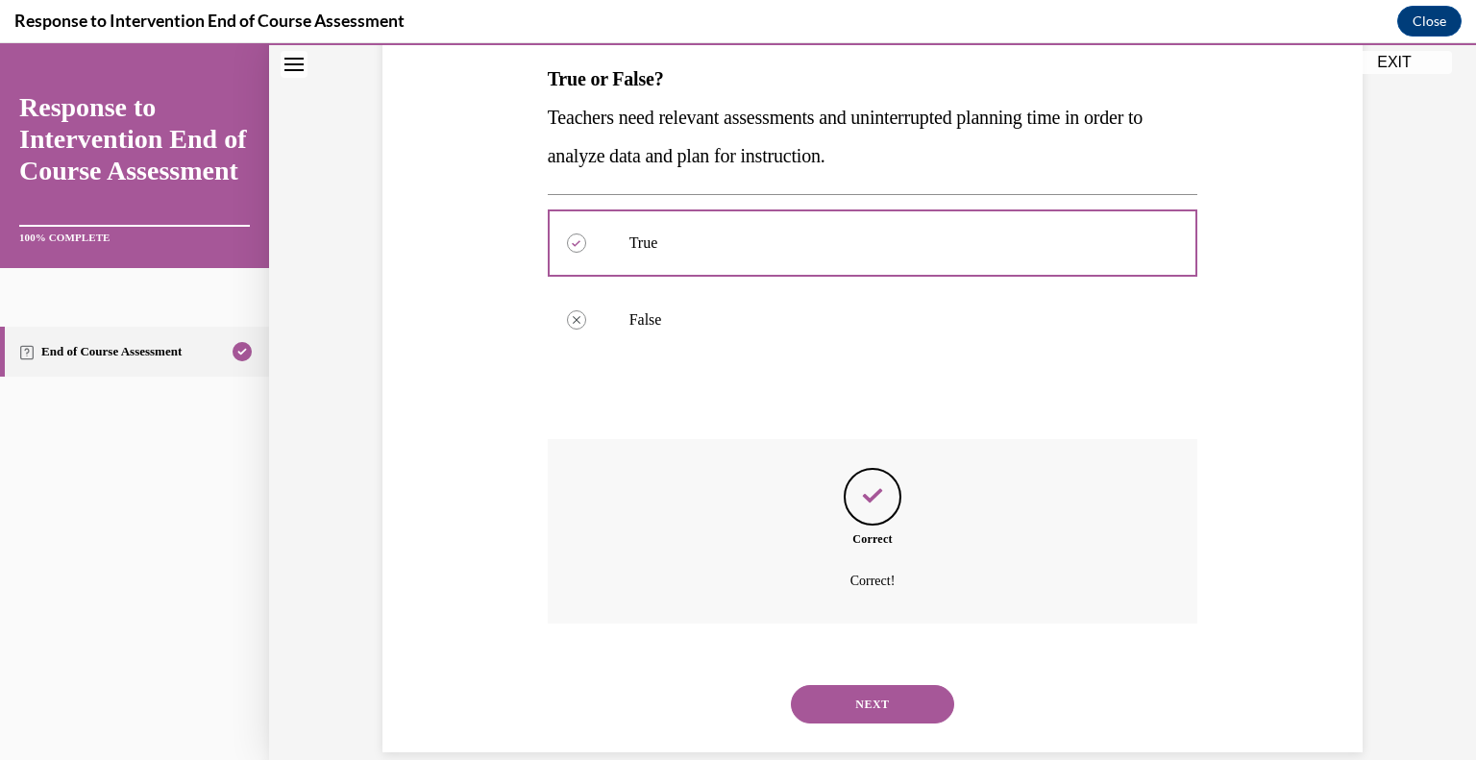
scroll to position [336, 0]
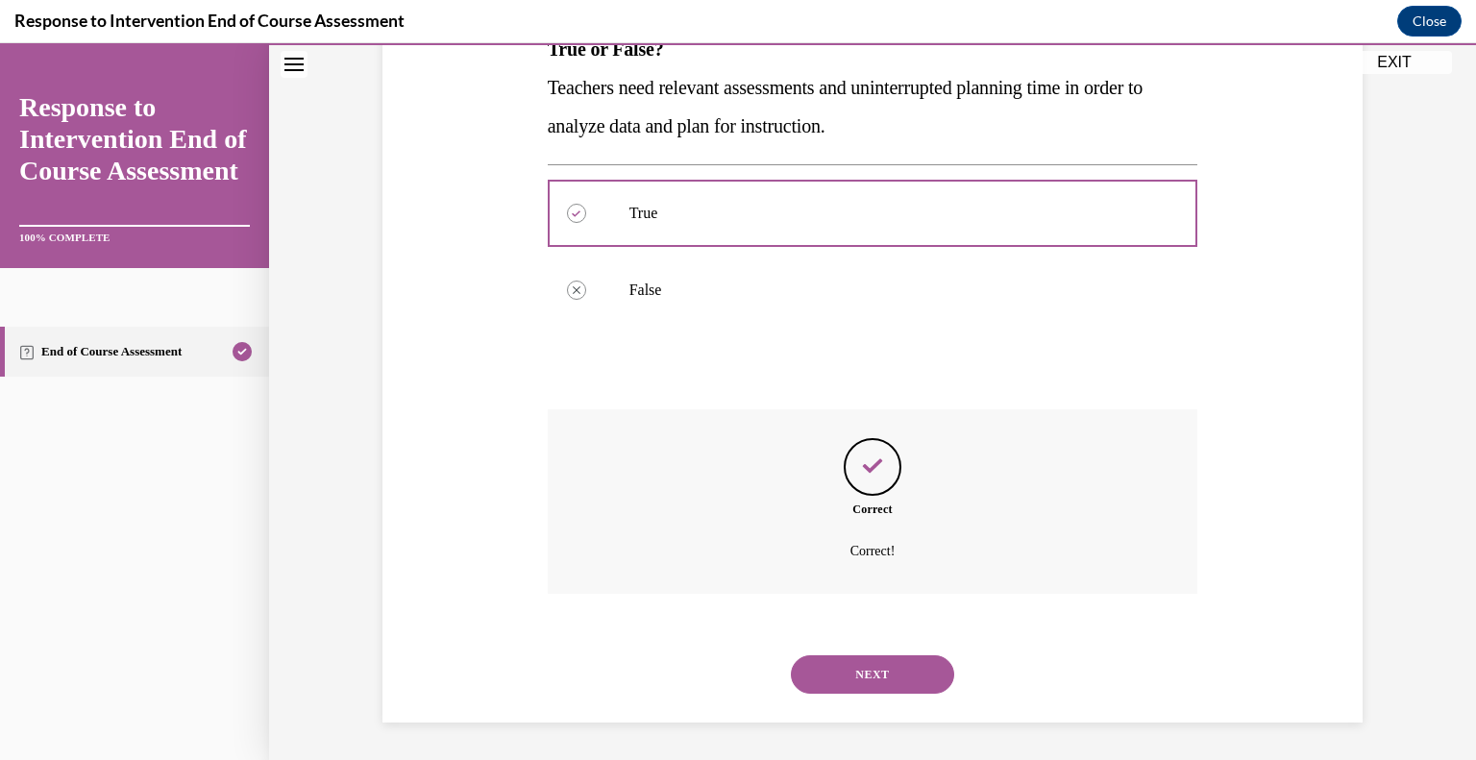
click at [867, 674] on button "NEXT" at bounding box center [872, 674] width 163 height 38
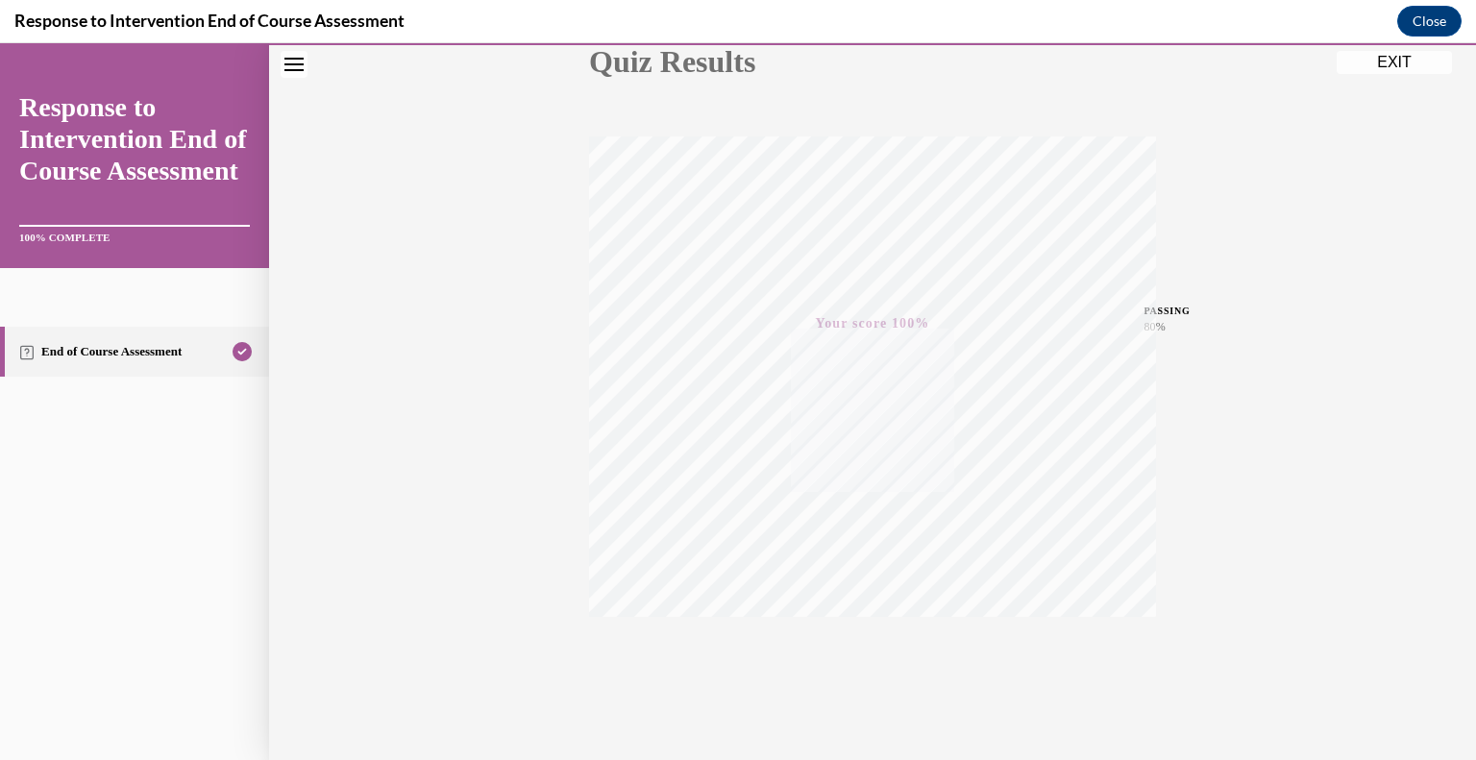
scroll to position [267, 0]
click at [1402, 62] on button "EXIT" at bounding box center [1394, 62] width 115 height 23
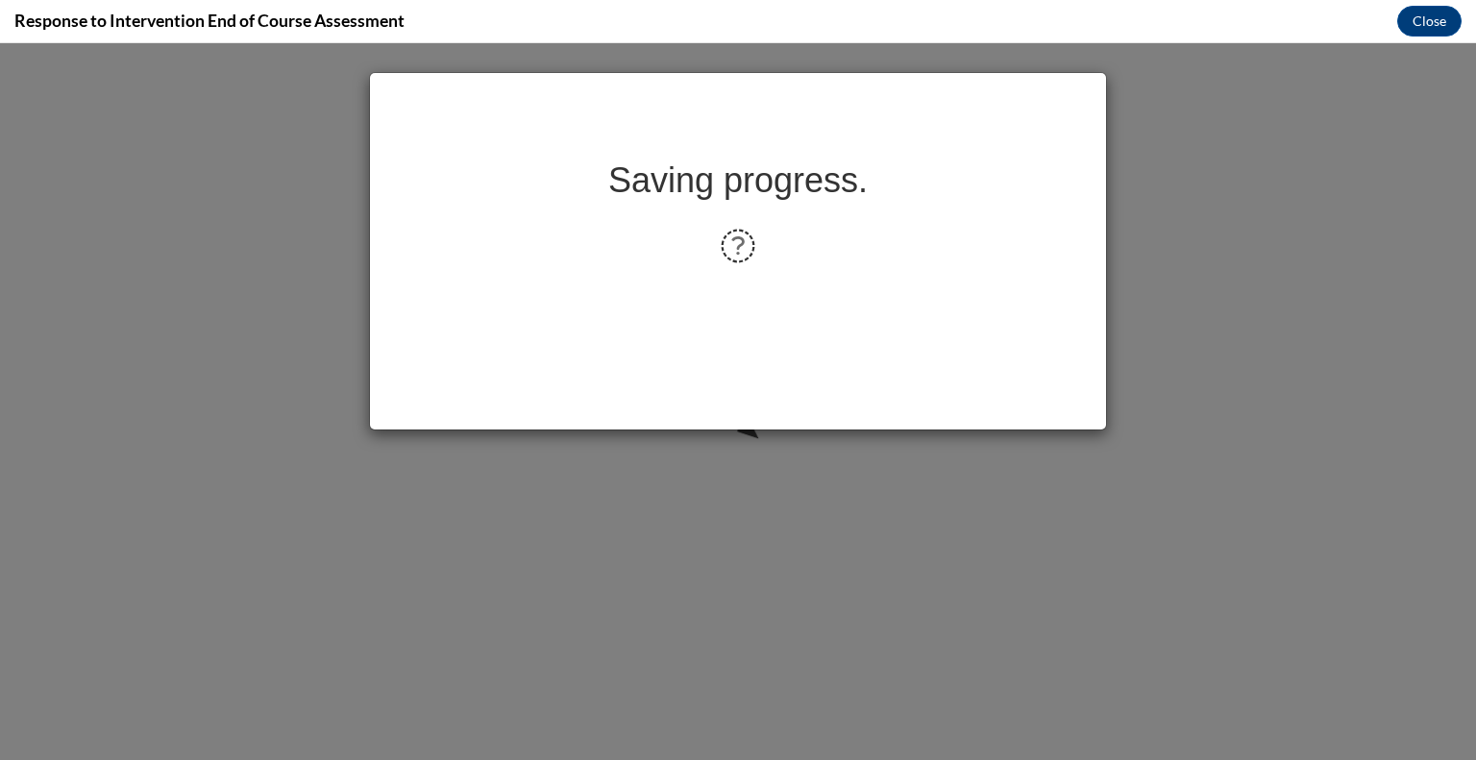
scroll to position [0, 0]
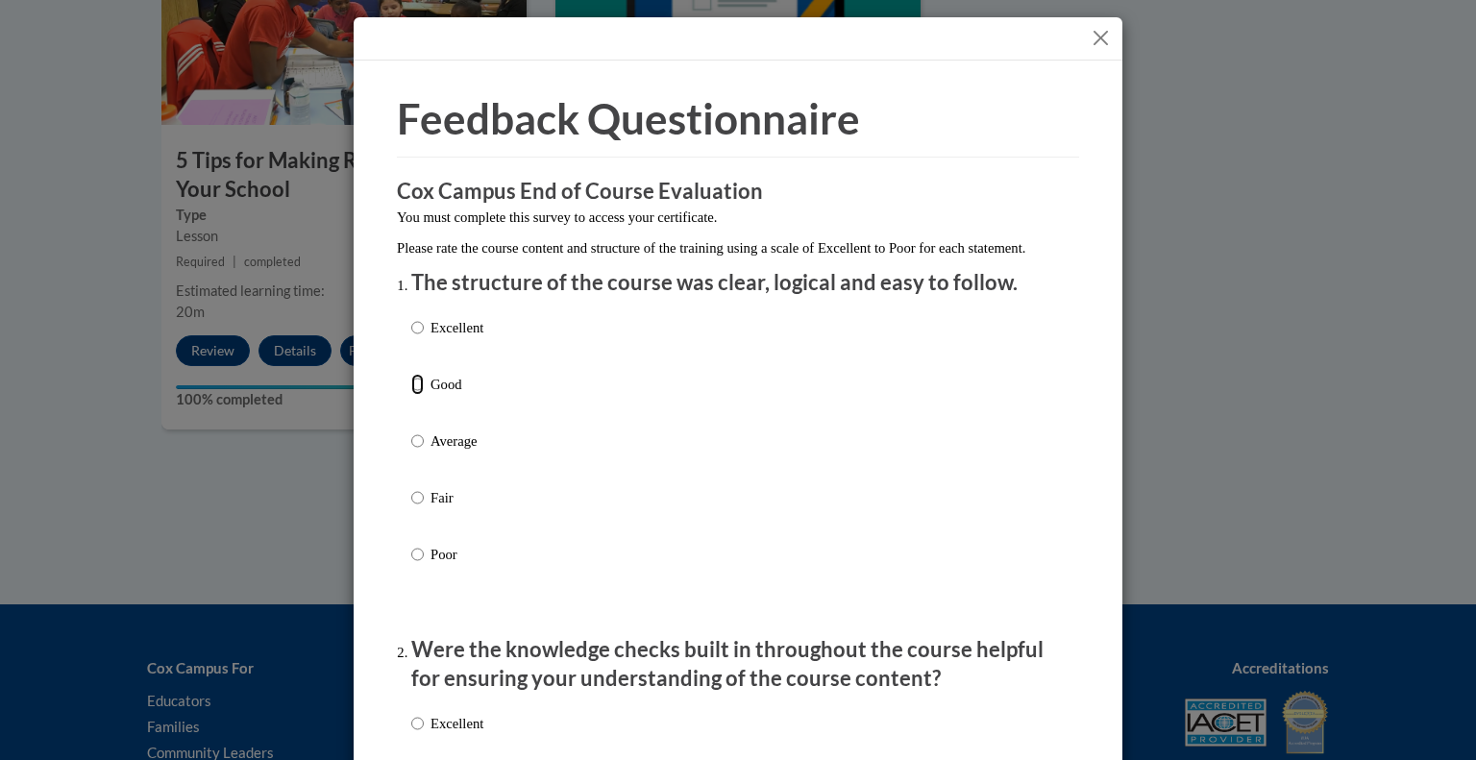
click at [411, 395] on input "Good" at bounding box center [417, 384] width 12 height 21
radio input "true"
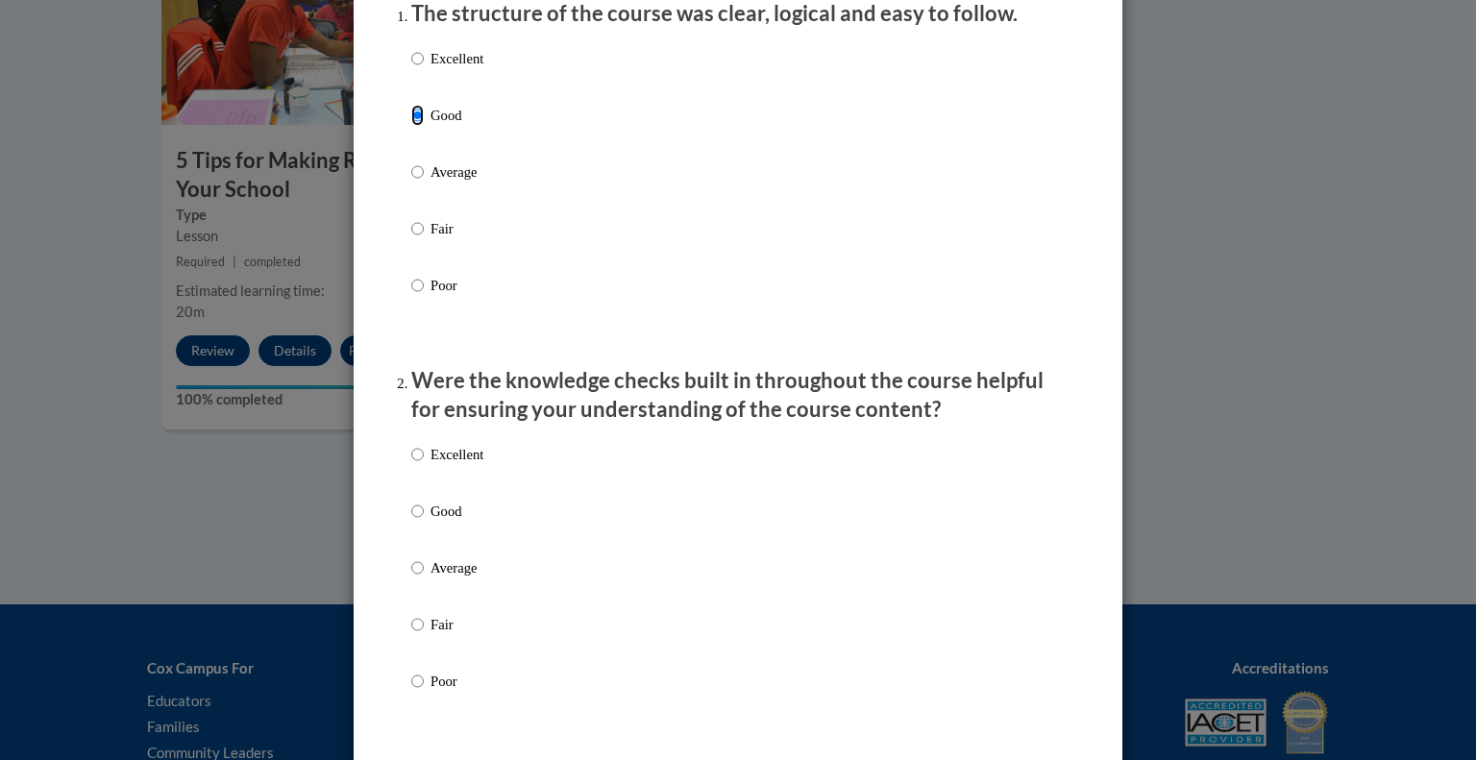
scroll to position [271, 0]
click at [414, 520] on input "Good" at bounding box center [417, 509] width 12 height 21
radio input "true"
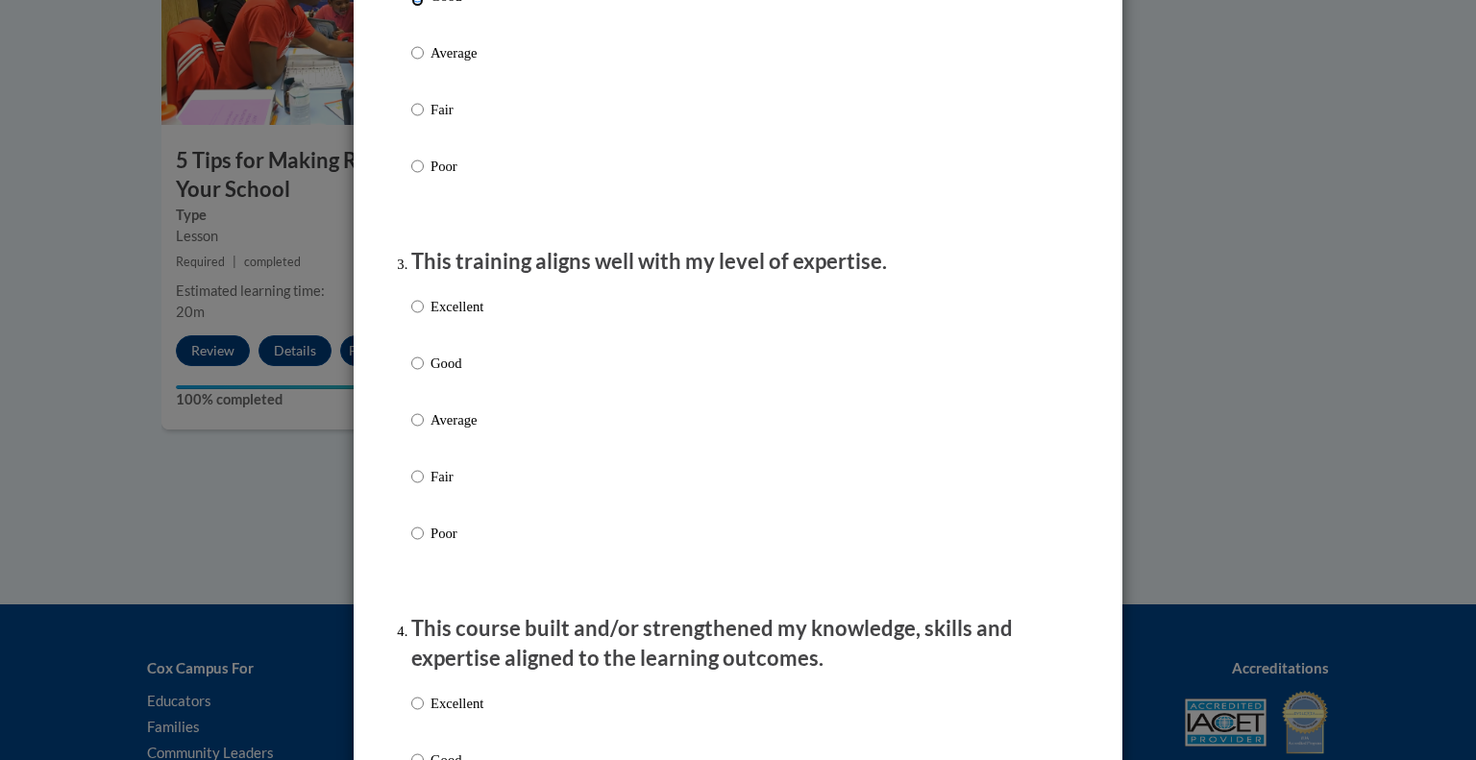
scroll to position [788, 0]
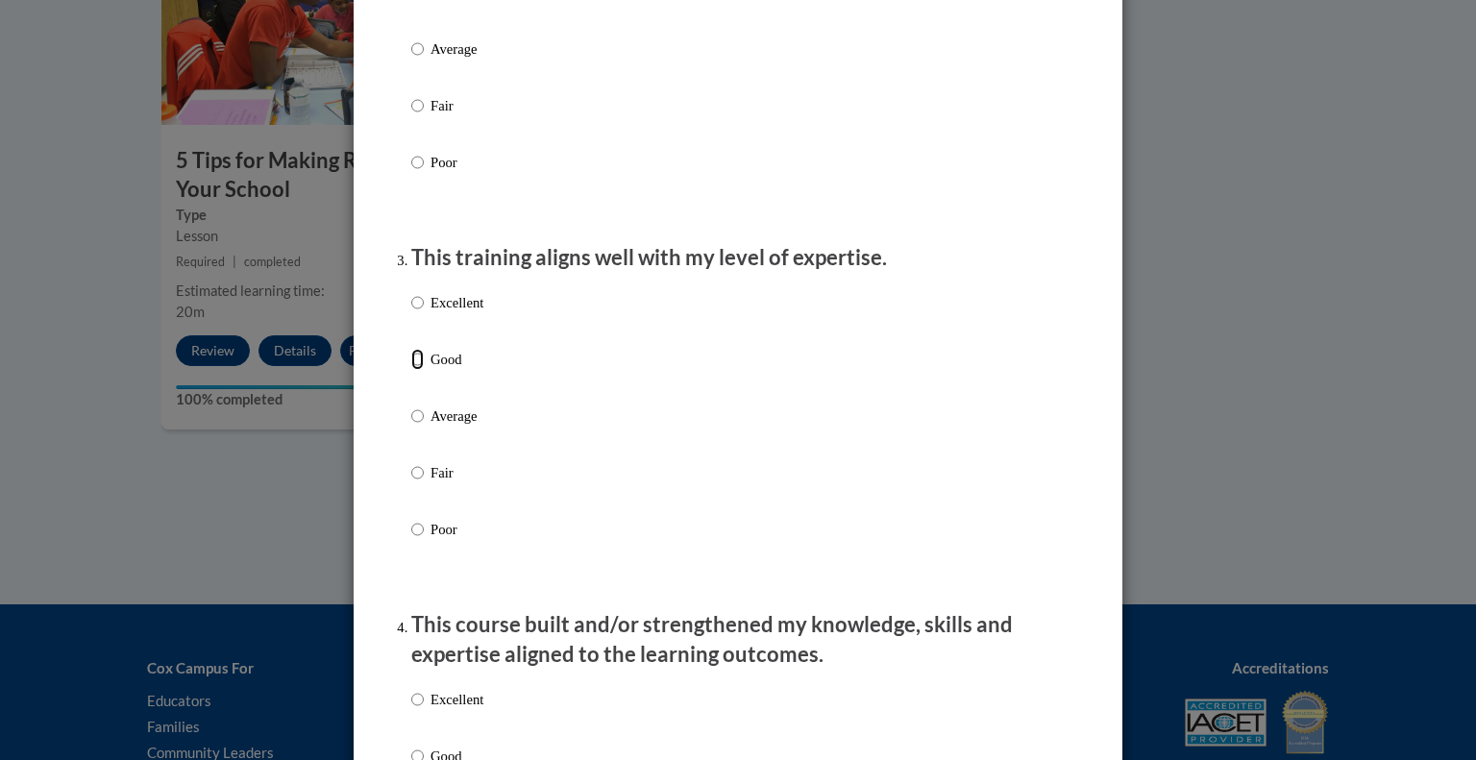
click at [411, 370] on input "Good" at bounding box center [417, 359] width 12 height 21
radio input "true"
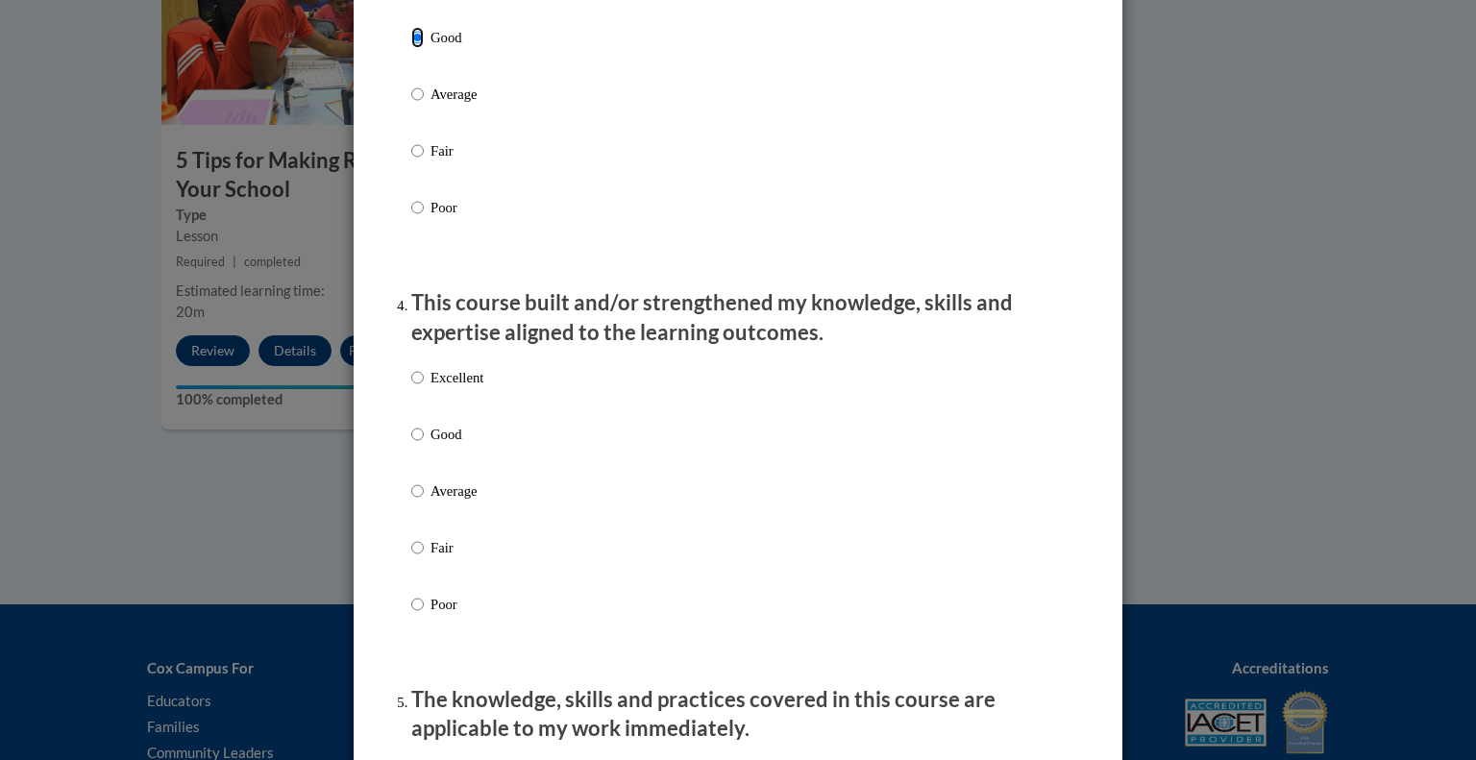
scroll to position [1115, 0]
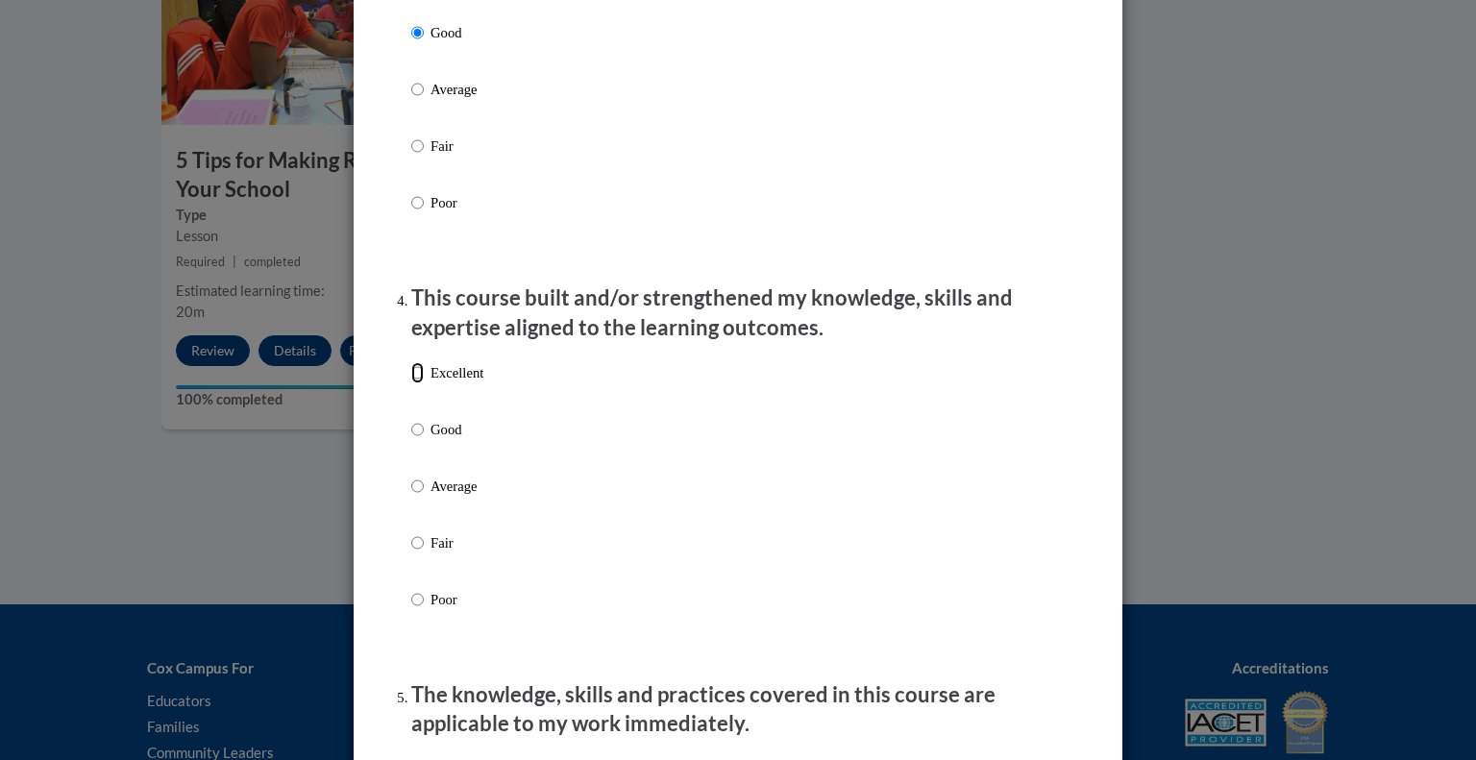
click at [412, 383] on input "Excellent" at bounding box center [417, 372] width 12 height 21
radio input "true"
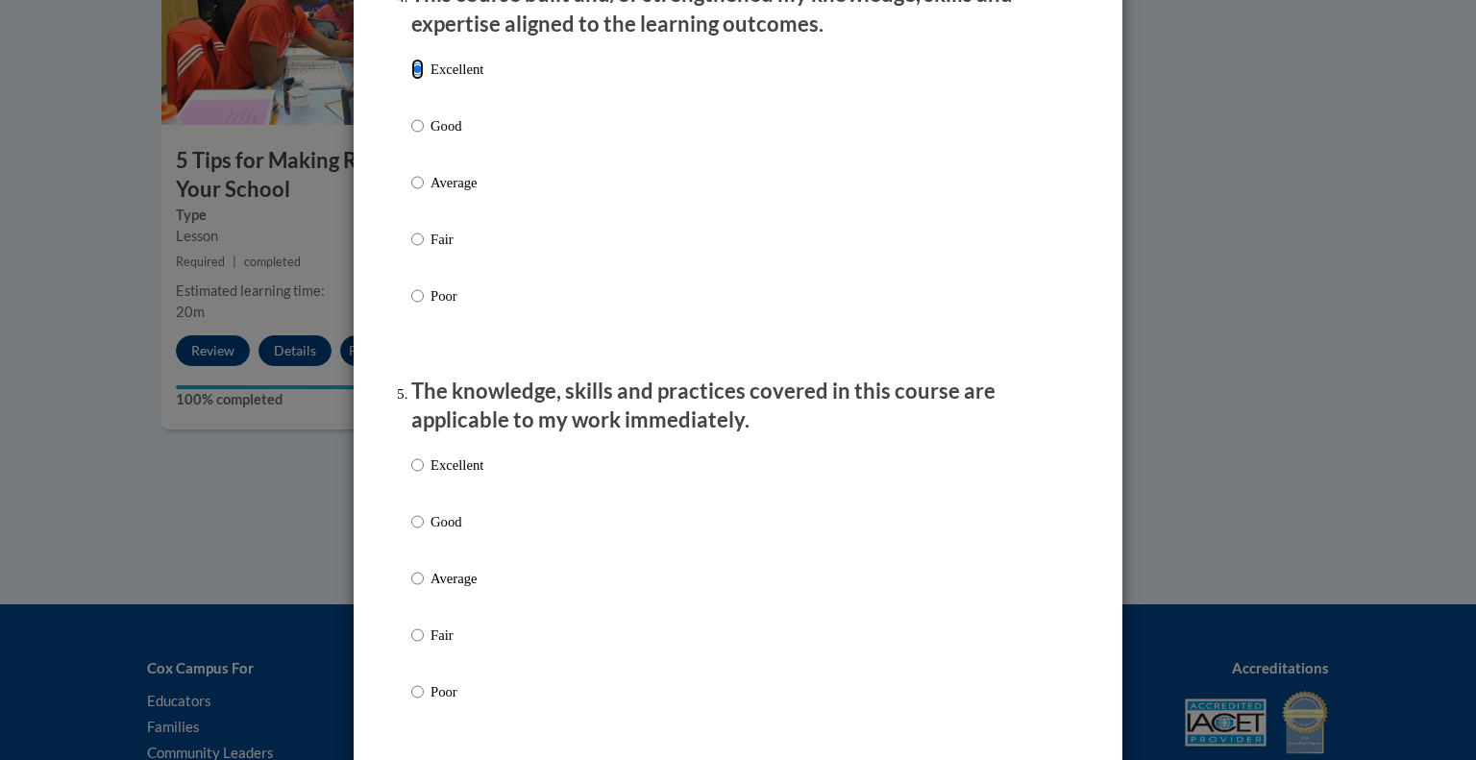
scroll to position [1420, 0]
click at [411, 530] on input "Good" at bounding box center [417, 519] width 12 height 21
radio input "true"
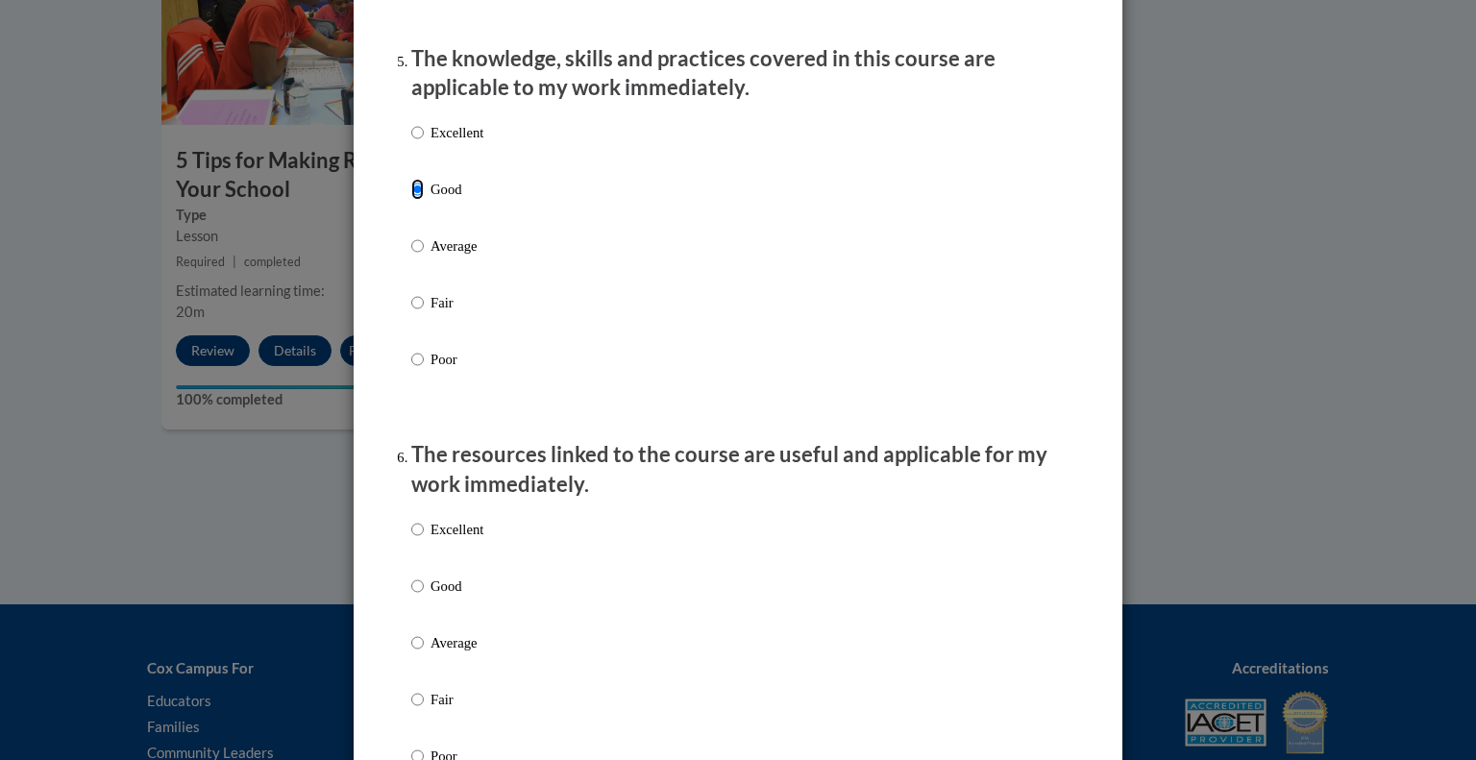
scroll to position [1882, 0]
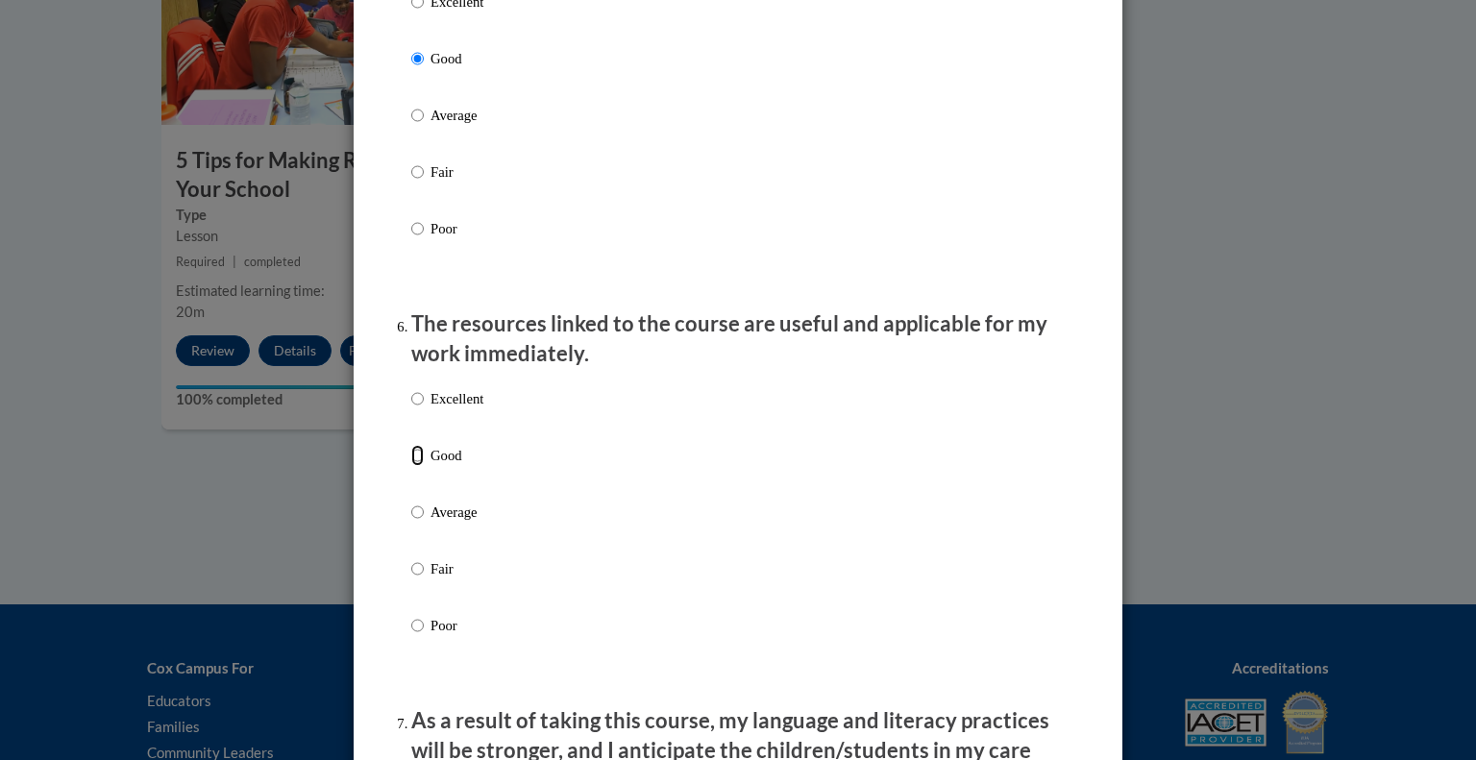
click at [412, 466] on input "Good" at bounding box center [417, 455] width 12 height 21
radio input "true"
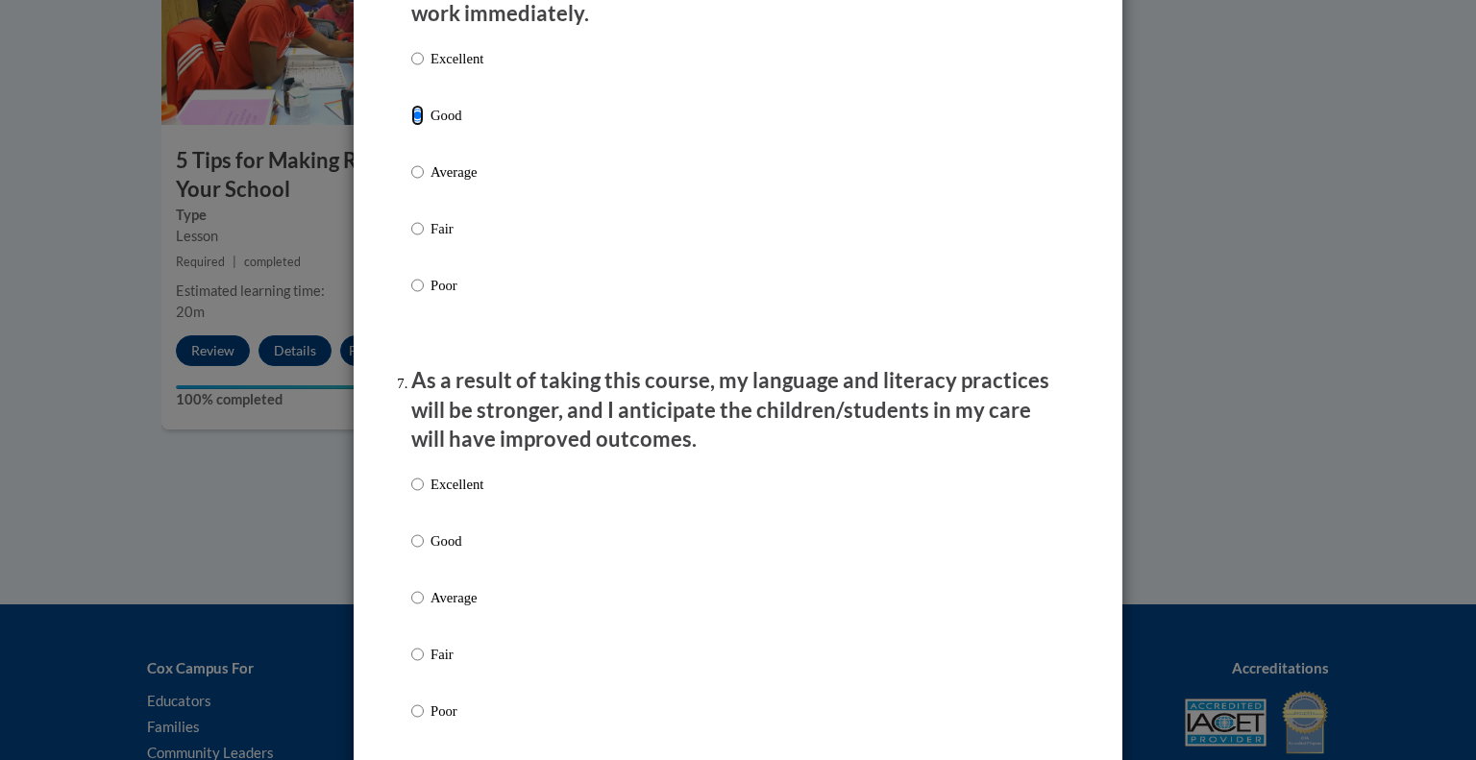
scroll to position [2229, 0]
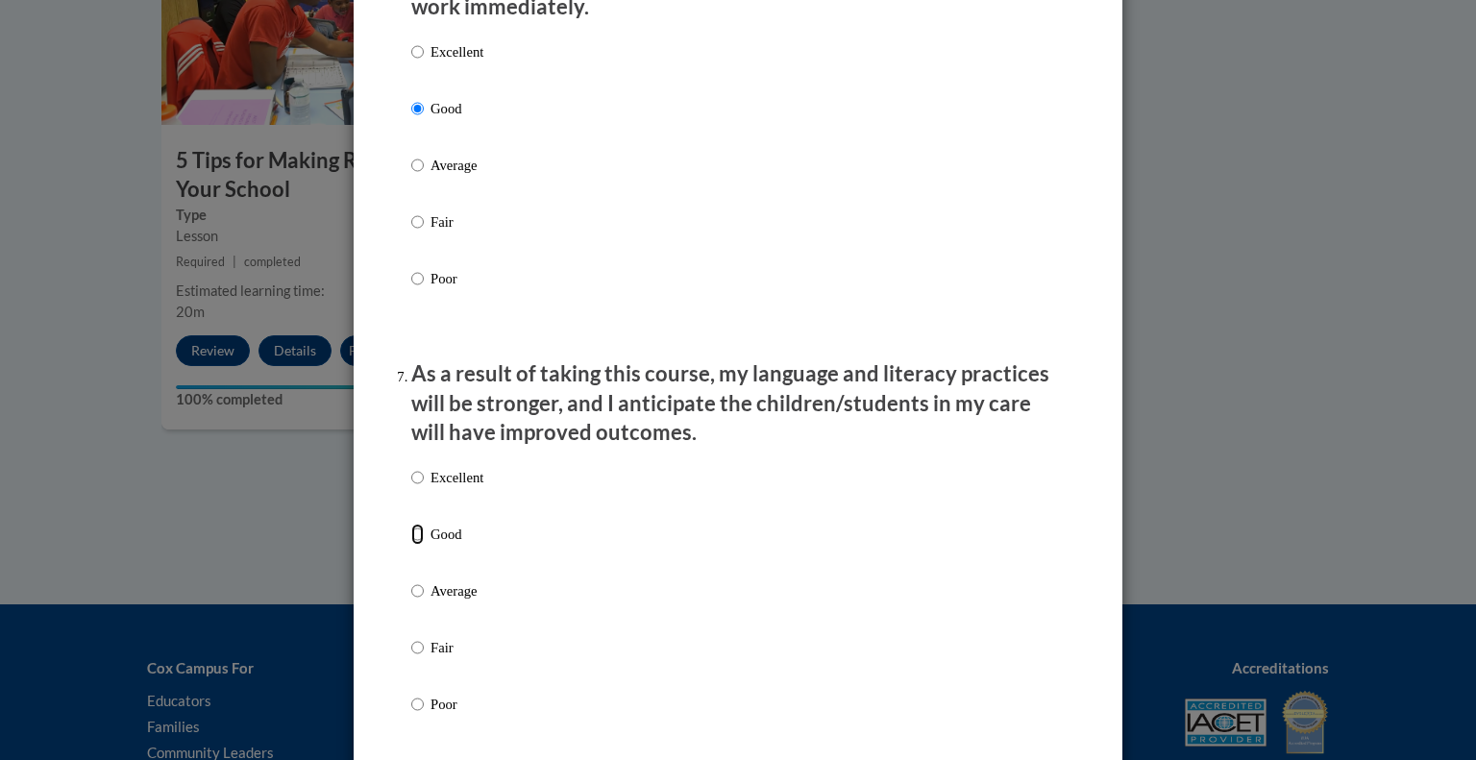
click at [411, 545] on input "Good" at bounding box center [417, 534] width 12 height 21
radio input "true"
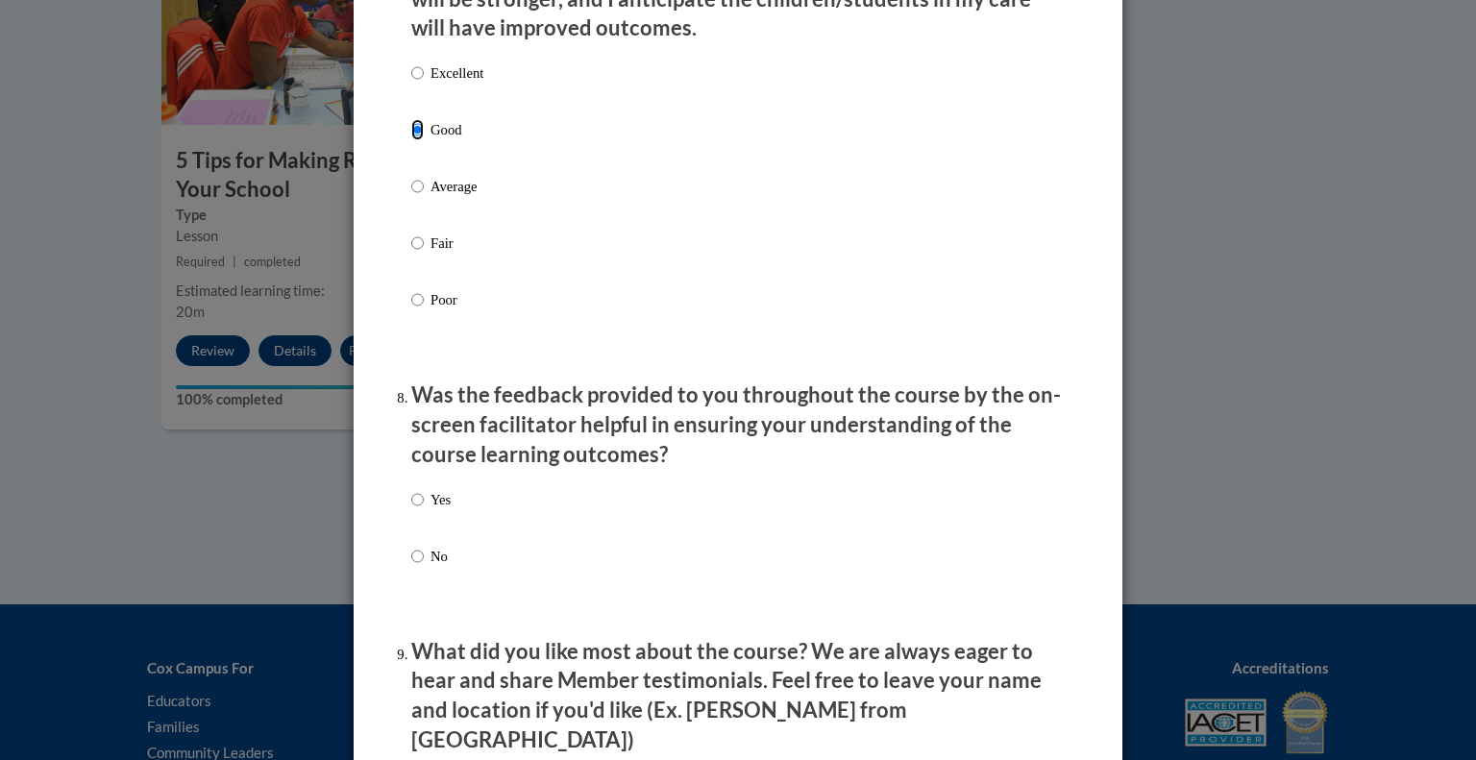
scroll to position [2636, 0]
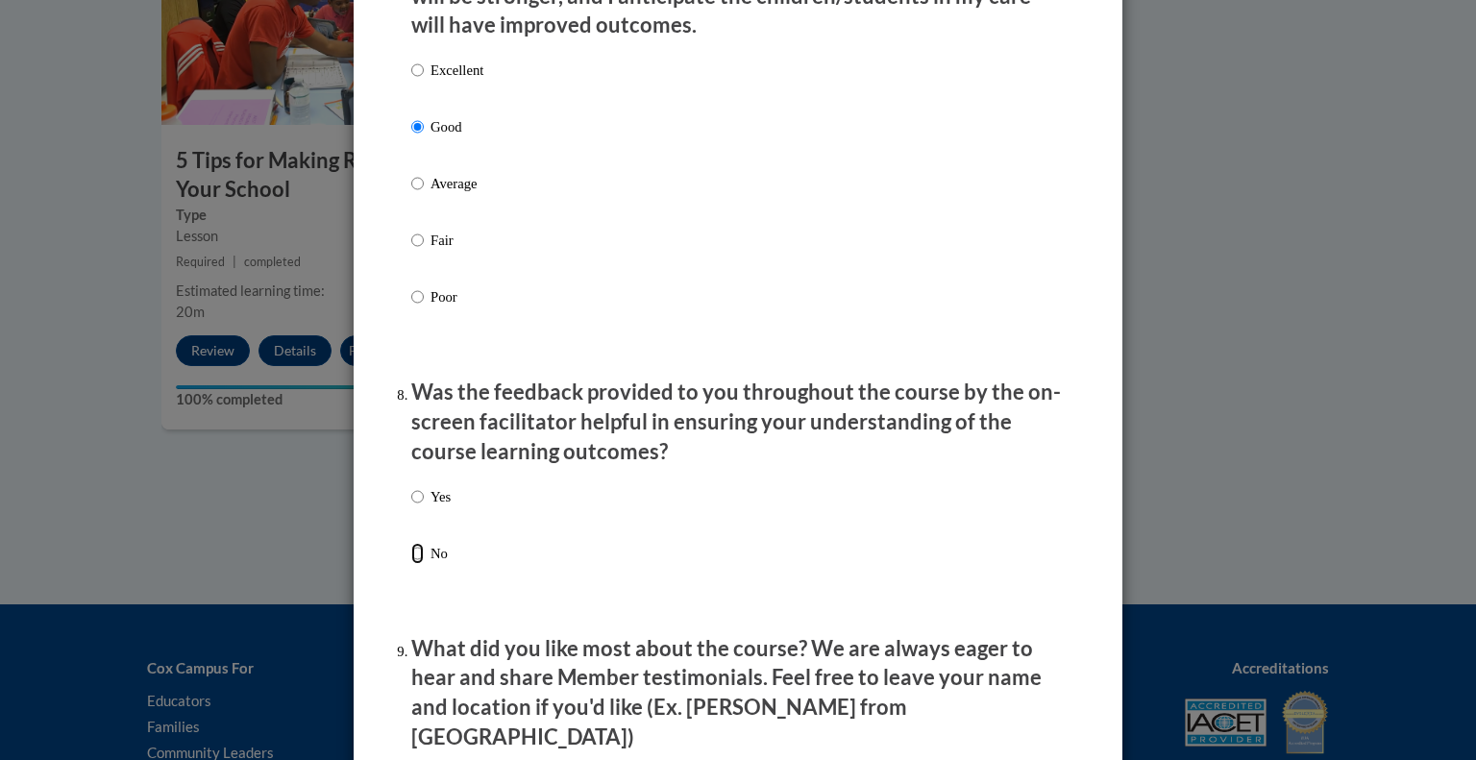
click at [411, 564] on input "No" at bounding box center [417, 553] width 12 height 21
radio input "true"
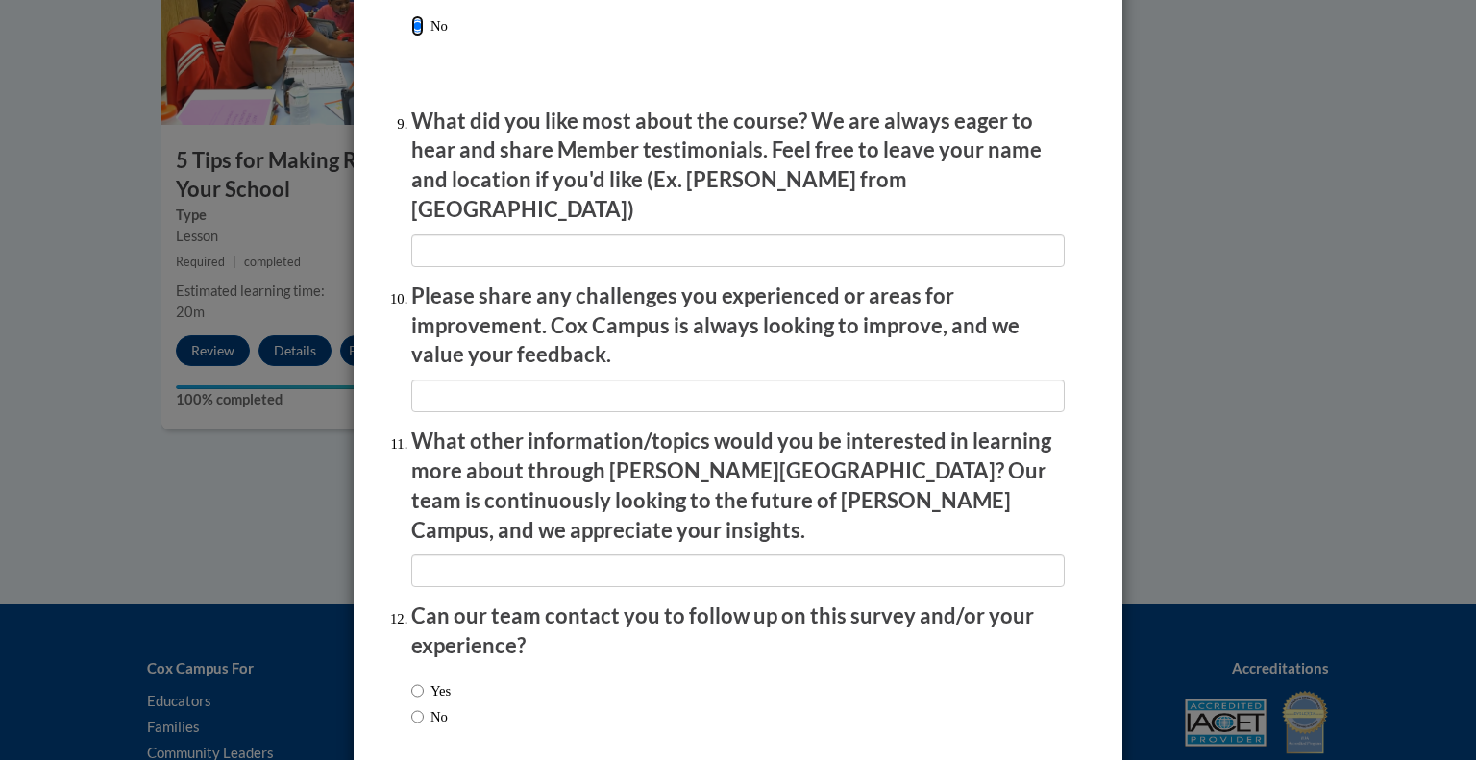
scroll to position [3230, 0]
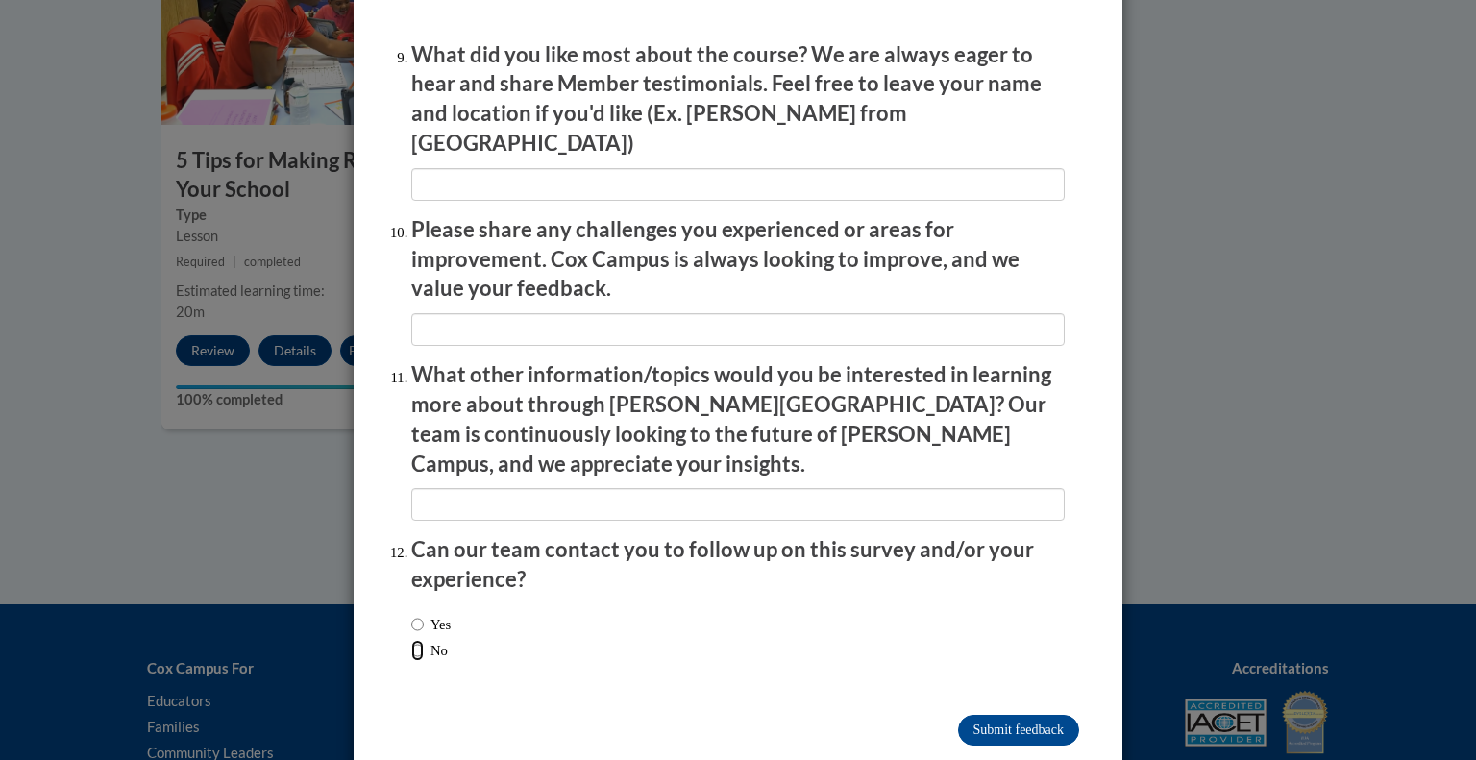
click at [411, 640] on input "No" at bounding box center [417, 650] width 12 height 21
radio input "true"
click at [1010, 715] on input "Submit feedback" at bounding box center [1018, 730] width 121 height 31
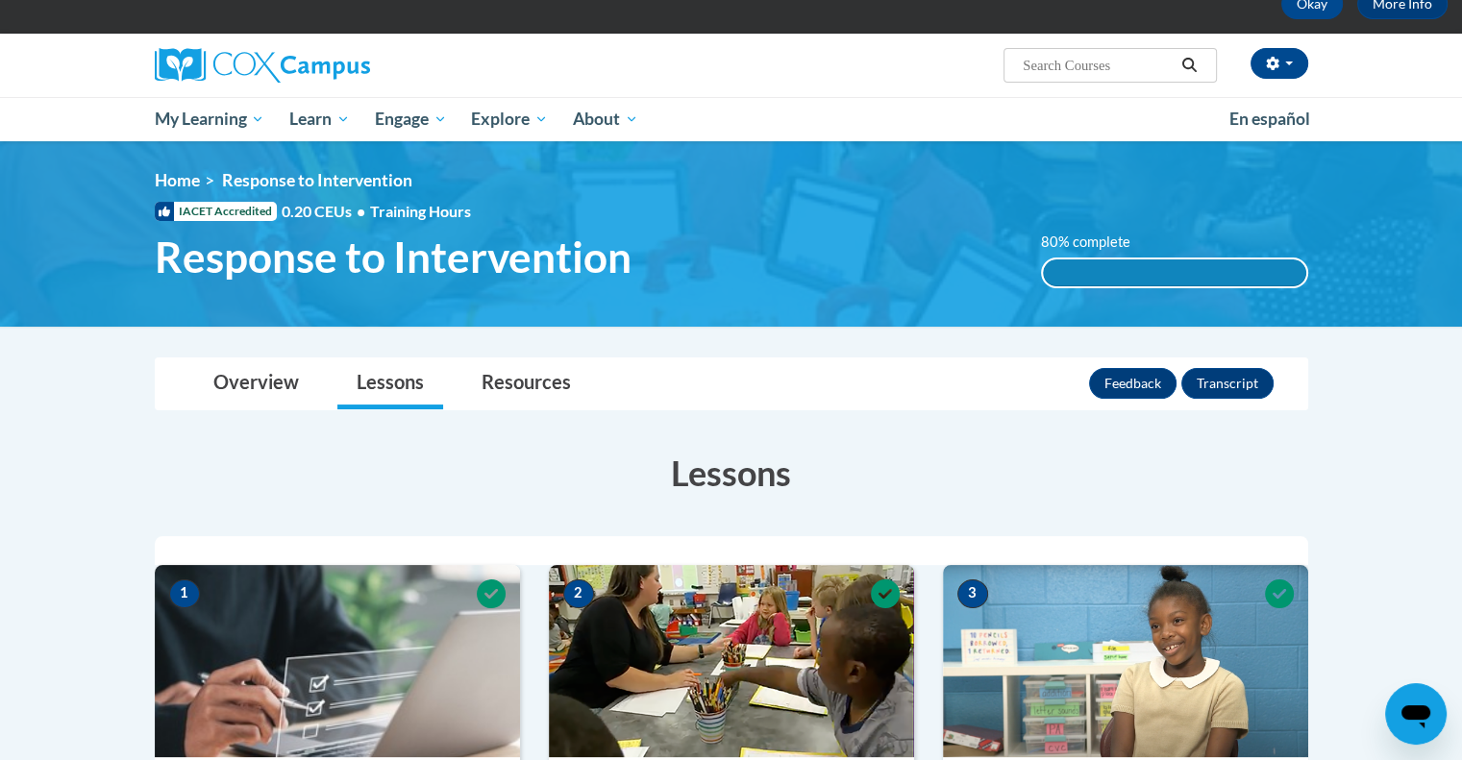
scroll to position [0, 0]
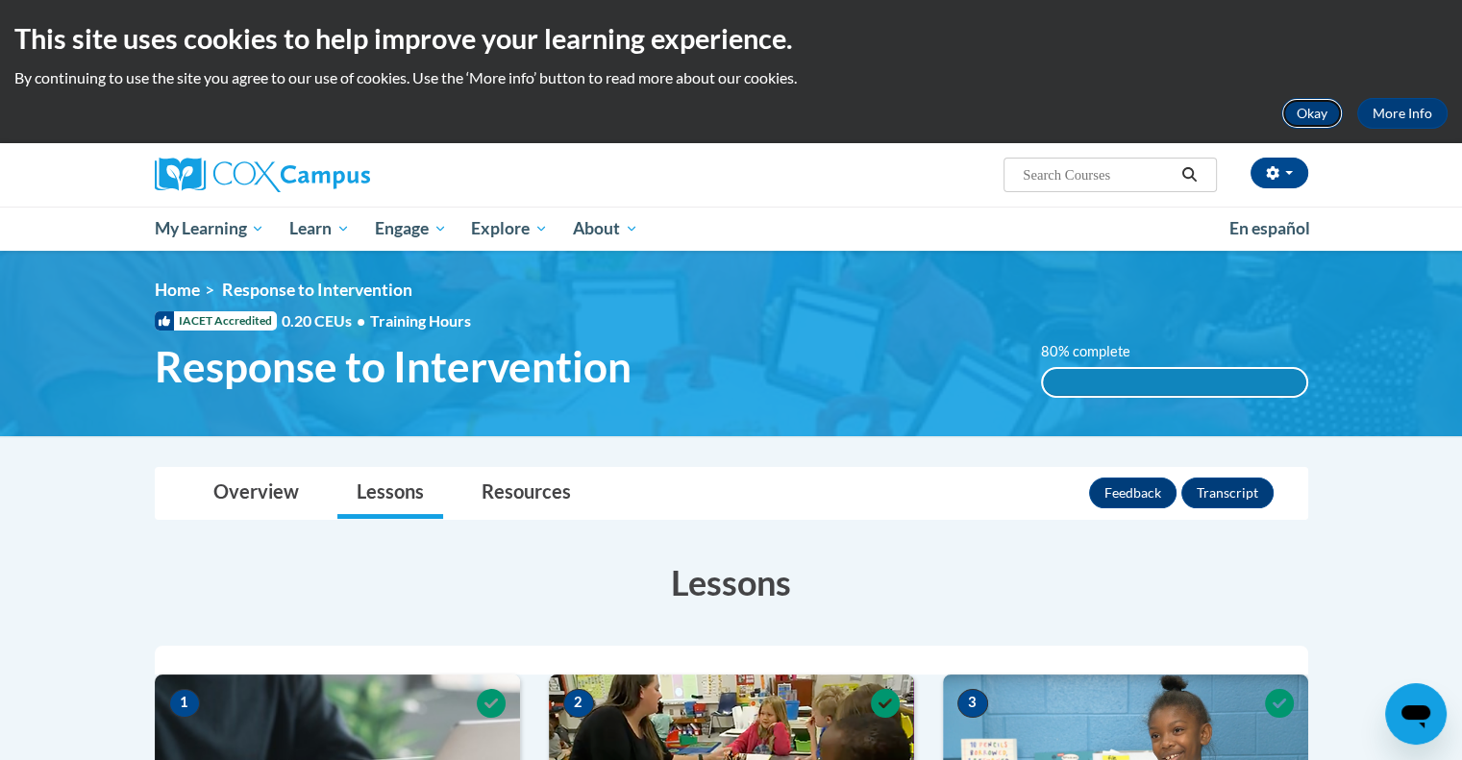
click at [1318, 112] on button "Okay" at bounding box center [1312, 113] width 62 height 31
